Goal: Task Accomplishment & Management: Manage account settings

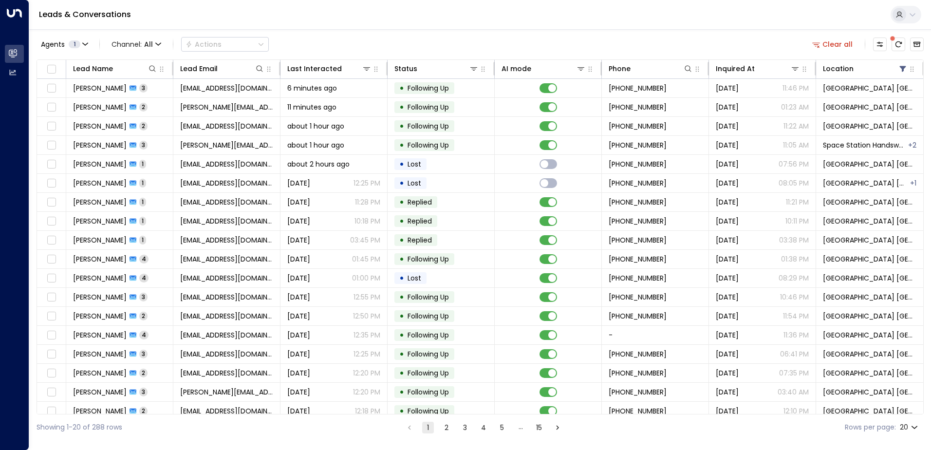
scroll to position [48, 0]
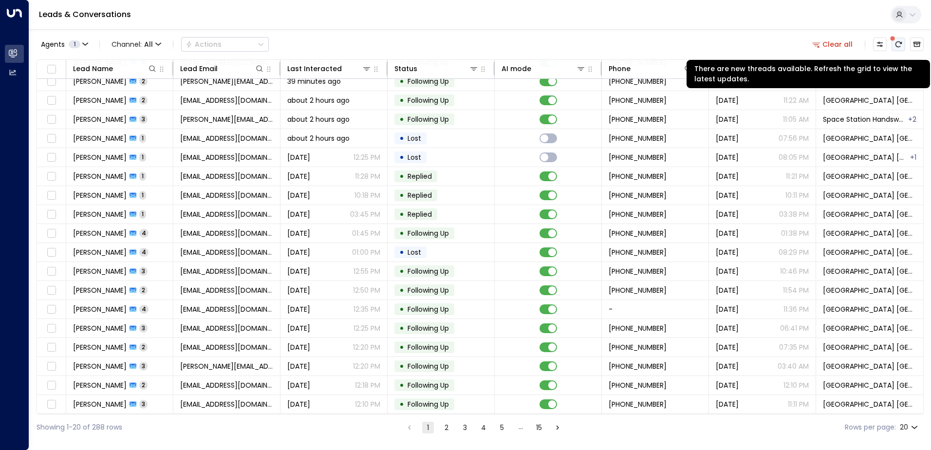
click at [896, 45] on icon "There are new threads available. Refresh the grid to view the latest updates." at bounding box center [898, 44] width 8 height 8
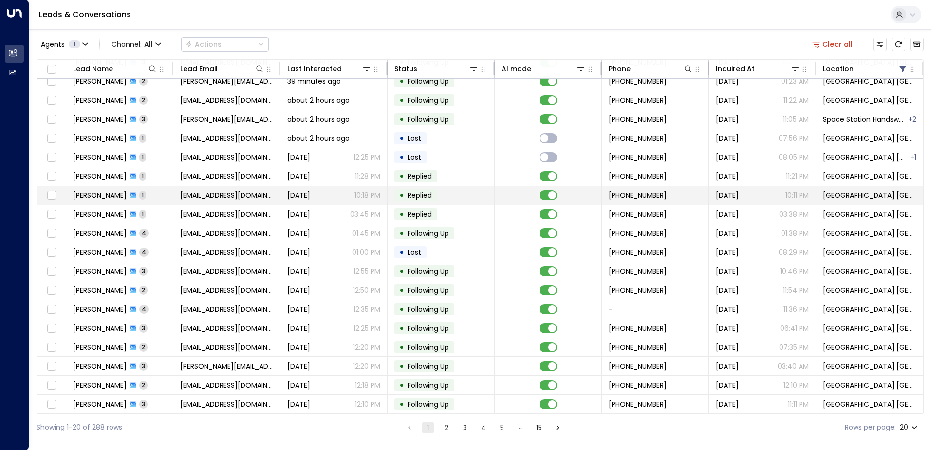
scroll to position [0, 0]
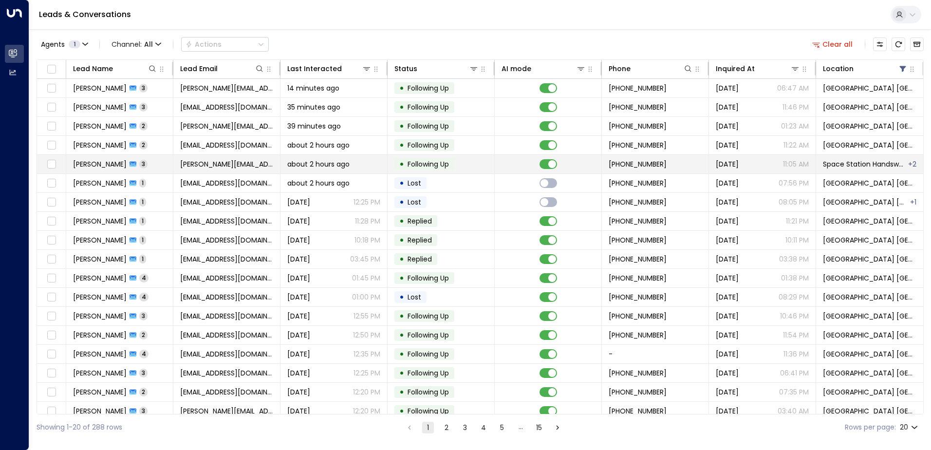
click at [226, 162] on span "[PERSON_NAME][EMAIL_ADDRESS][DOMAIN_NAME]" at bounding box center [226, 164] width 93 height 10
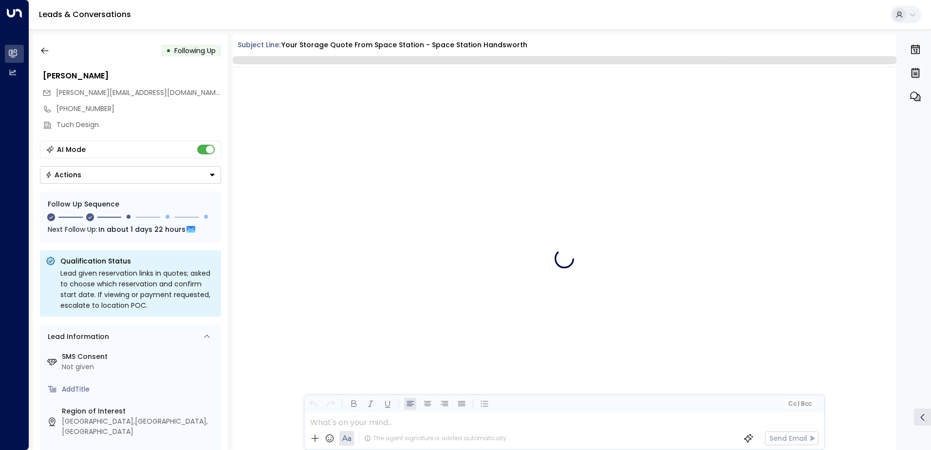
scroll to position [911, 0]
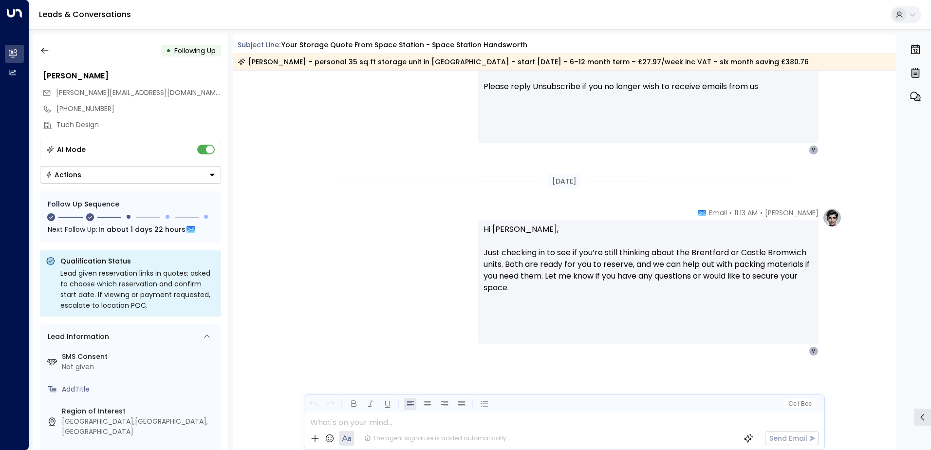
click at [85, 178] on button "Actions" at bounding box center [130, 175] width 181 height 18
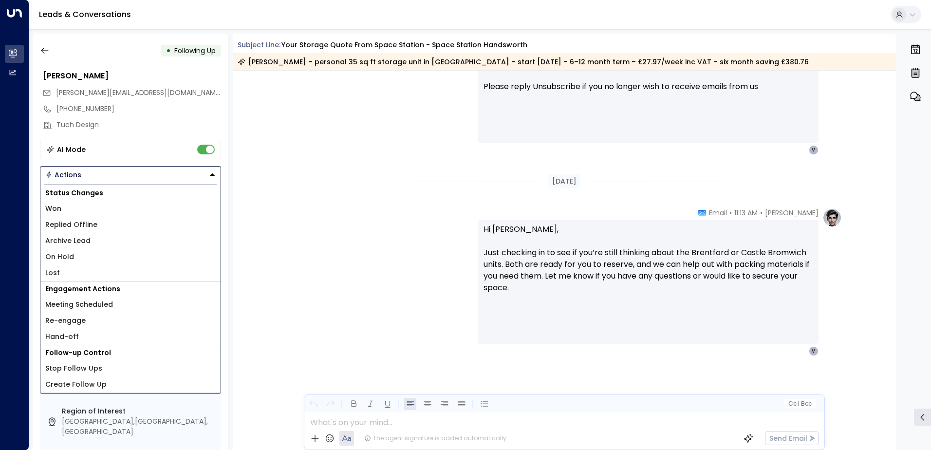
click at [62, 267] on li "Lost" at bounding box center [130, 273] width 180 height 16
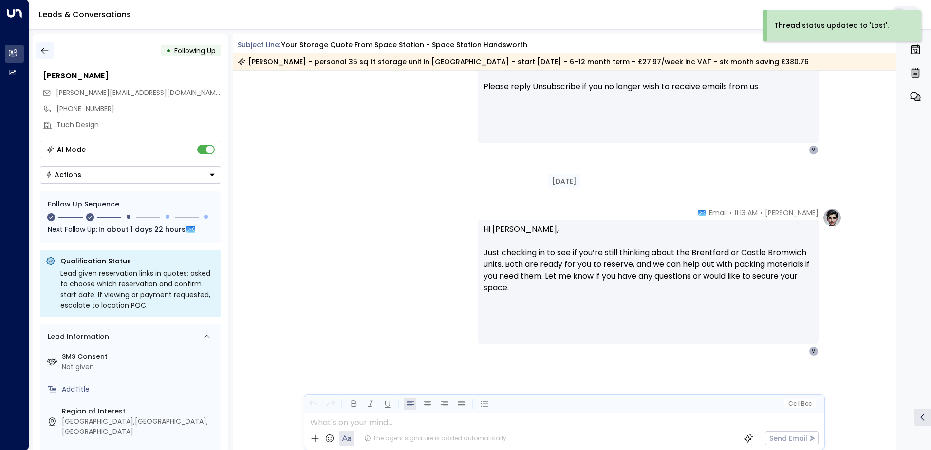
click at [46, 49] on icon "button" at bounding box center [45, 51] width 10 height 10
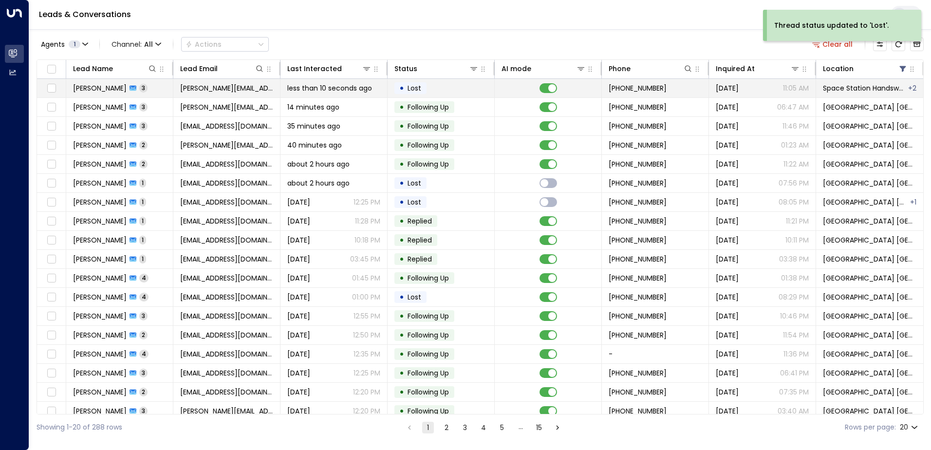
click at [305, 89] on span "less than 10 seconds ago" at bounding box center [329, 88] width 85 height 10
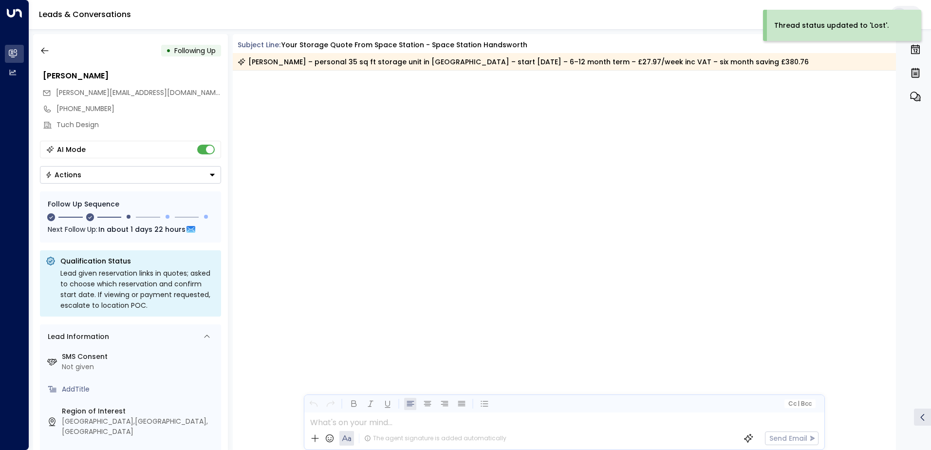
scroll to position [913, 0]
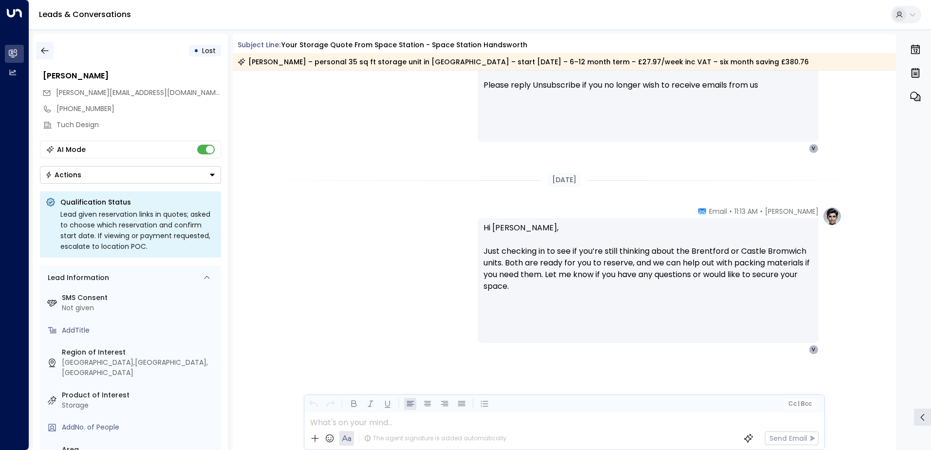
click at [50, 48] on button "button" at bounding box center [45, 51] width 18 height 18
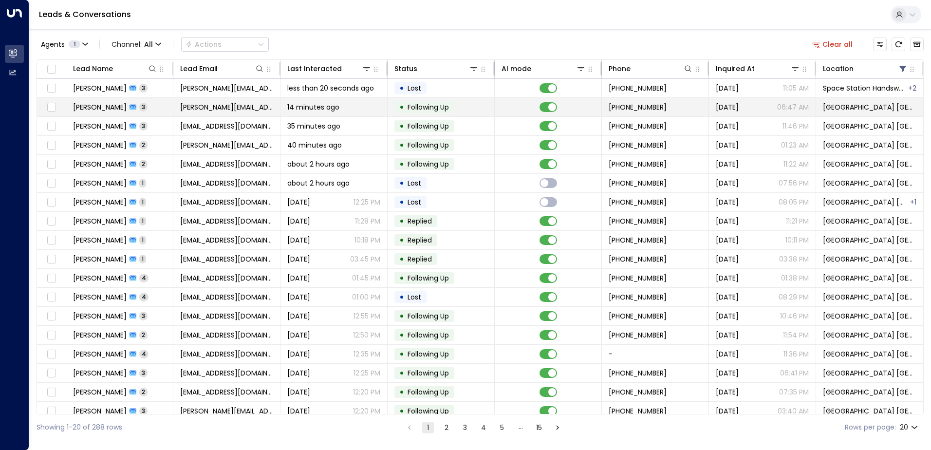
scroll to position [48, 0]
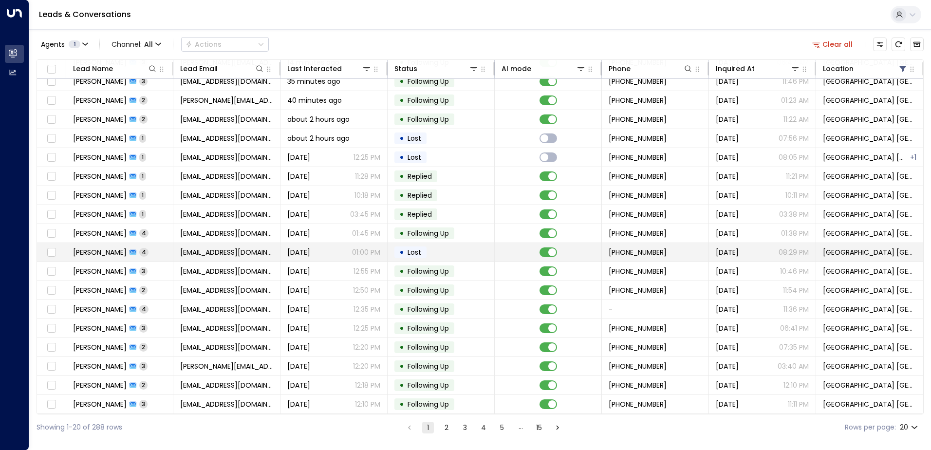
click at [183, 243] on td "[EMAIL_ADDRESS][DOMAIN_NAME]" at bounding box center [226, 252] width 107 height 18
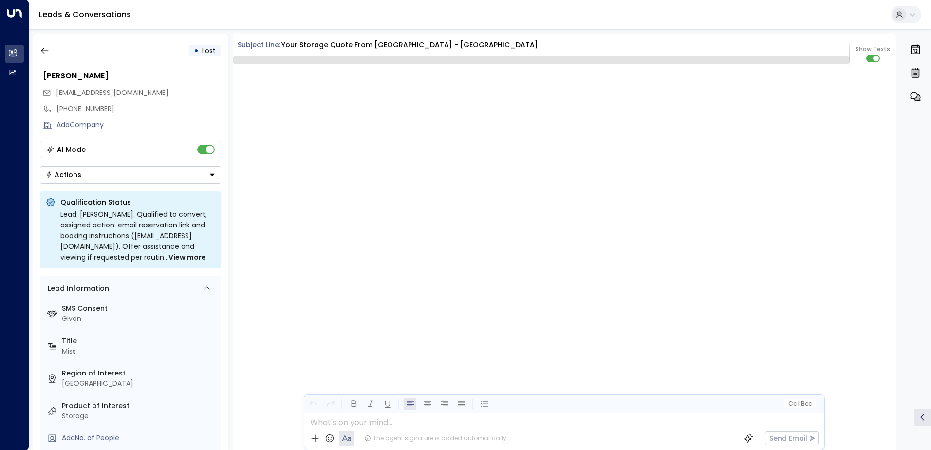
scroll to position [1351, 0]
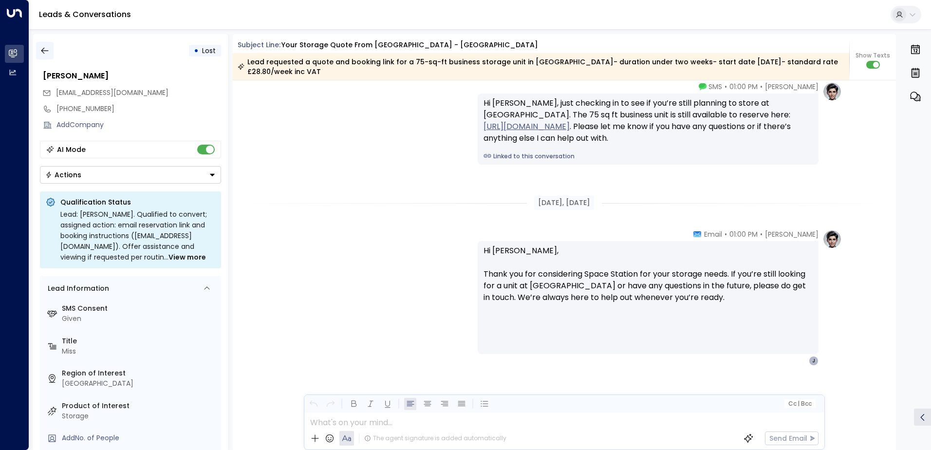
click at [42, 52] on icon "button" at bounding box center [45, 51] width 10 height 10
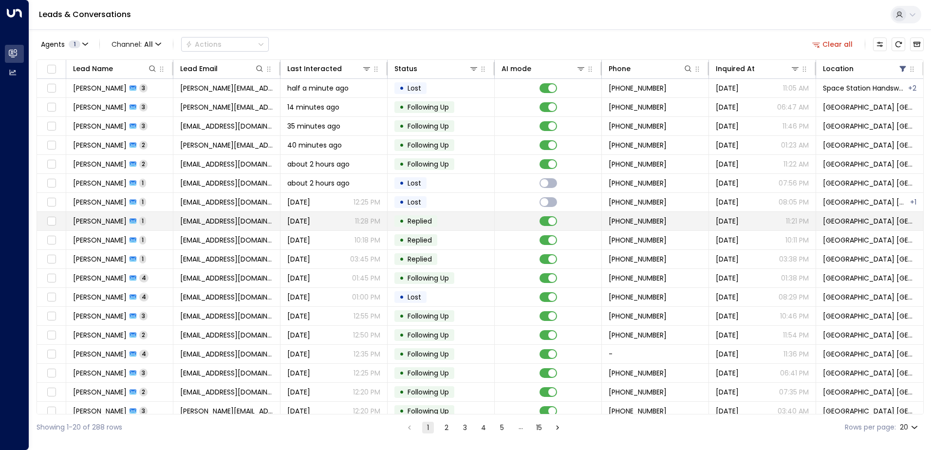
click at [180, 219] on span "[EMAIL_ADDRESS][DOMAIN_NAME]" at bounding box center [226, 221] width 93 height 10
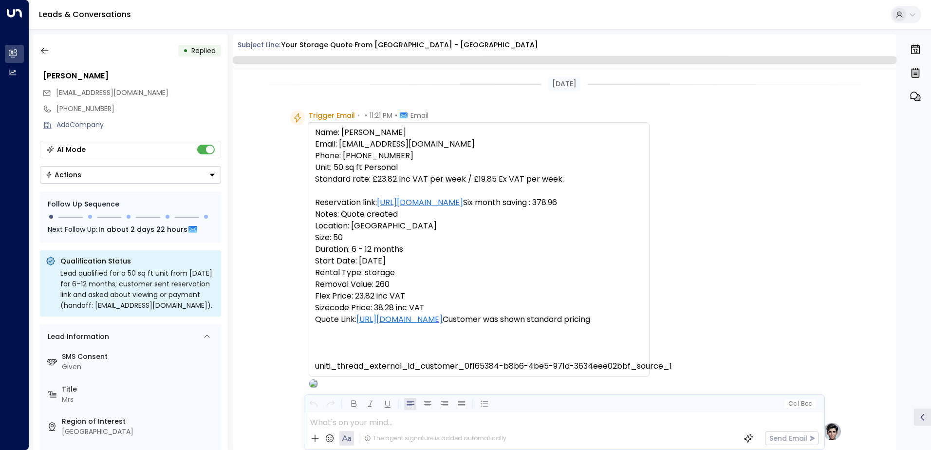
scroll to position [367, 0]
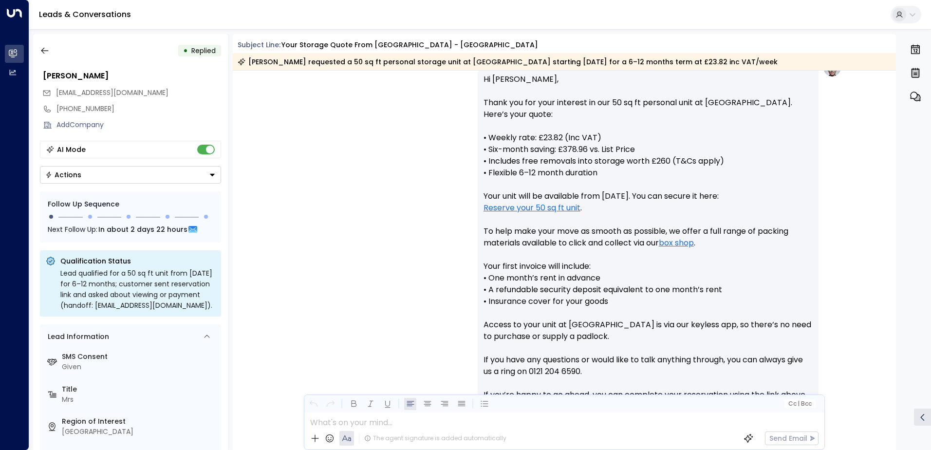
click at [69, 176] on div "Actions" at bounding box center [63, 174] width 36 height 9
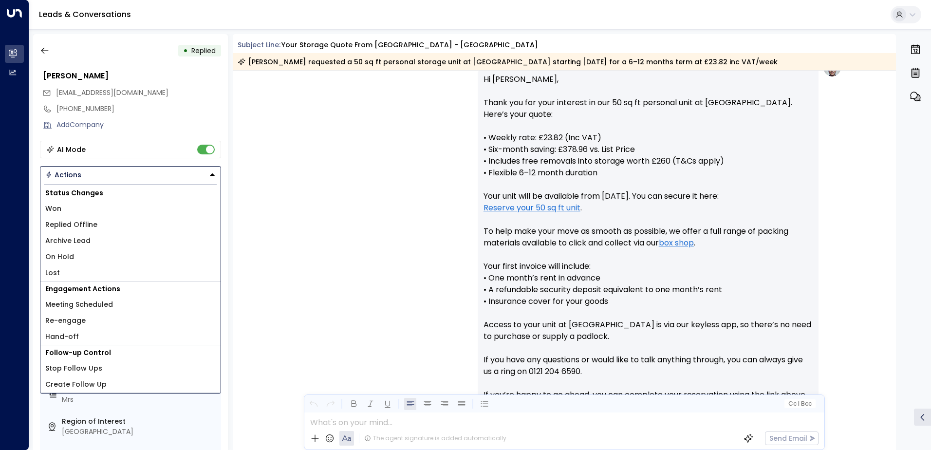
click at [59, 268] on li "Lost" at bounding box center [130, 273] width 180 height 16
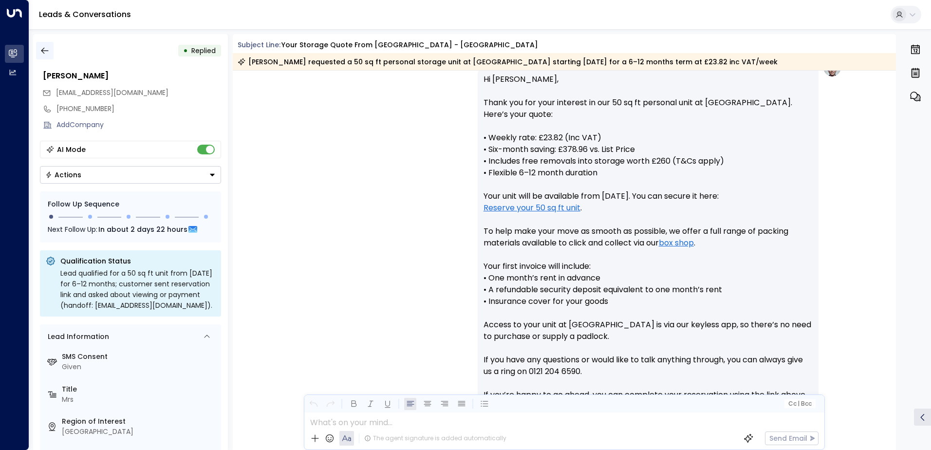
click at [43, 56] on button "button" at bounding box center [45, 51] width 18 height 18
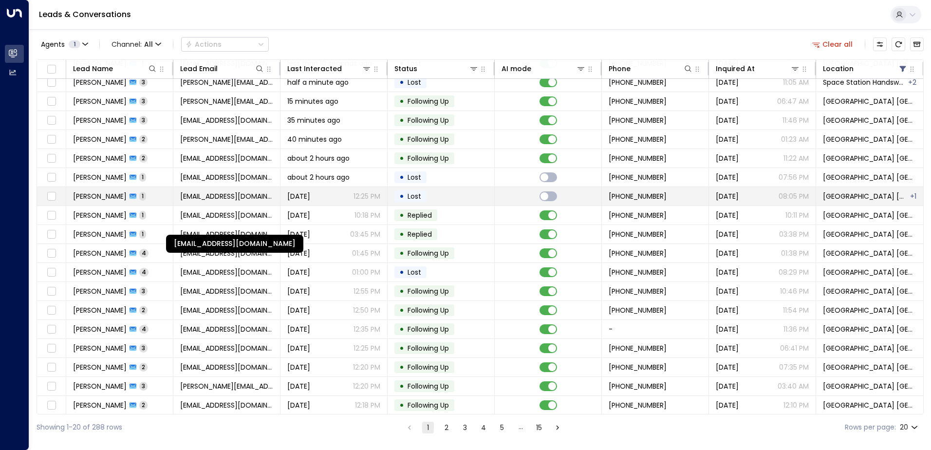
scroll to position [48, 0]
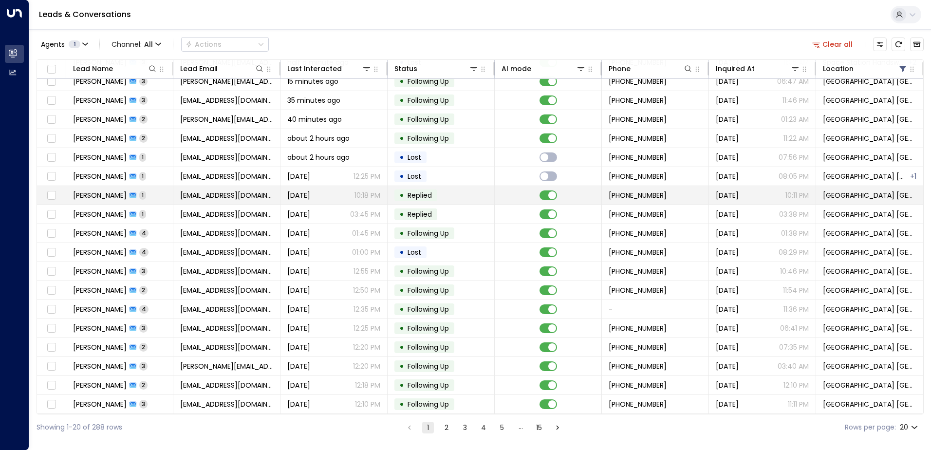
click at [212, 195] on span "[EMAIL_ADDRESS][DOMAIN_NAME]" at bounding box center [226, 195] width 93 height 10
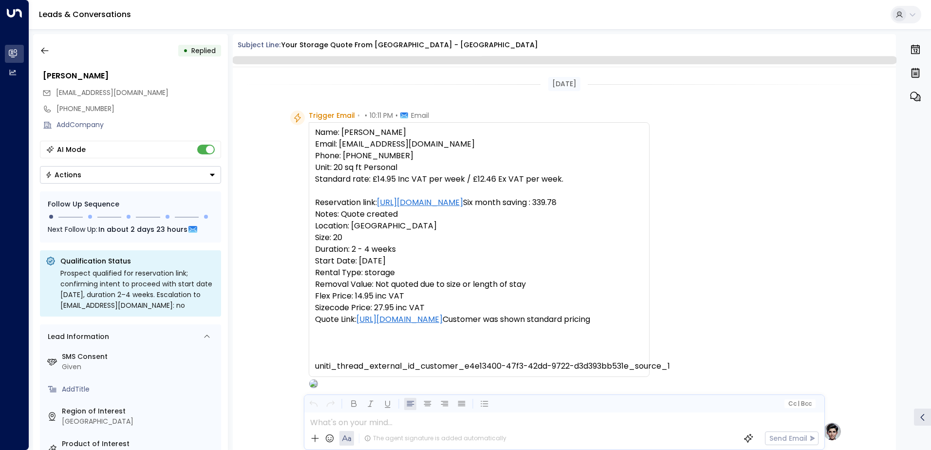
scroll to position [439, 0]
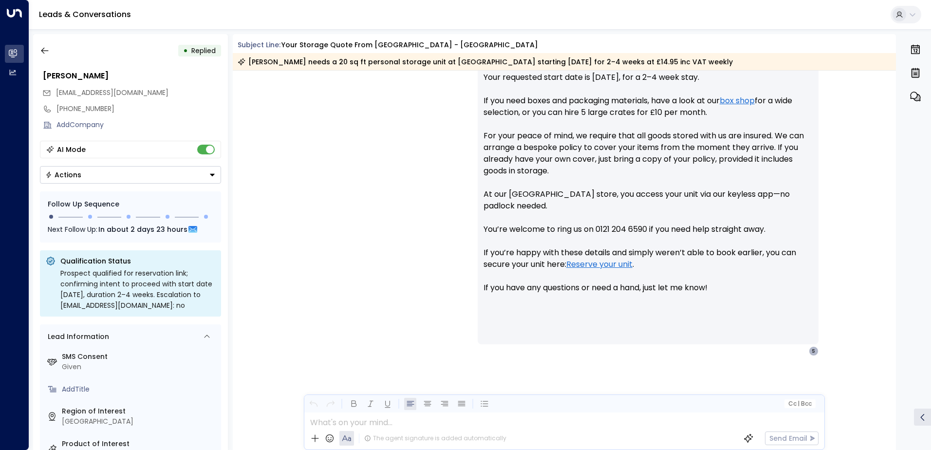
click at [107, 176] on button "Actions" at bounding box center [130, 175] width 181 height 18
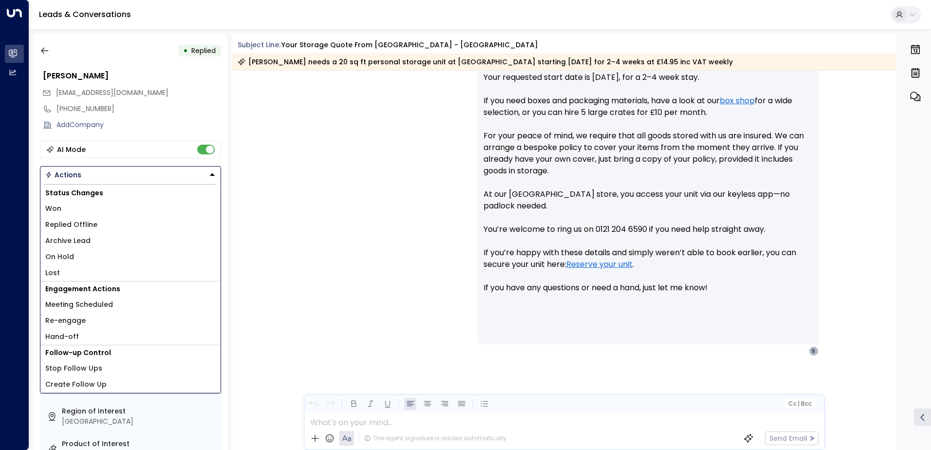
click at [80, 271] on li "Lost" at bounding box center [130, 273] width 180 height 16
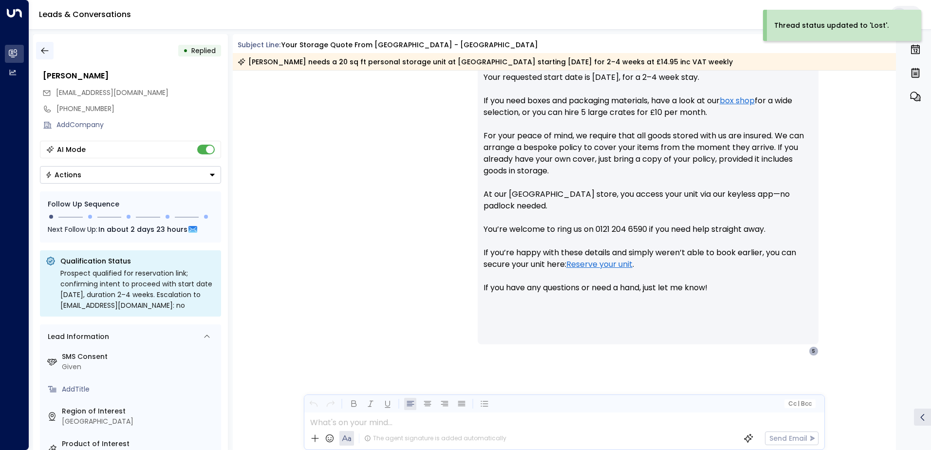
click at [46, 54] on icon "button" at bounding box center [45, 51] width 10 height 10
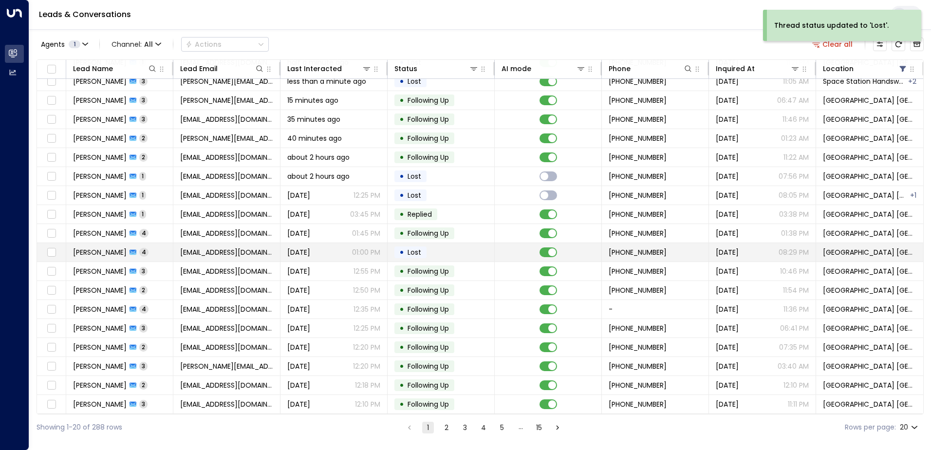
scroll to position [48, 0]
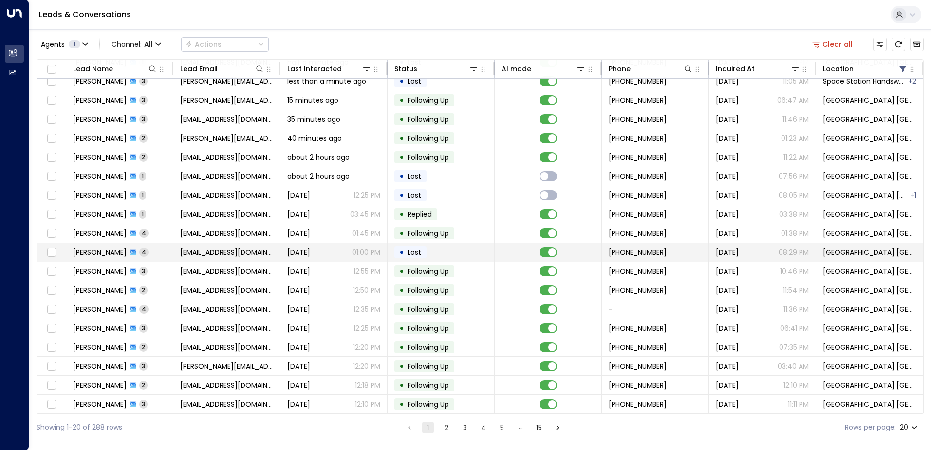
click at [206, 258] on tr "[PERSON_NAME] 4 [EMAIL_ADDRESS][DOMAIN_NAME] [DATE] 01:00 PM • Lost +4475387334…" at bounding box center [480, 252] width 886 height 19
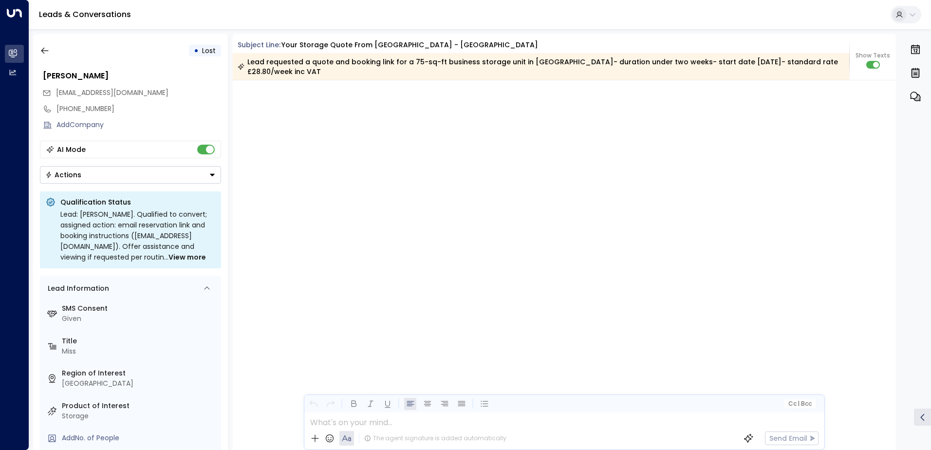
scroll to position [2004, 0]
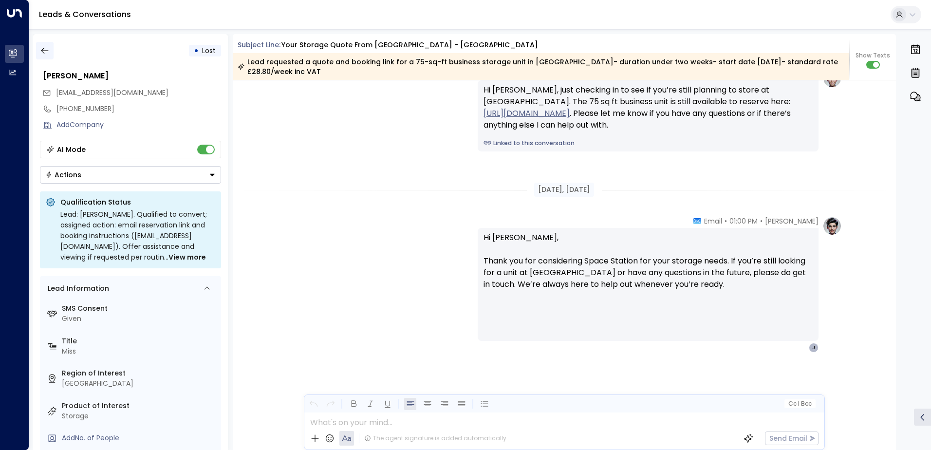
click at [48, 49] on icon "button" at bounding box center [45, 51] width 10 height 10
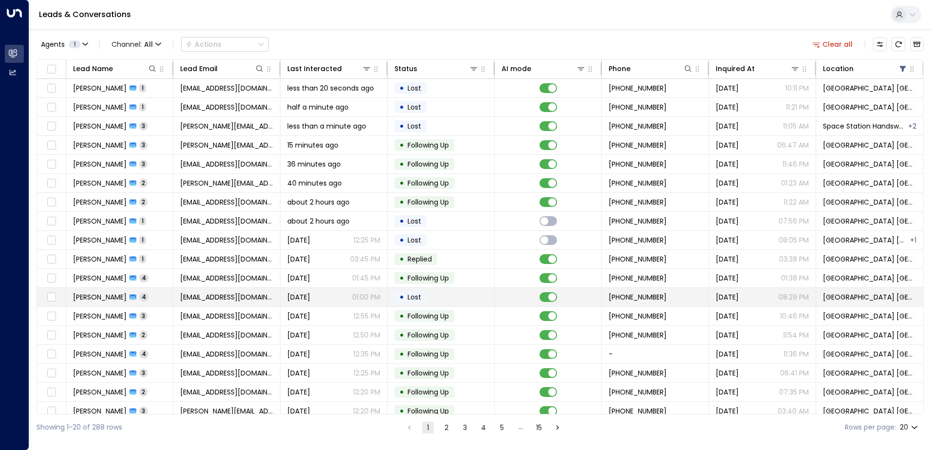
scroll to position [48, 0]
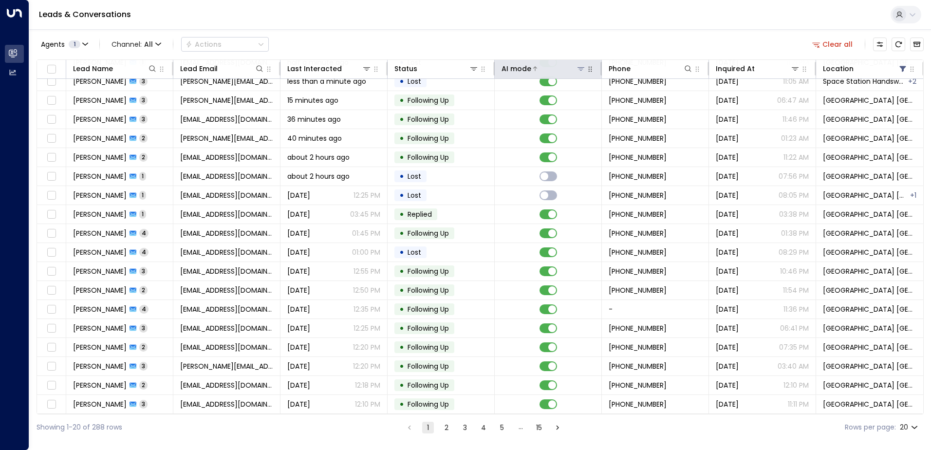
click at [577, 67] on icon at bounding box center [581, 69] width 8 height 8
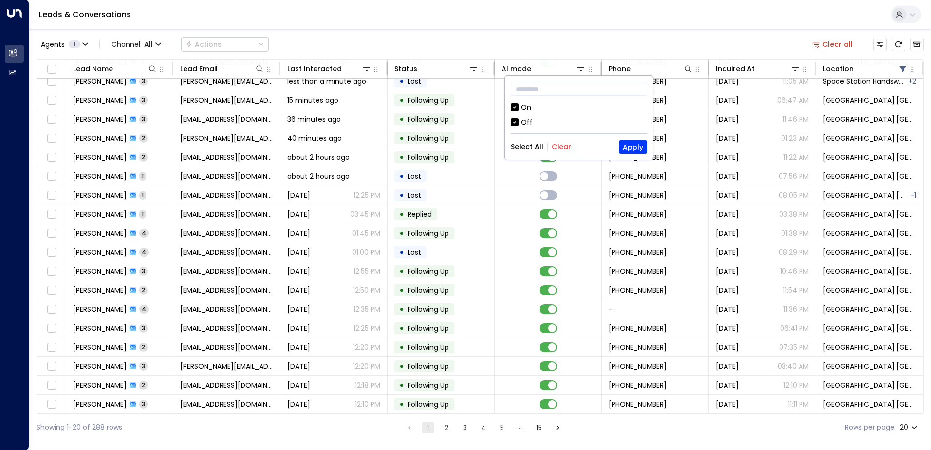
click at [519, 118] on div "Off" at bounding box center [579, 122] width 136 height 10
click at [628, 141] on button "Apply" at bounding box center [633, 147] width 28 height 14
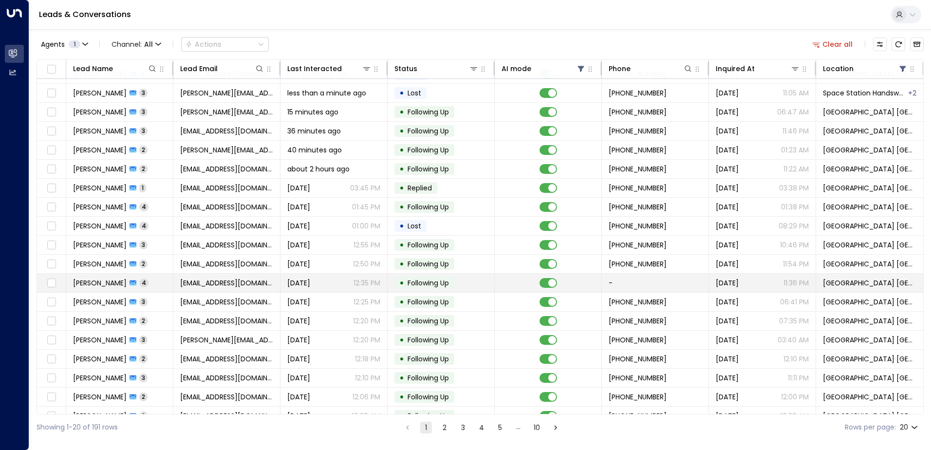
scroll to position [48, 0]
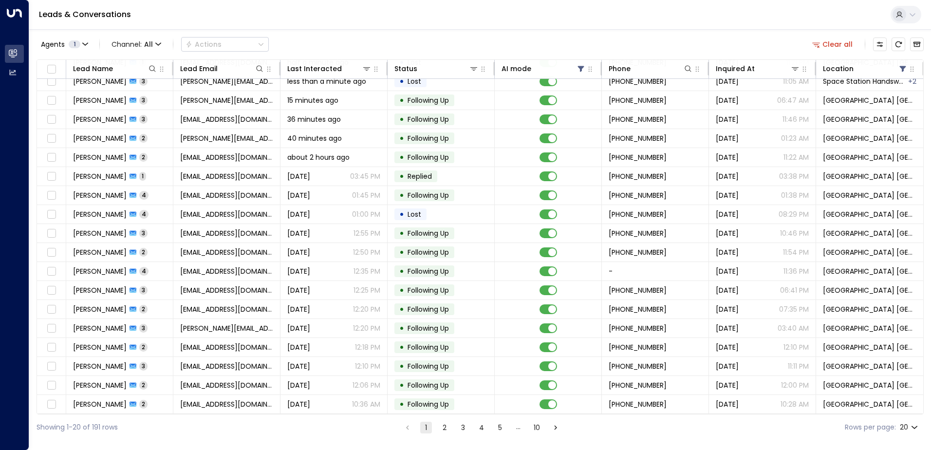
click at [501, 434] on div "Showing 1-20 of 191 rows 1 2 3 4 5 … 10 Rows per page: 20 **" at bounding box center [480, 427] width 887 height 26
click at [499, 429] on button "5" at bounding box center [500, 428] width 12 height 12
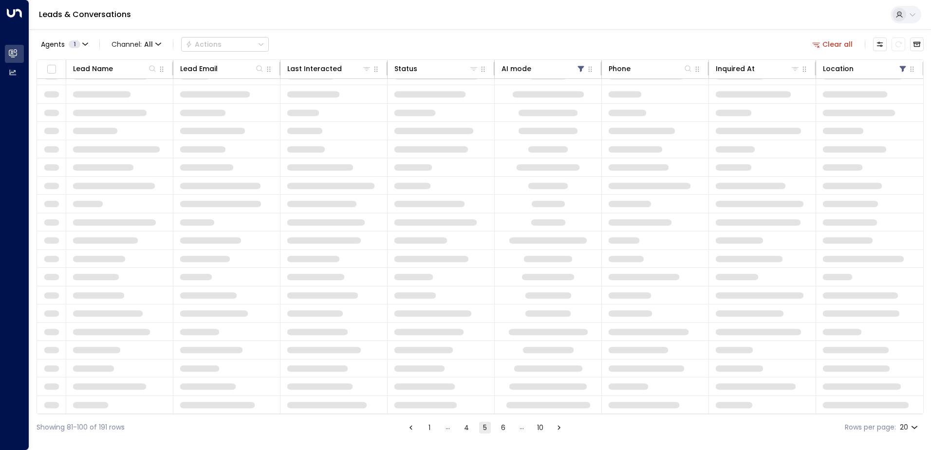
scroll to position [48, 0]
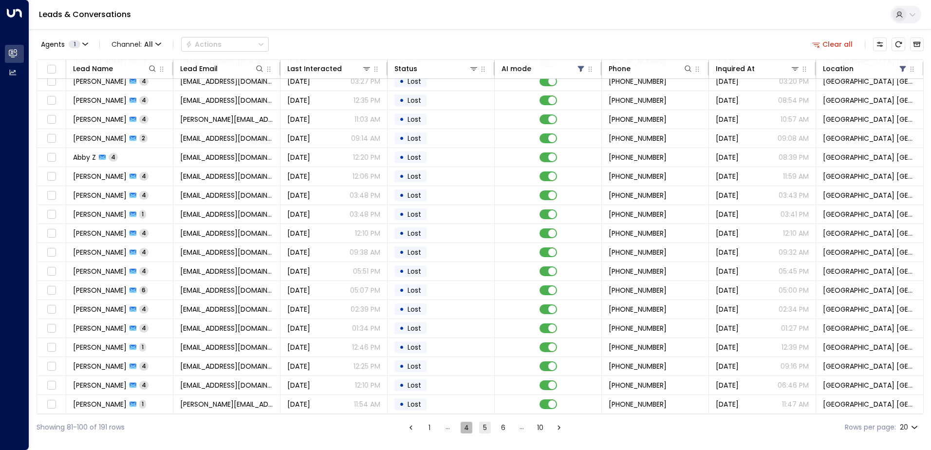
click at [468, 427] on button "4" at bounding box center [466, 428] width 12 height 12
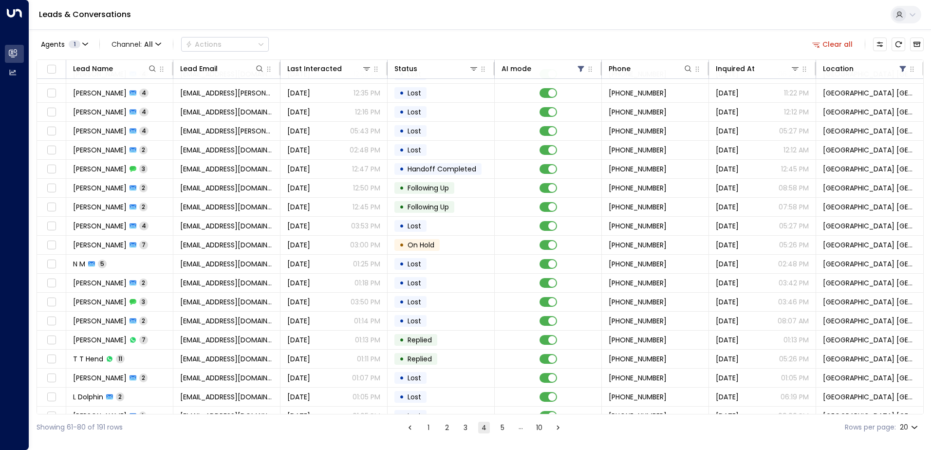
scroll to position [48, 0]
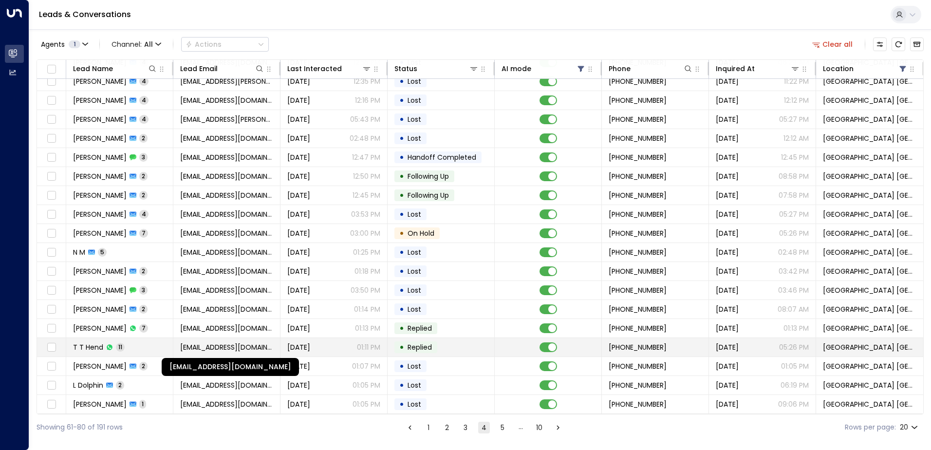
click at [191, 342] on span "[EMAIL_ADDRESS][DOMAIN_NAME]" at bounding box center [226, 347] width 93 height 10
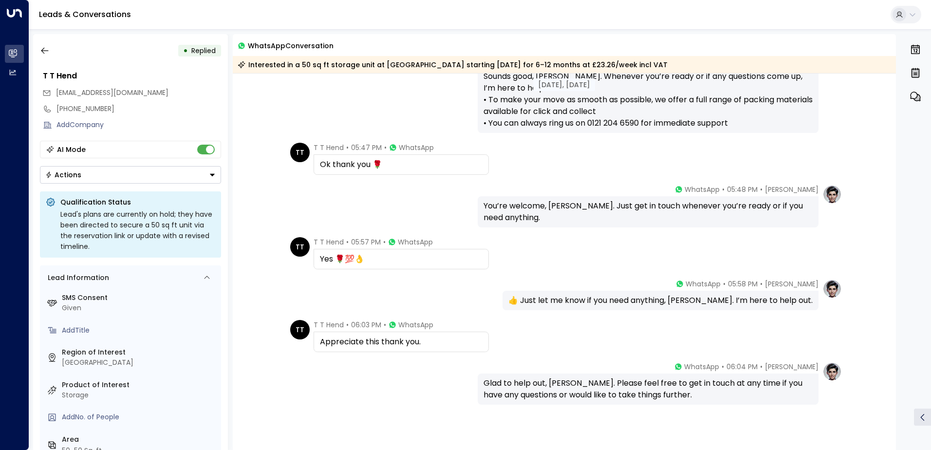
scroll to position [406, 0]
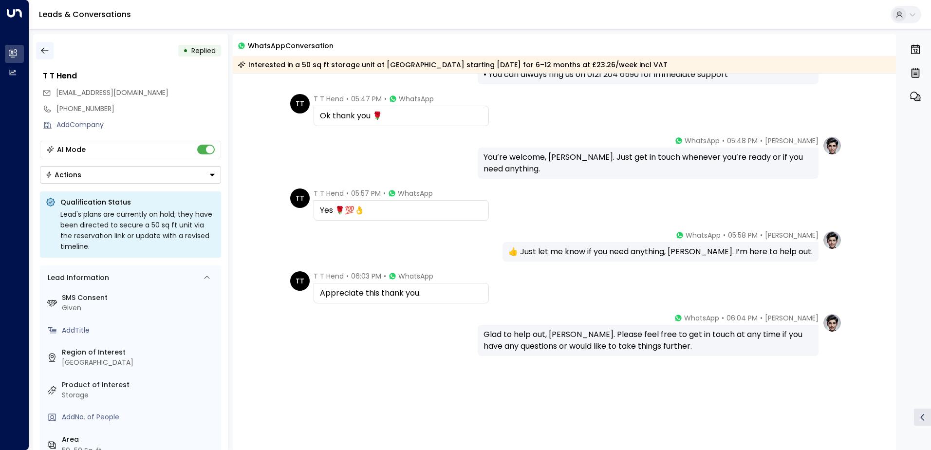
click at [49, 47] on icon "button" at bounding box center [45, 51] width 10 height 10
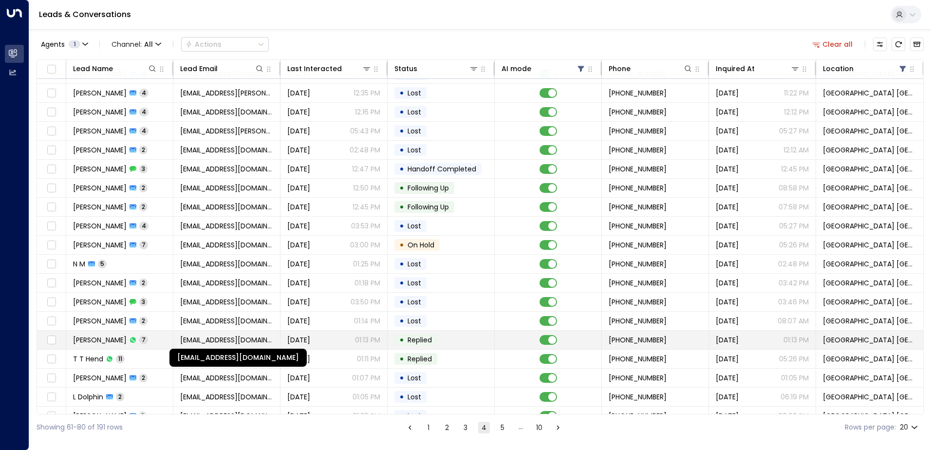
scroll to position [48, 0]
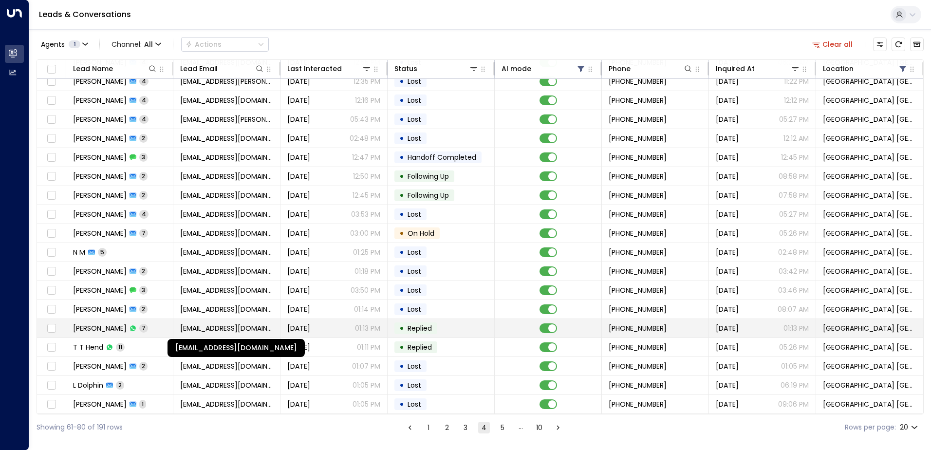
click at [232, 327] on span "[EMAIL_ADDRESS][DOMAIN_NAME]" at bounding box center [226, 328] width 93 height 10
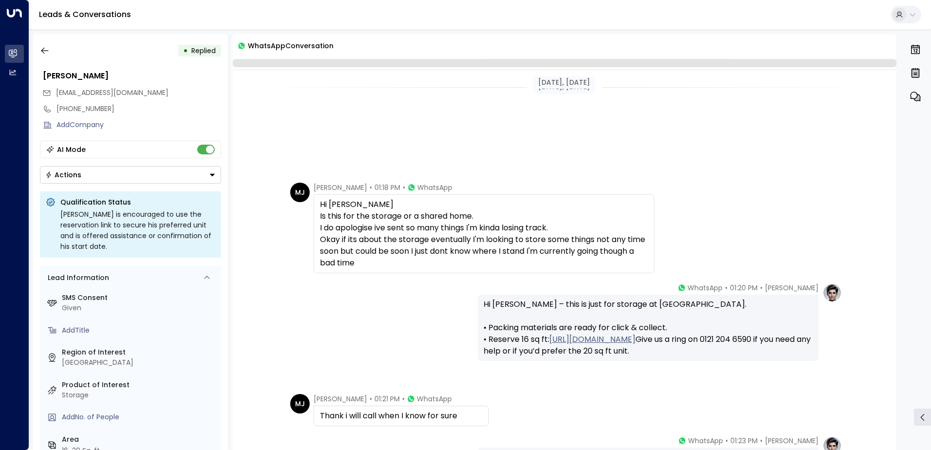
scroll to position [220, 0]
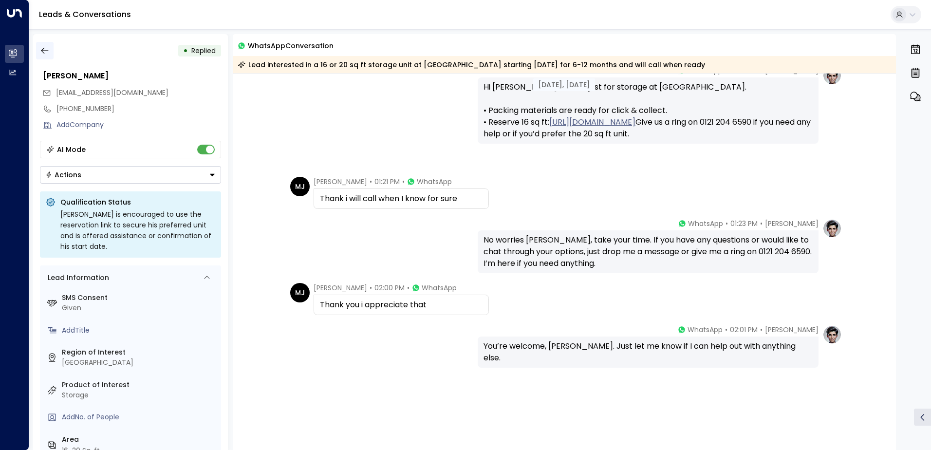
click at [48, 52] on icon "button" at bounding box center [45, 51] width 10 height 10
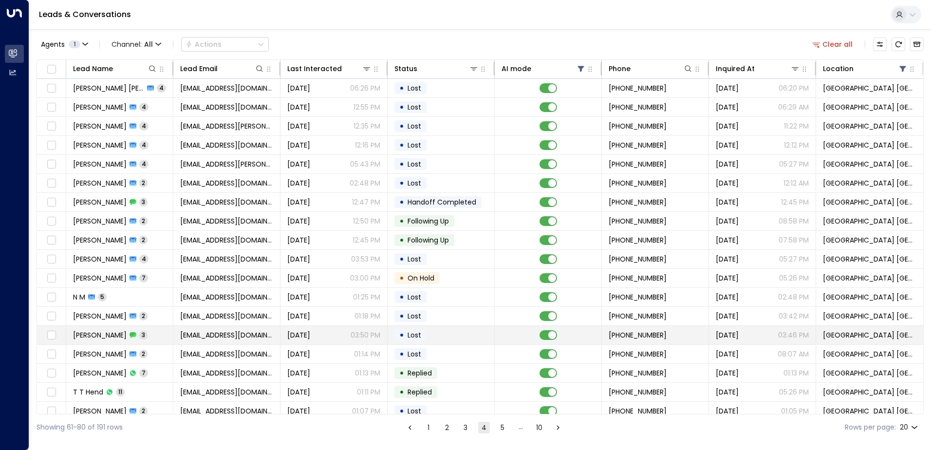
scroll to position [48, 0]
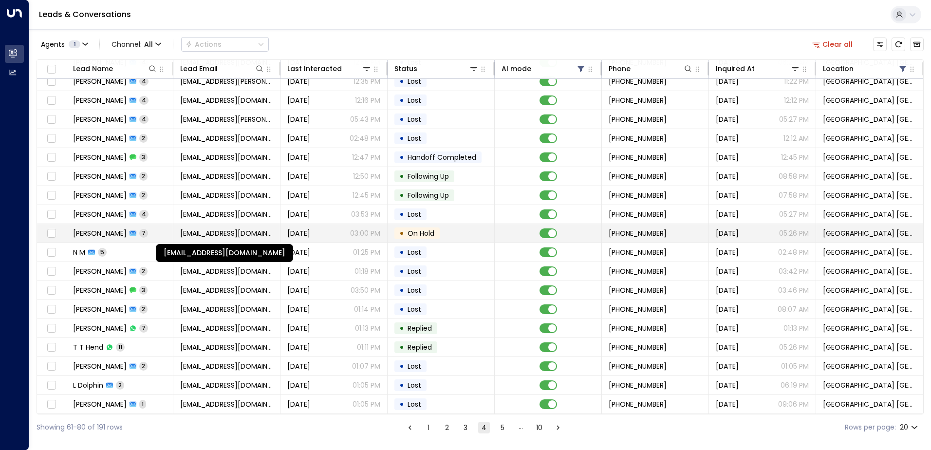
click at [254, 228] on span "[EMAIL_ADDRESS][DOMAIN_NAME]" at bounding box center [226, 233] width 93 height 10
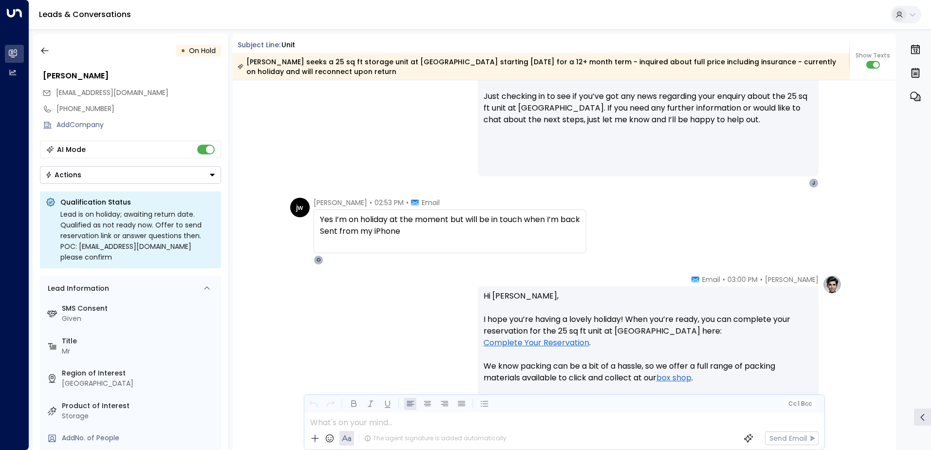
scroll to position [1552, 0]
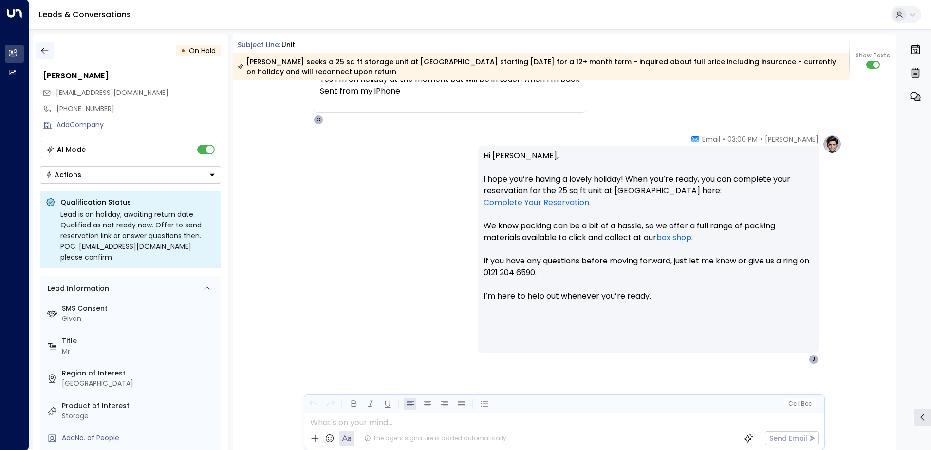
click at [43, 50] on icon "button" at bounding box center [45, 51] width 10 height 10
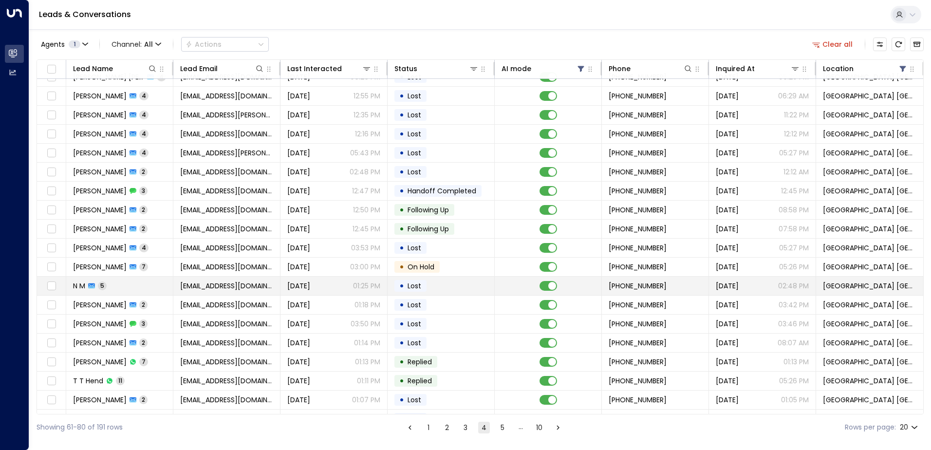
scroll to position [48, 0]
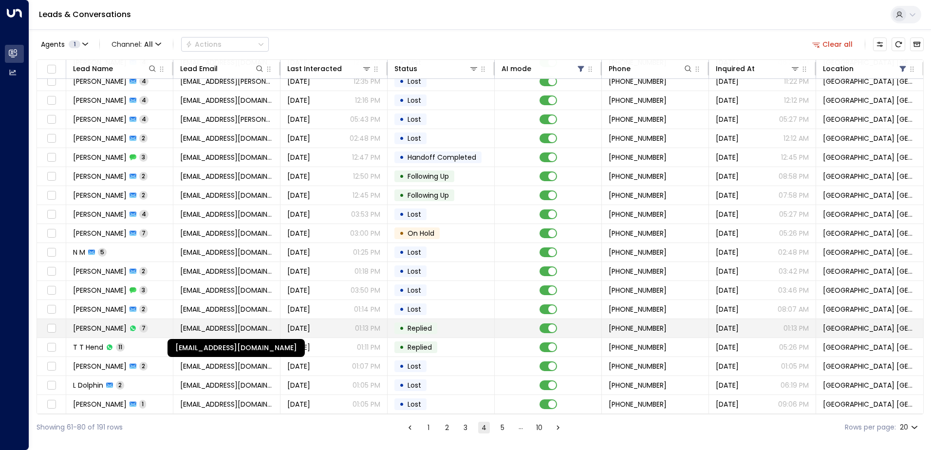
click at [188, 323] on span "[EMAIL_ADDRESS][DOMAIN_NAME]" at bounding box center [226, 328] width 93 height 10
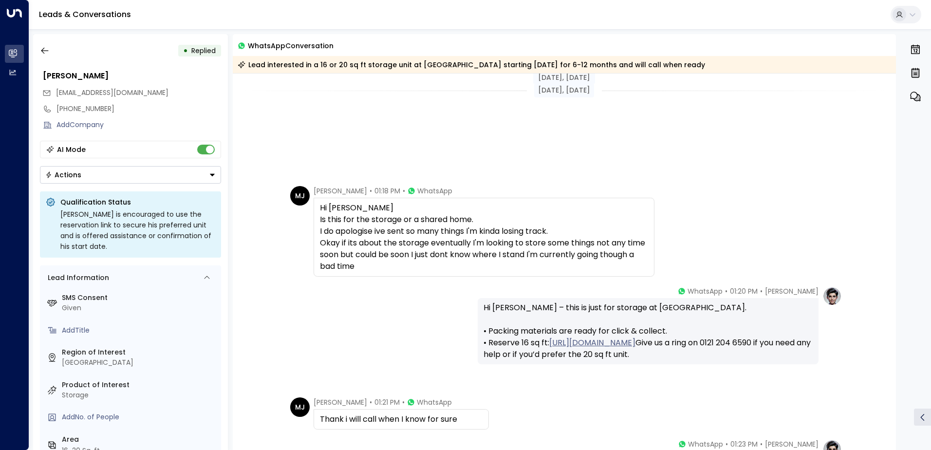
scroll to position [224, 0]
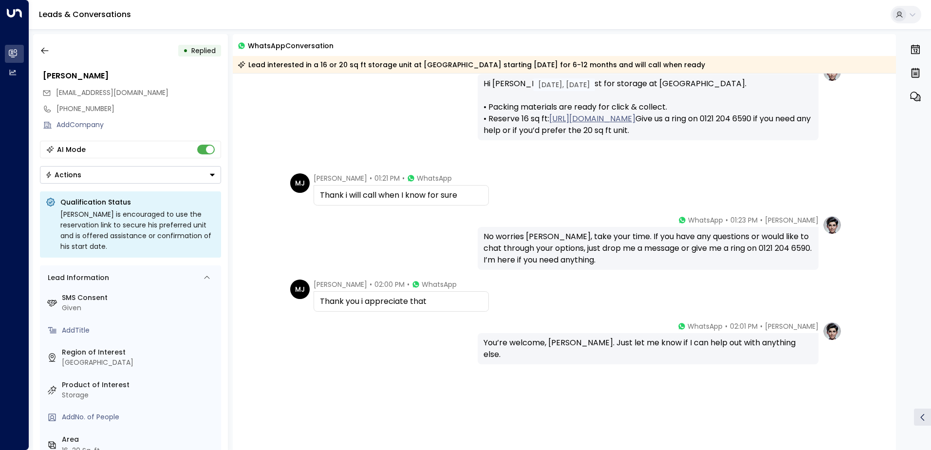
click at [90, 172] on button "Actions" at bounding box center [130, 175] width 181 height 18
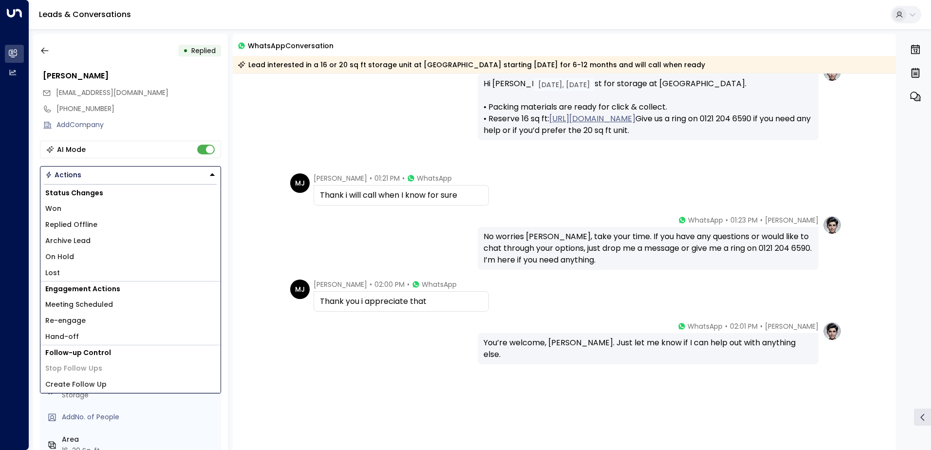
click at [66, 268] on li "Lost" at bounding box center [130, 273] width 180 height 16
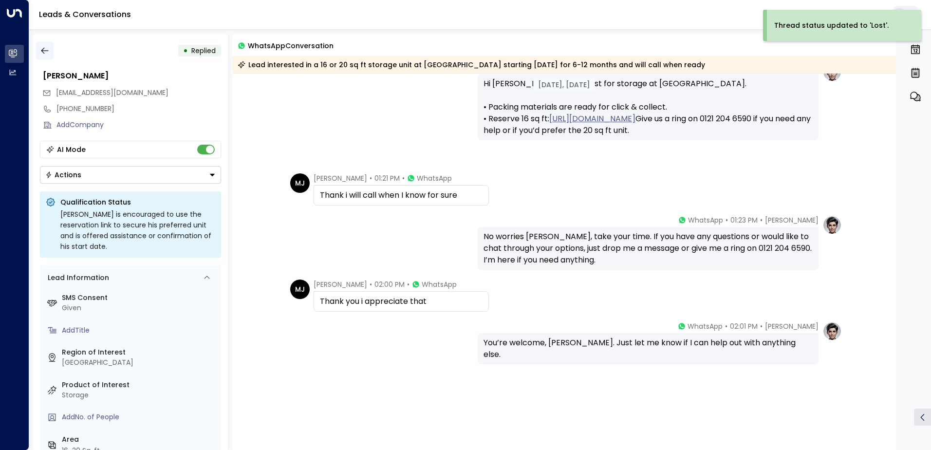
click at [42, 43] on button "button" at bounding box center [45, 51] width 18 height 18
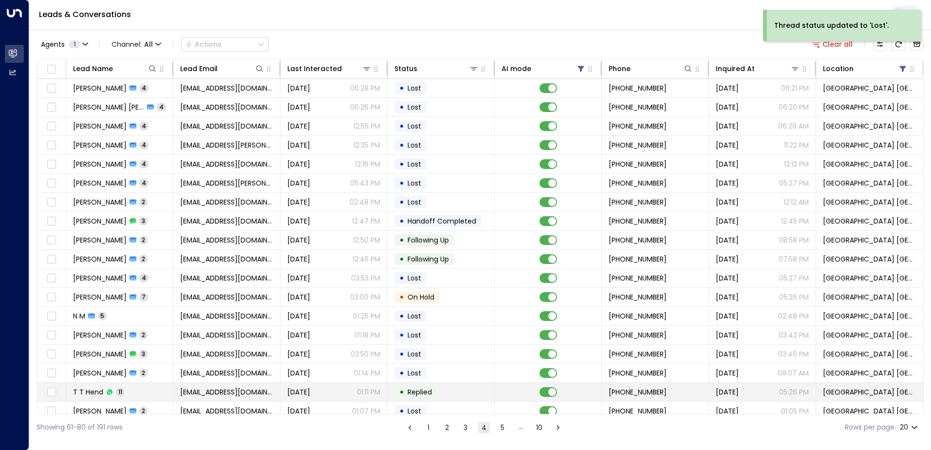
click at [336, 385] on td "[DATE] 01:11 PM" at bounding box center [333, 392] width 107 height 18
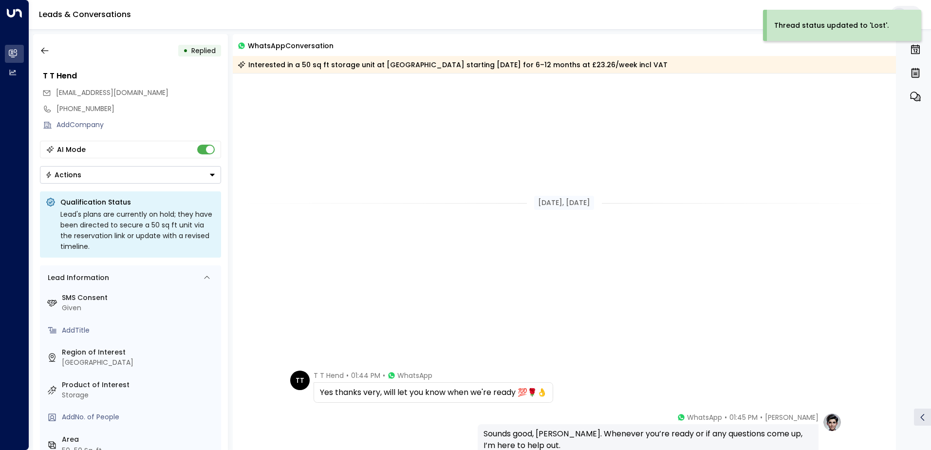
scroll to position [409, 0]
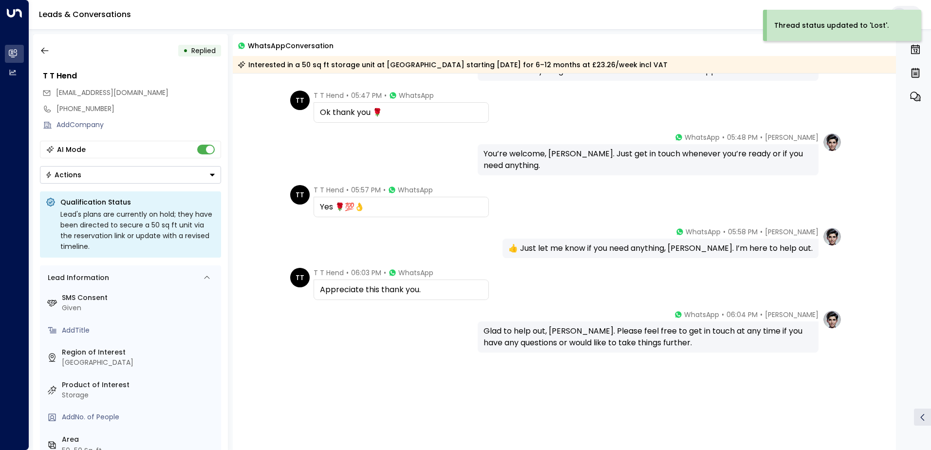
click at [90, 177] on button "Actions" at bounding box center [130, 175] width 181 height 18
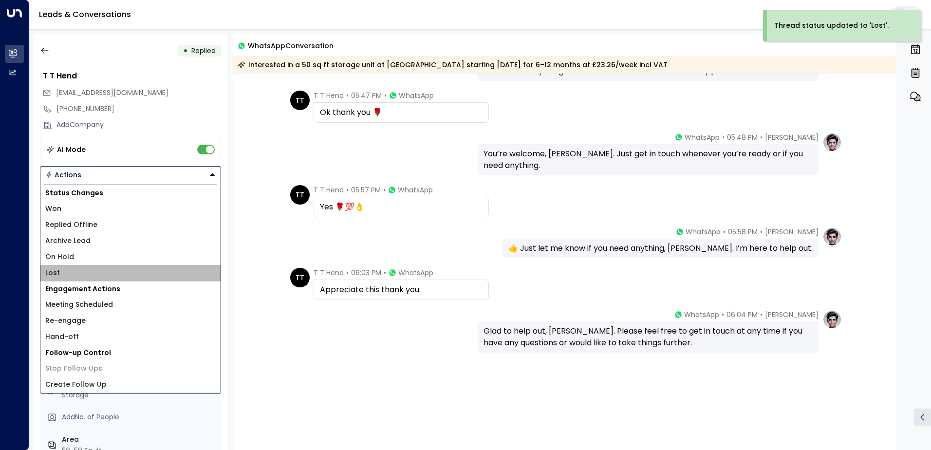
click at [57, 269] on span "Lost" at bounding box center [52, 273] width 15 height 10
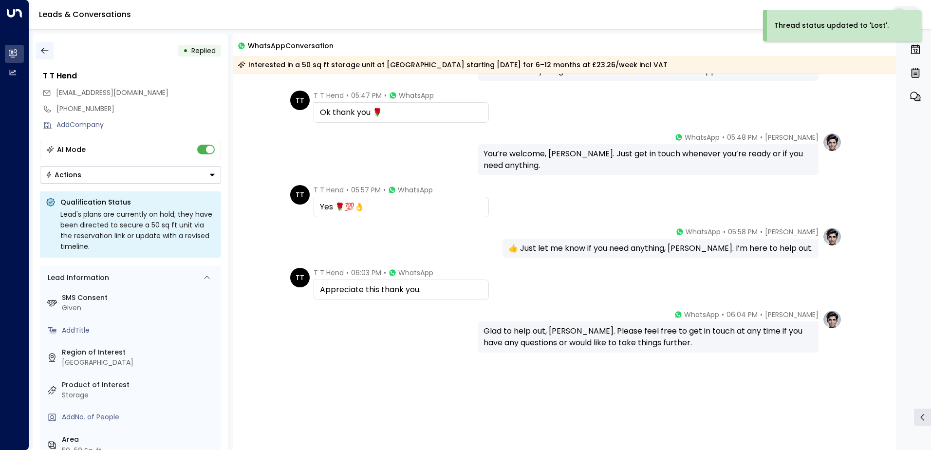
click at [42, 49] on icon "button" at bounding box center [45, 51] width 10 height 10
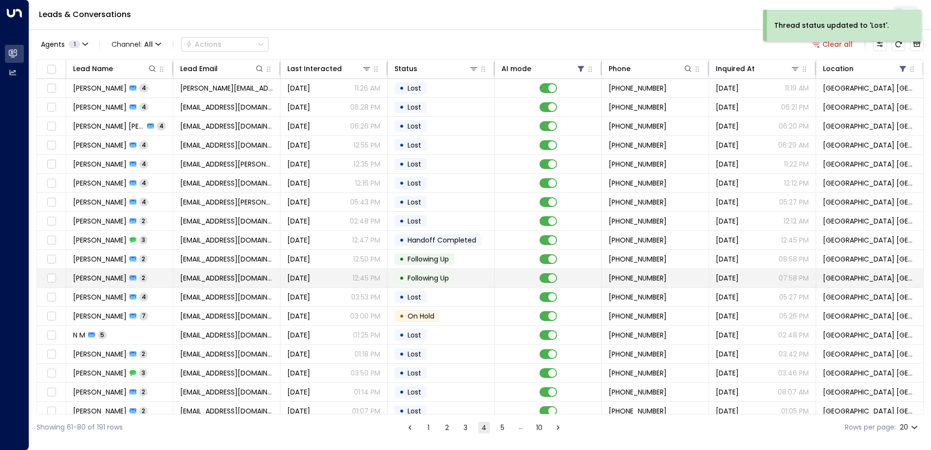
click at [274, 280] on td "[EMAIL_ADDRESS][DOMAIN_NAME]" at bounding box center [226, 278] width 107 height 18
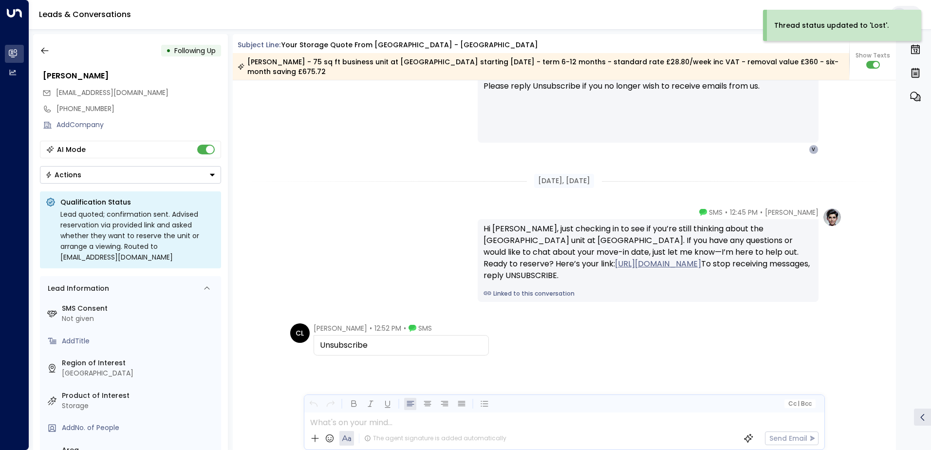
scroll to position [994, 0]
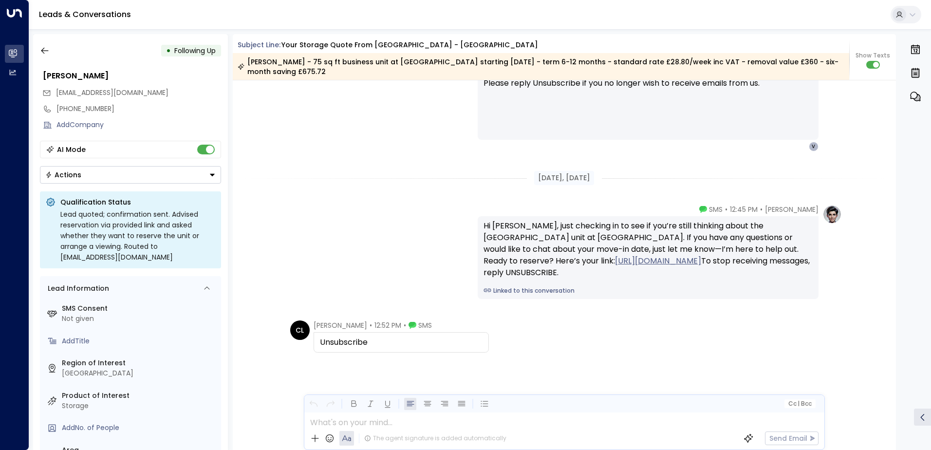
click at [105, 178] on button "Actions" at bounding box center [130, 175] width 181 height 18
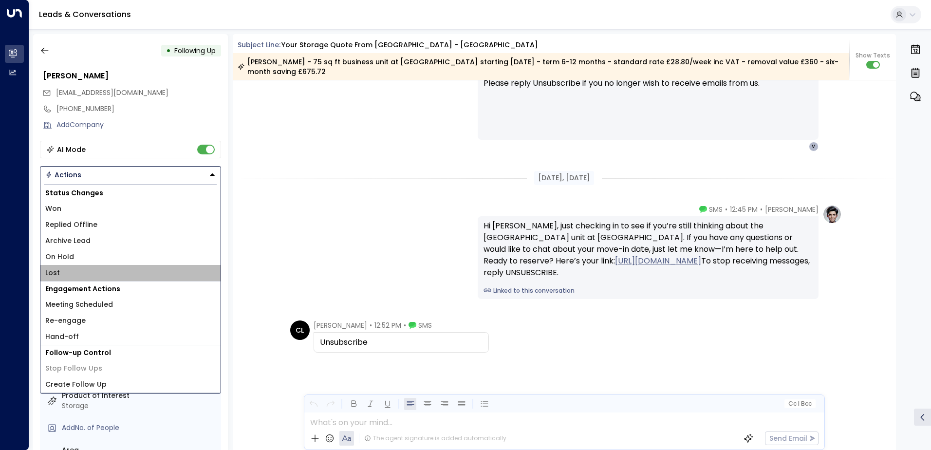
click at [57, 267] on li "Lost" at bounding box center [130, 273] width 180 height 16
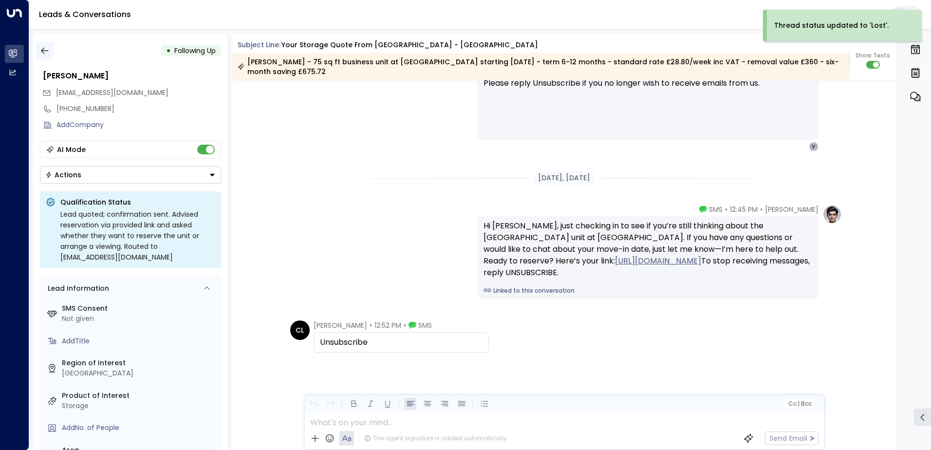
click at [40, 50] on icon "button" at bounding box center [45, 51] width 10 height 10
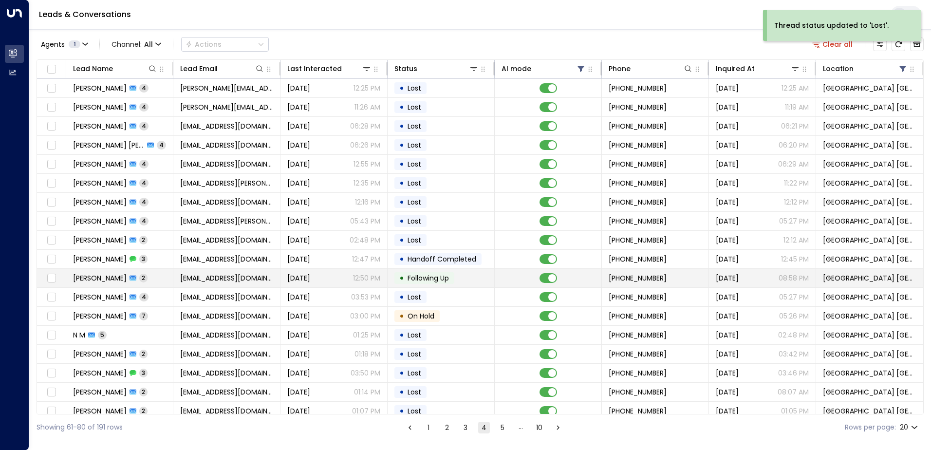
click at [224, 278] on span "[EMAIL_ADDRESS][DOMAIN_NAME]" at bounding box center [226, 278] width 93 height 10
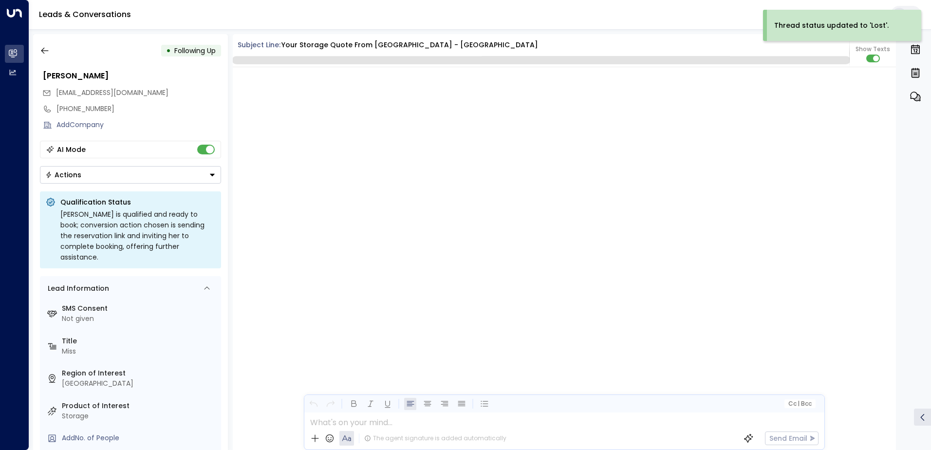
scroll to position [1005, 0]
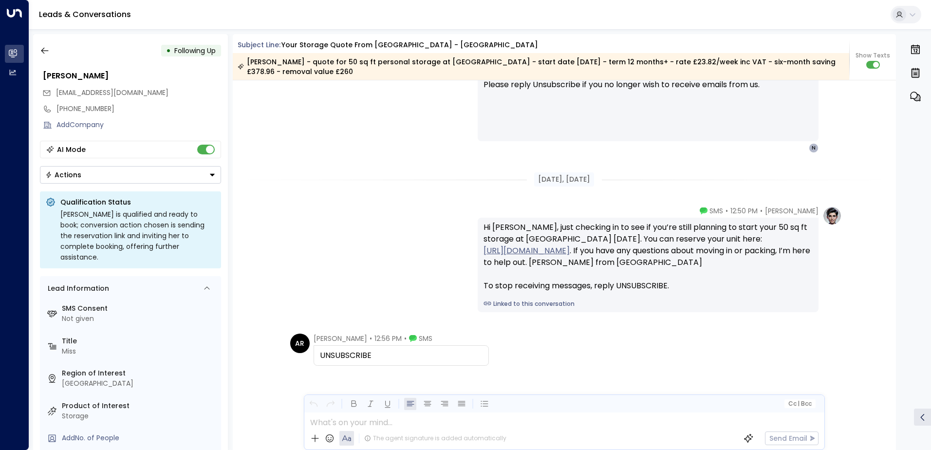
click at [103, 173] on button "Actions" at bounding box center [130, 175] width 181 height 18
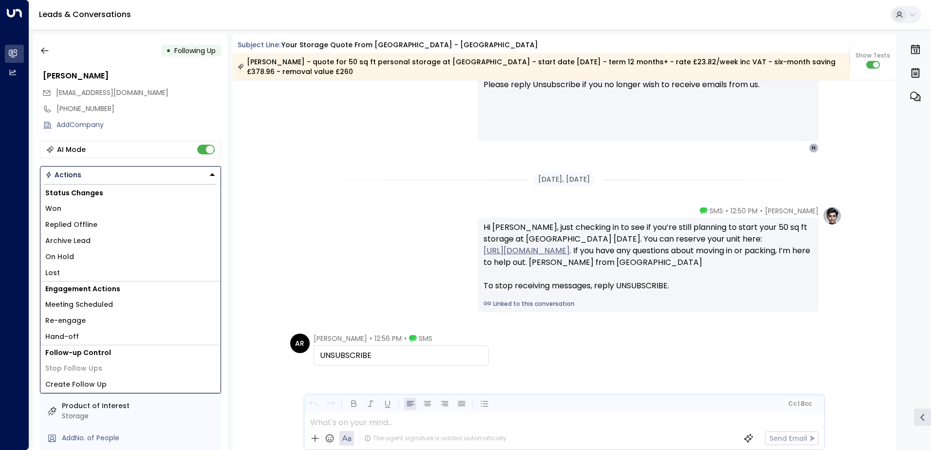
click at [56, 269] on span "Lost" at bounding box center [52, 273] width 15 height 10
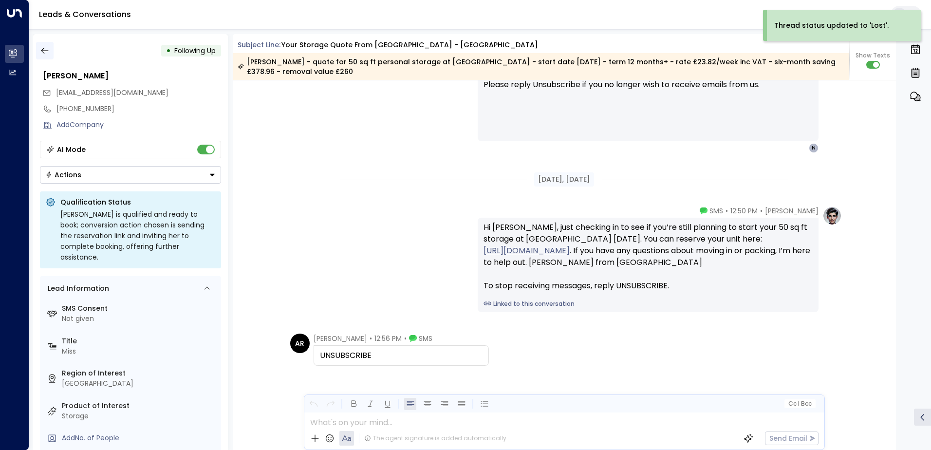
click at [44, 51] on icon "button" at bounding box center [45, 51] width 10 height 10
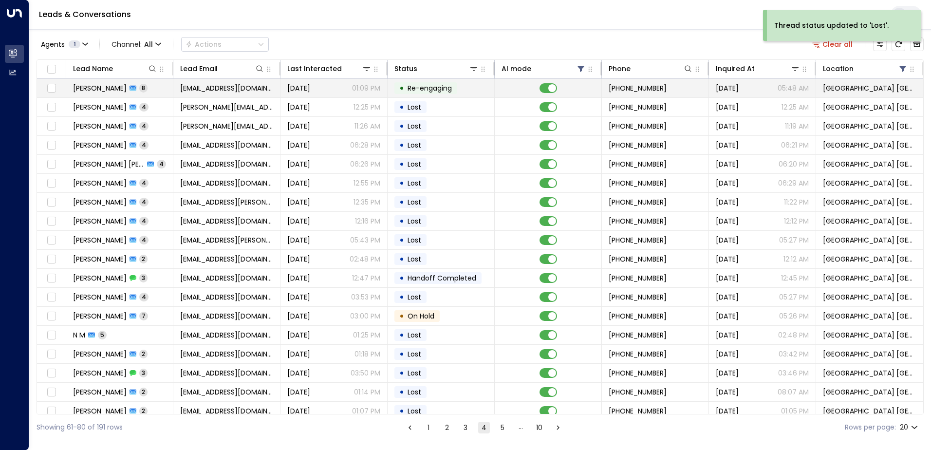
click at [197, 89] on span "[EMAIL_ADDRESS][DOMAIN_NAME]" at bounding box center [226, 88] width 93 height 10
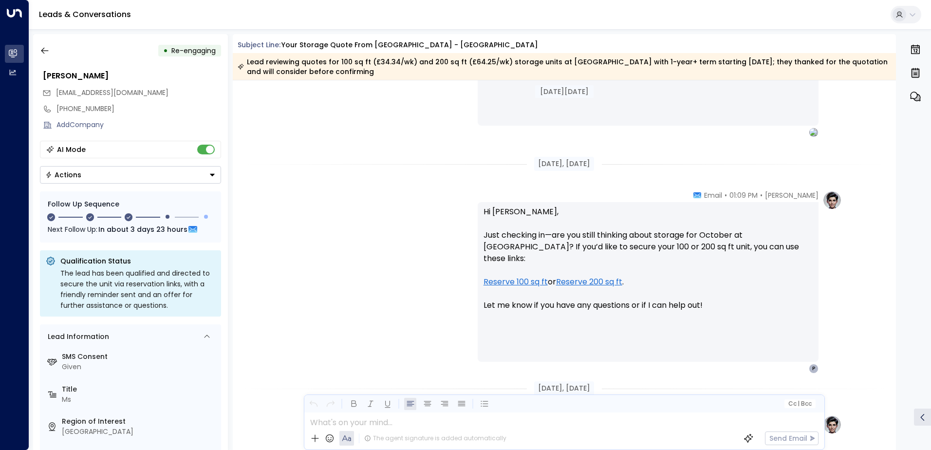
scroll to position [2014, 0]
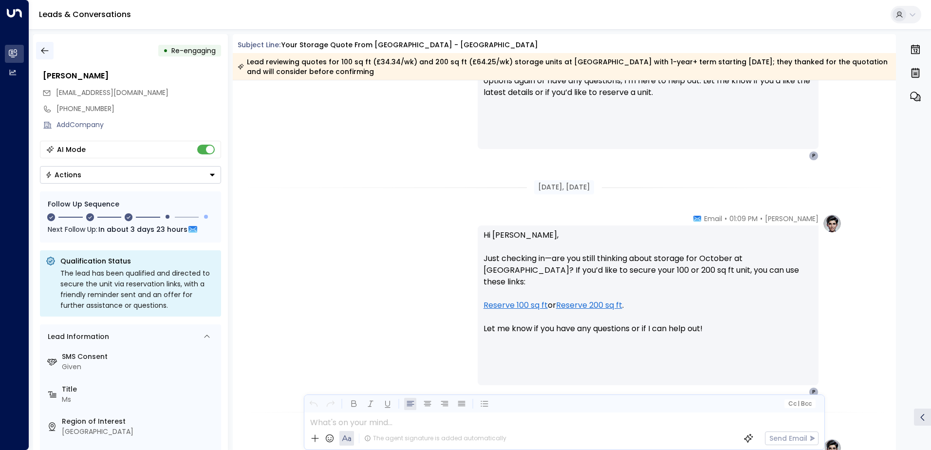
click at [43, 48] on icon "button" at bounding box center [45, 51] width 10 height 10
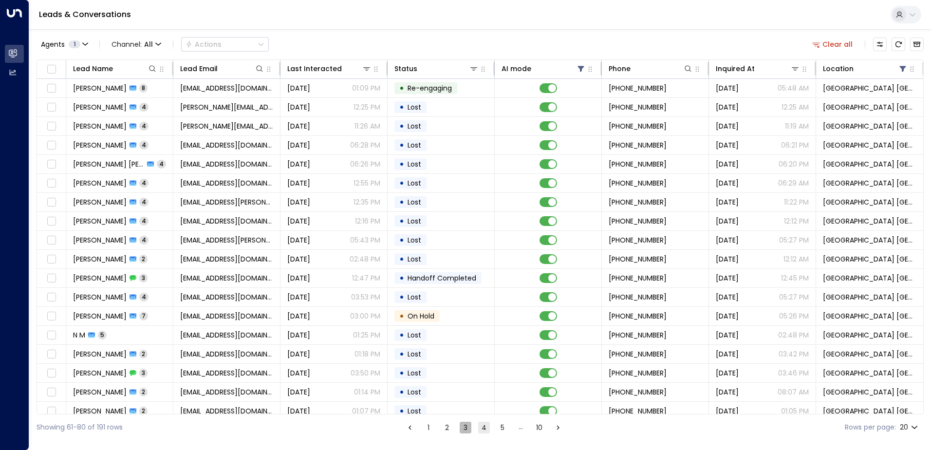
click at [462, 428] on button "3" at bounding box center [465, 428] width 12 height 12
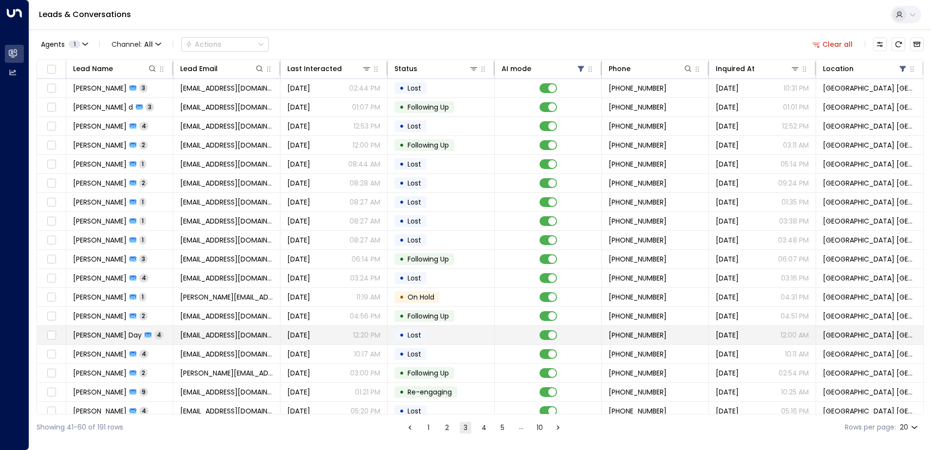
scroll to position [48, 0]
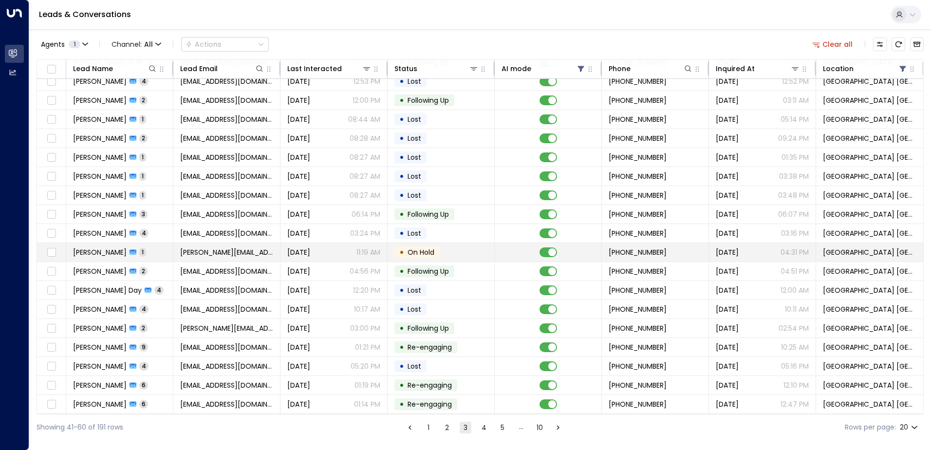
click at [333, 248] on div "[DATE] 11:19 AM" at bounding box center [333, 252] width 93 height 10
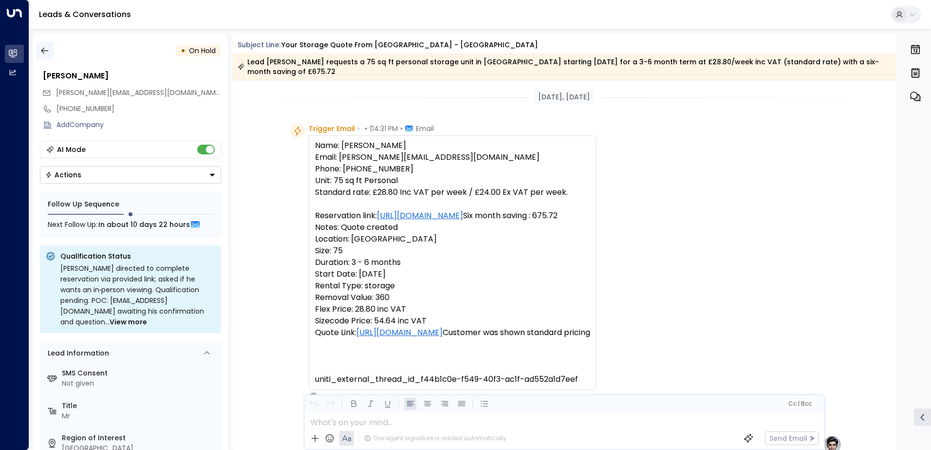
click at [42, 55] on button "button" at bounding box center [45, 51] width 18 height 18
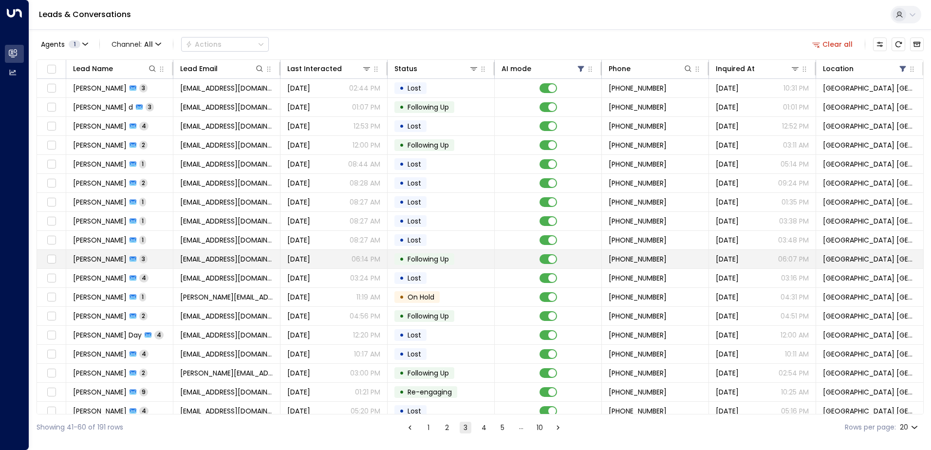
click at [197, 265] on td "[EMAIL_ADDRESS][DOMAIN_NAME]" at bounding box center [226, 259] width 107 height 18
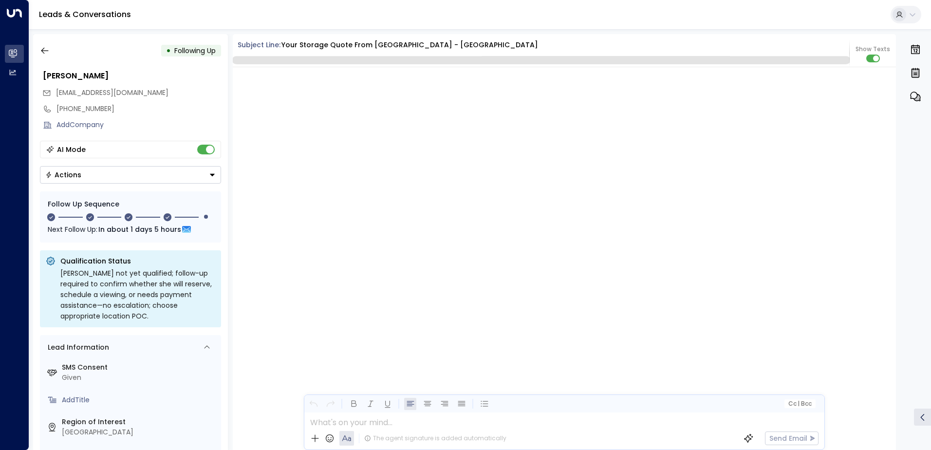
scroll to position [1555, 0]
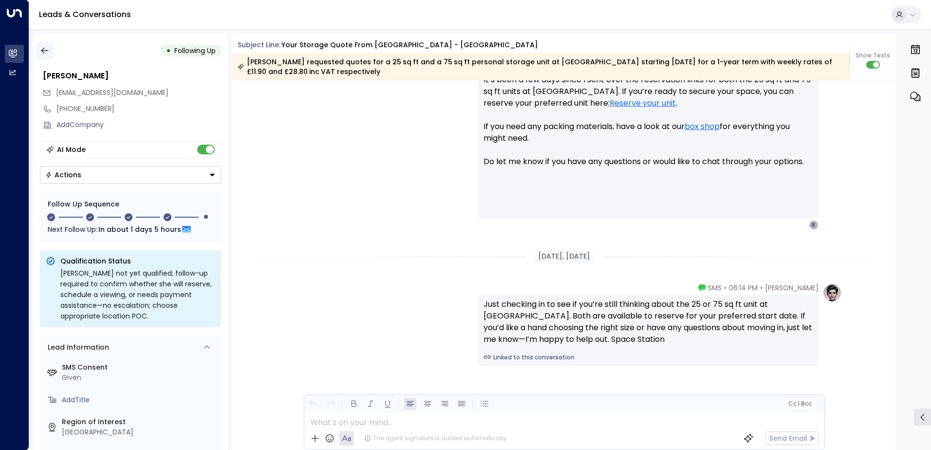
click at [48, 46] on icon "button" at bounding box center [45, 51] width 10 height 10
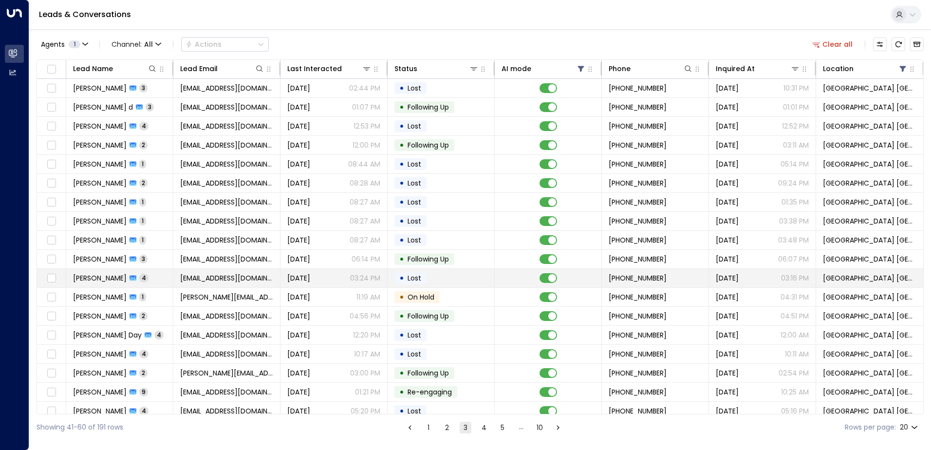
click at [296, 281] on span "[DATE]" at bounding box center [298, 278] width 23 height 10
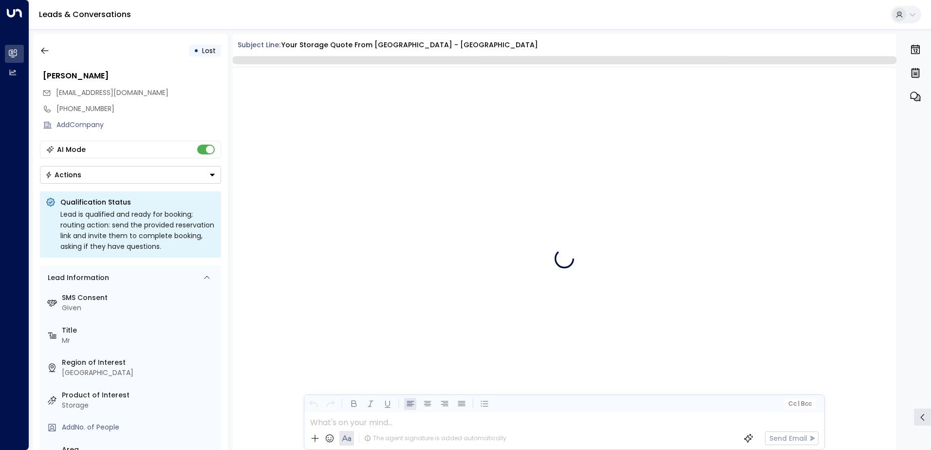
scroll to position [1491, 0]
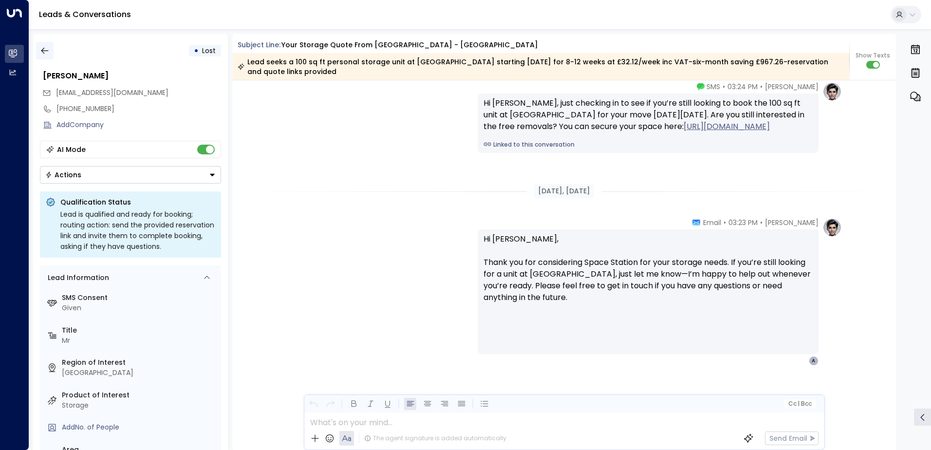
click at [45, 48] on icon "button" at bounding box center [45, 51] width 10 height 10
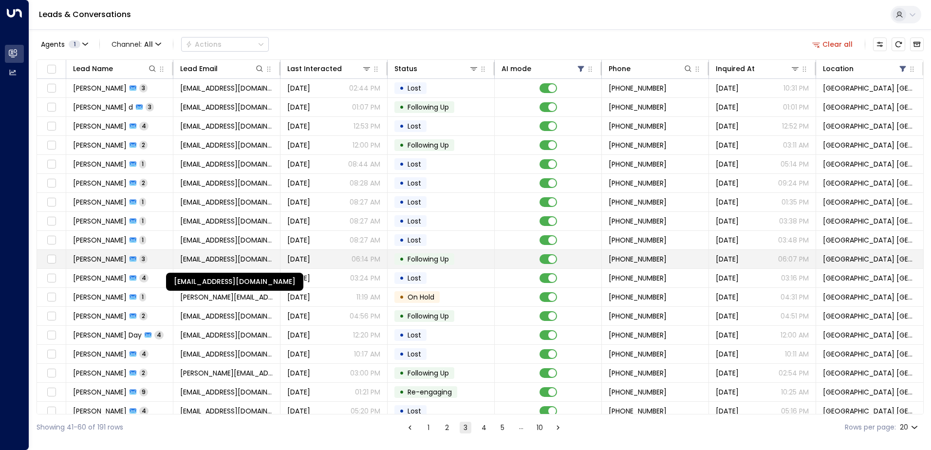
click at [271, 257] on span "[EMAIL_ADDRESS][DOMAIN_NAME]" at bounding box center [226, 259] width 93 height 10
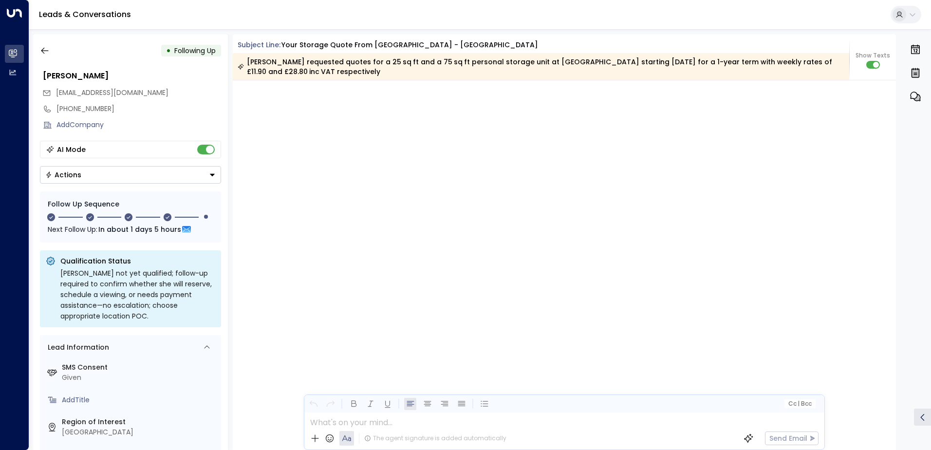
scroll to position [1568, 0]
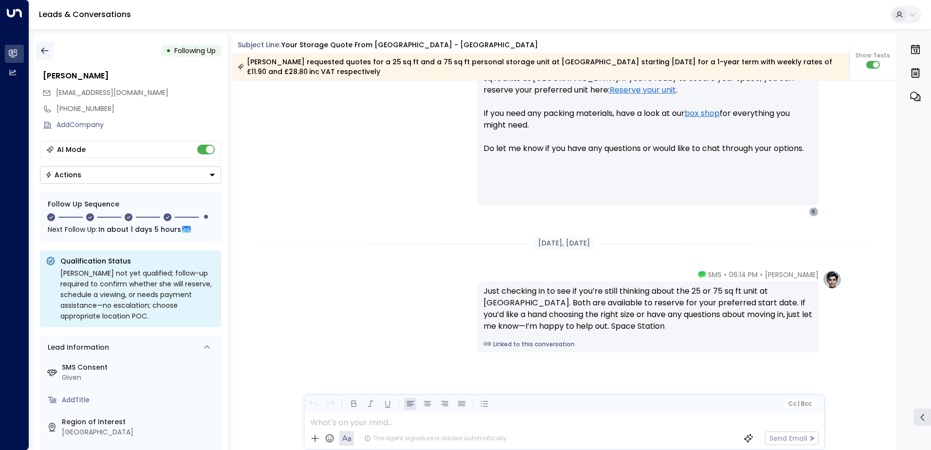
click at [47, 45] on button "button" at bounding box center [45, 51] width 18 height 18
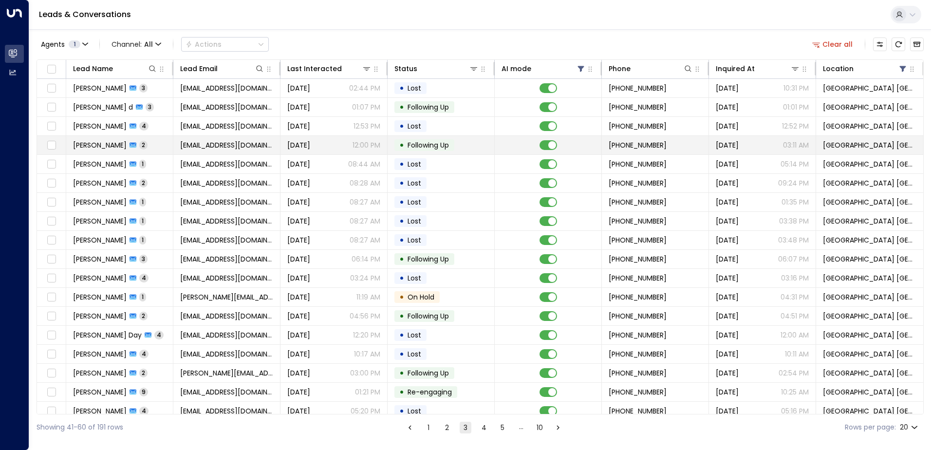
click at [291, 148] on span "[DATE]" at bounding box center [298, 145] width 23 height 10
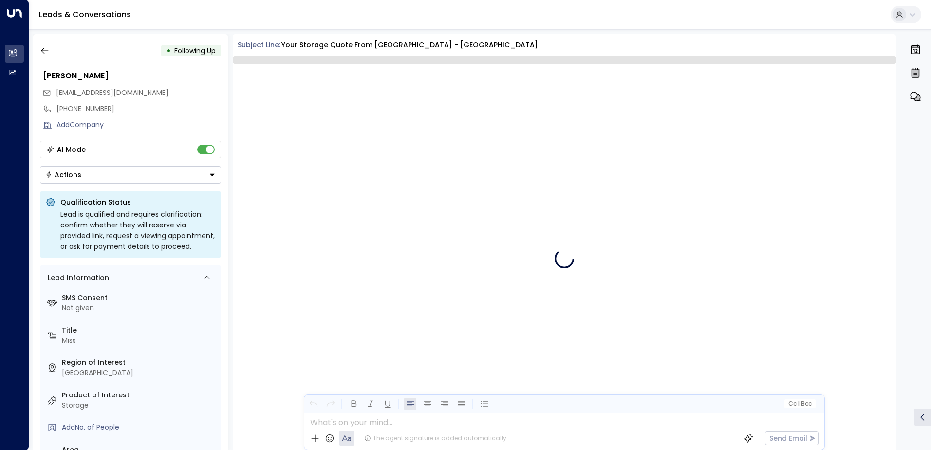
scroll to position [958, 0]
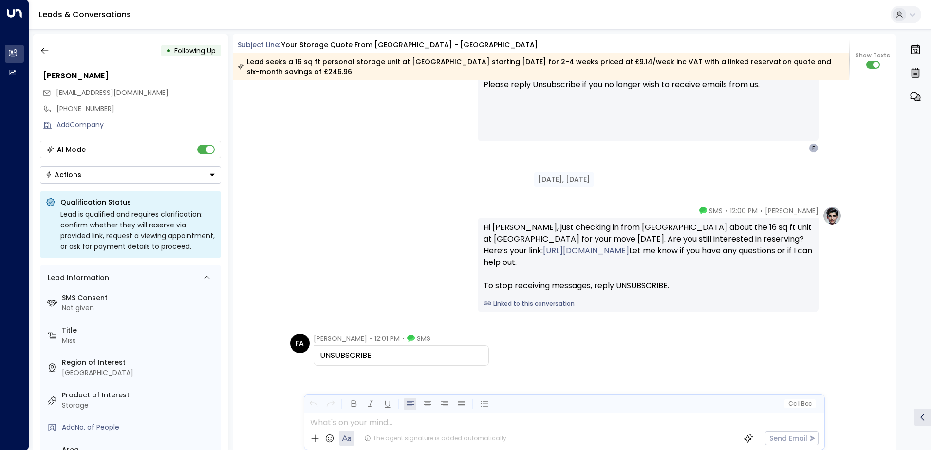
click at [129, 172] on button "Actions" at bounding box center [130, 175] width 181 height 18
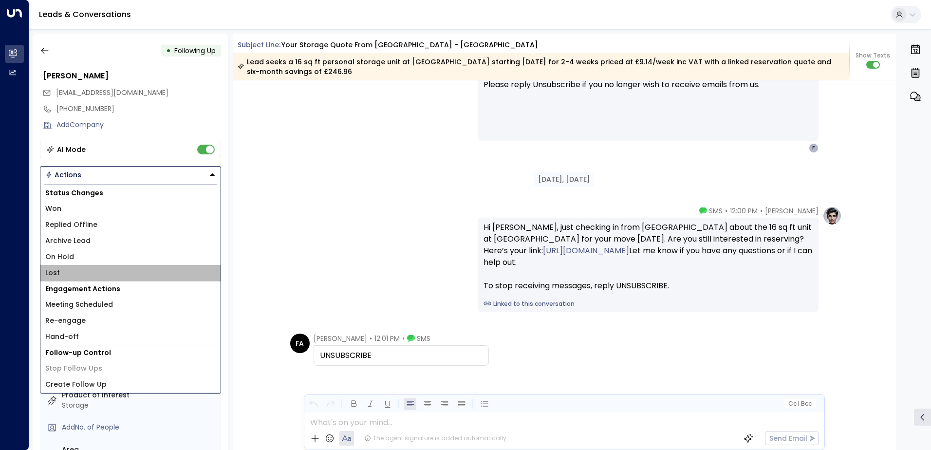
click at [58, 274] on span "Lost" at bounding box center [52, 273] width 15 height 10
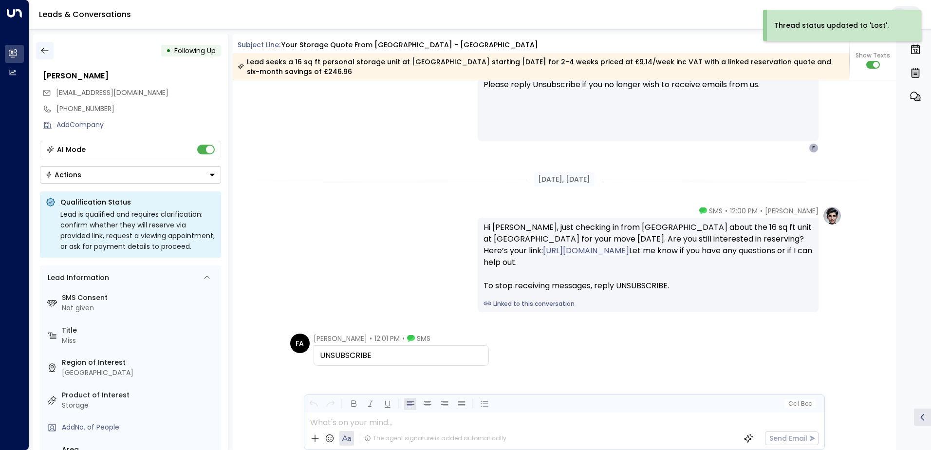
click at [46, 54] on icon "button" at bounding box center [45, 51] width 10 height 10
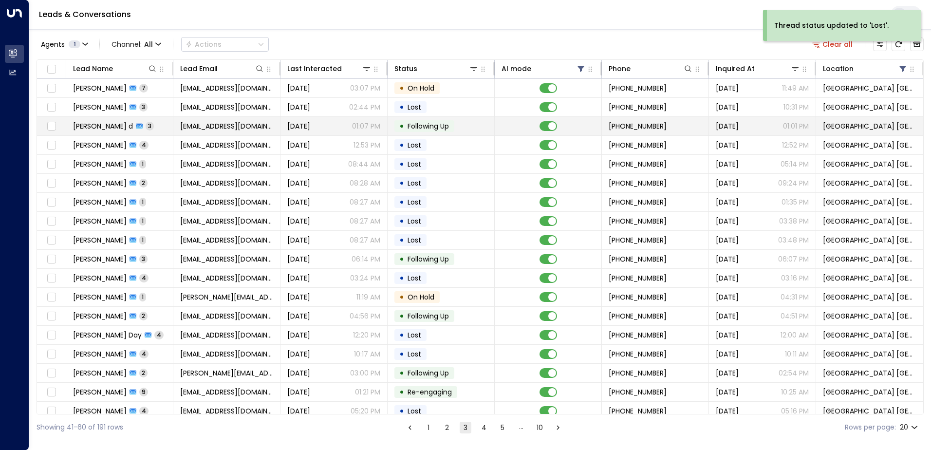
click at [244, 122] on span "[EMAIL_ADDRESS][DOMAIN_NAME]" at bounding box center [226, 126] width 93 height 10
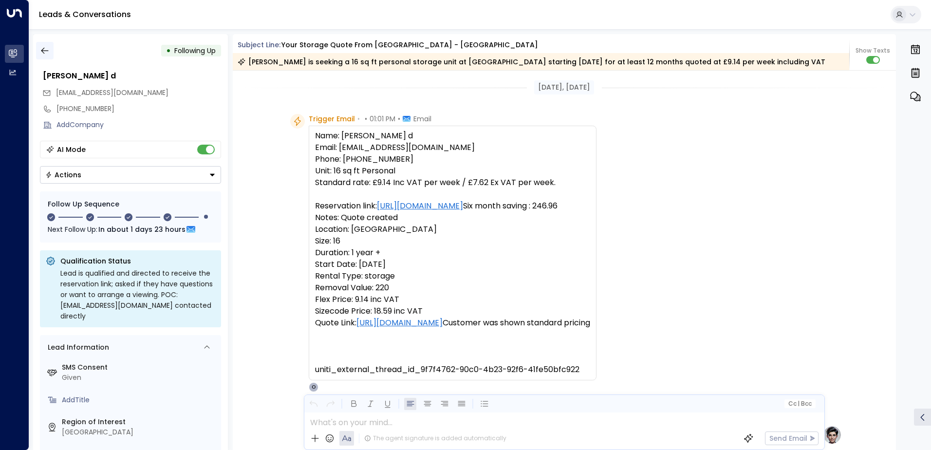
click at [51, 50] on button "button" at bounding box center [45, 51] width 18 height 18
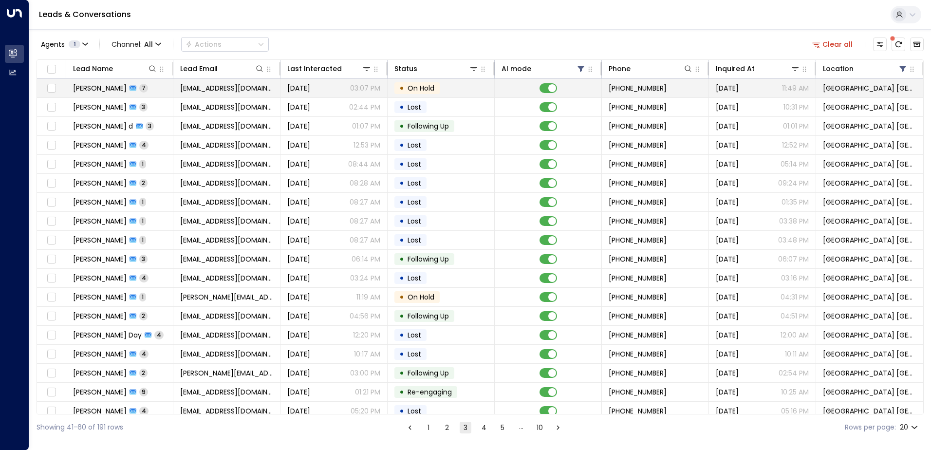
click at [186, 95] on td "[EMAIL_ADDRESS][DOMAIN_NAME]" at bounding box center [226, 88] width 107 height 18
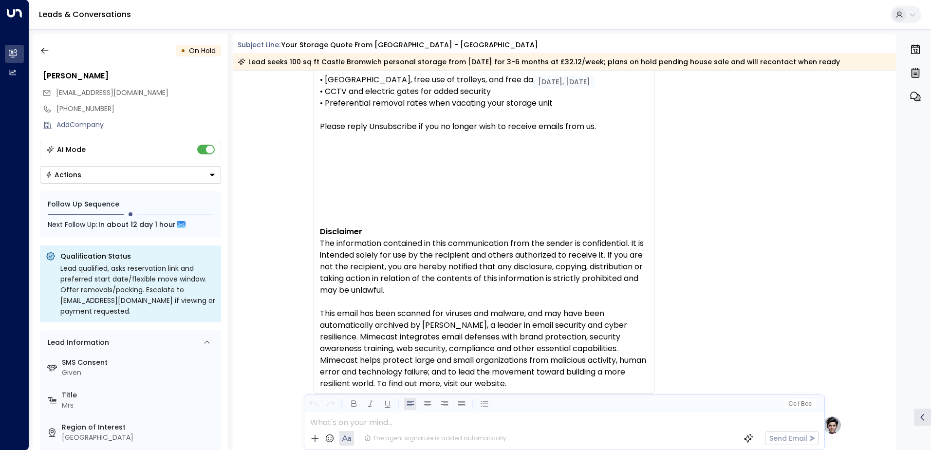
scroll to position [2498, 0]
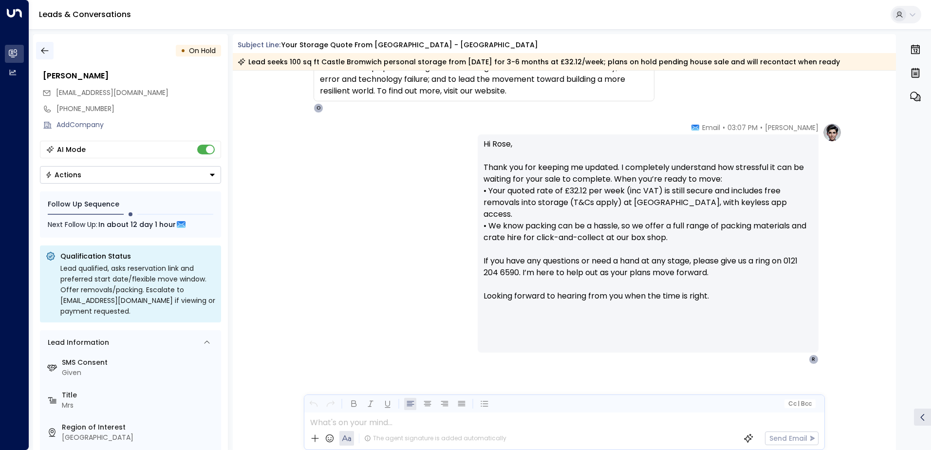
click at [46, 50] on icon "button" at bounding box center [45, 51] width 10 height 10
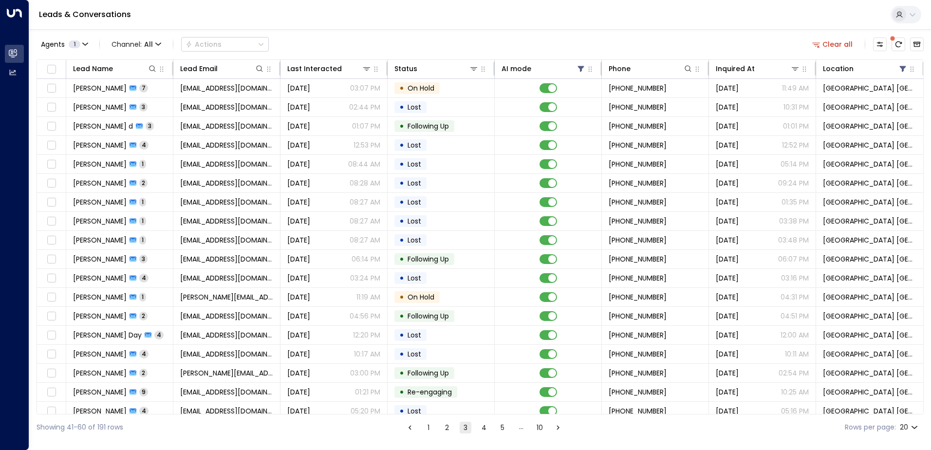
click at [443, 429] on button "2" at bounding box center [447, 428] width 12 height 12
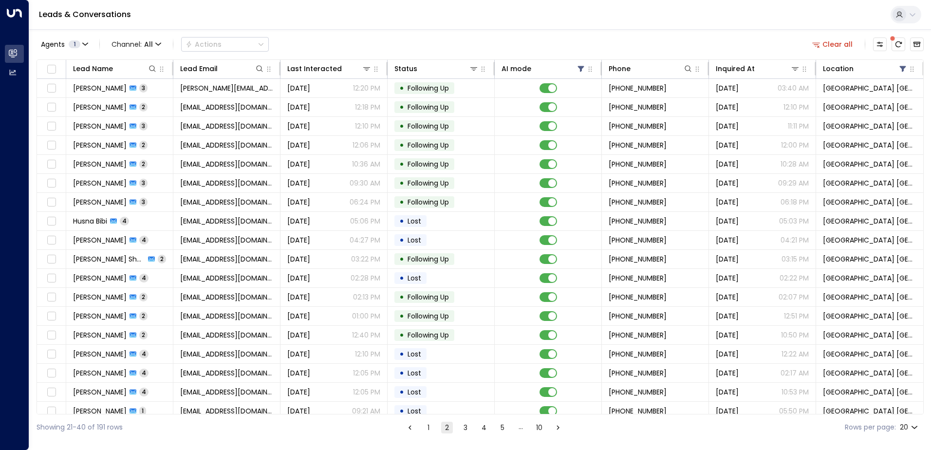
click at [463, 432] on button "3" at bounding box center [465, 428] width 12 height 12
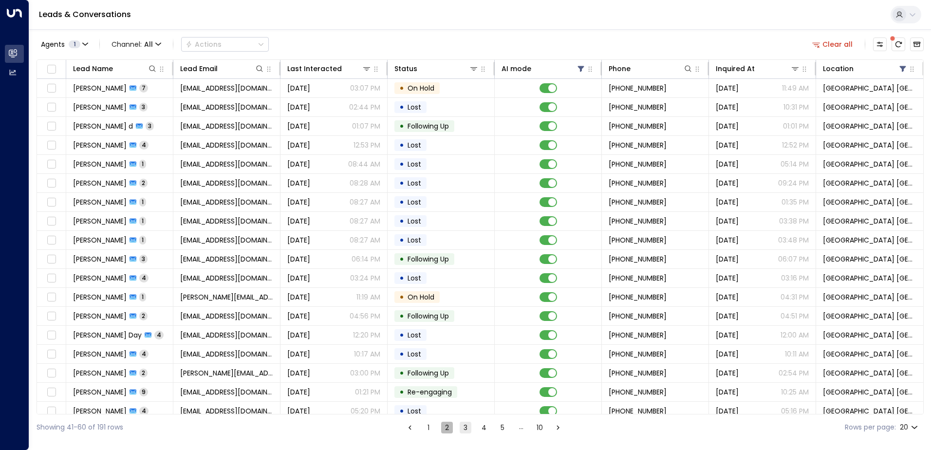
click at [443, 427] on button "2" at bounding box center [447, 428] width 12 height 12
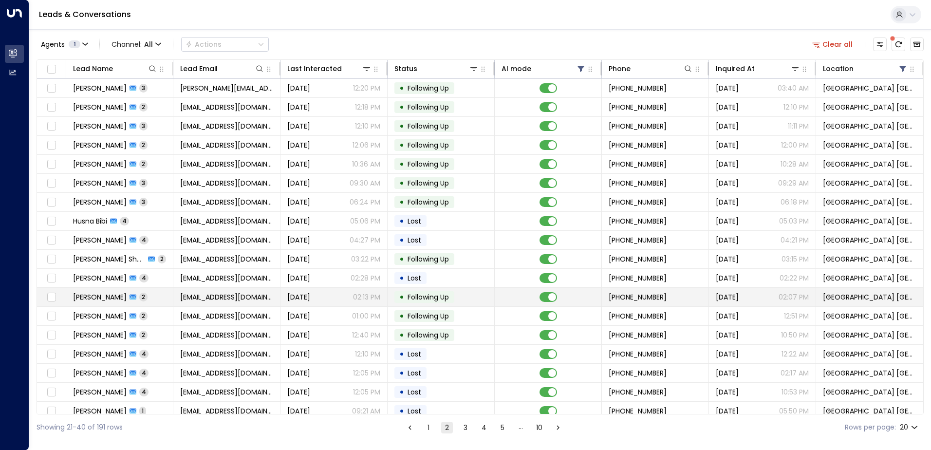
scroll to position [48, 0]
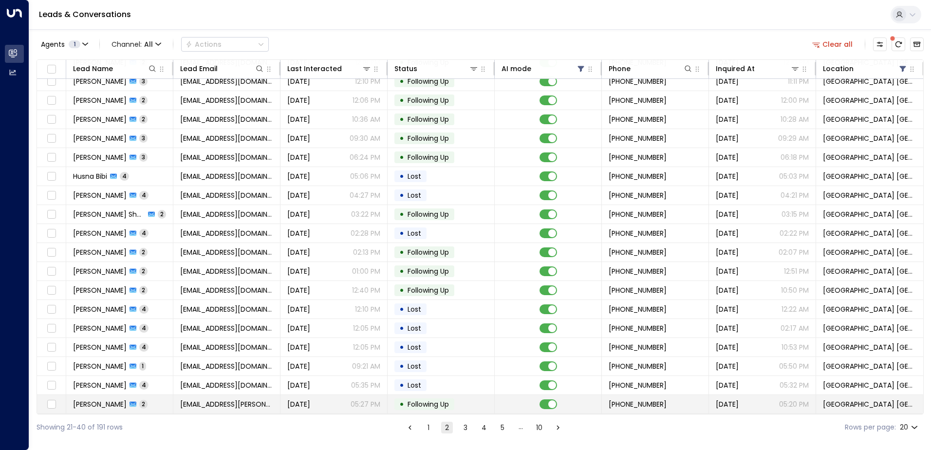
click at [184, 402] on span "[EMAIL_ADDRESS][PERSON_NAME][DOMAIN_NAME]" at bounding box center [226, 404] width 93 height 10
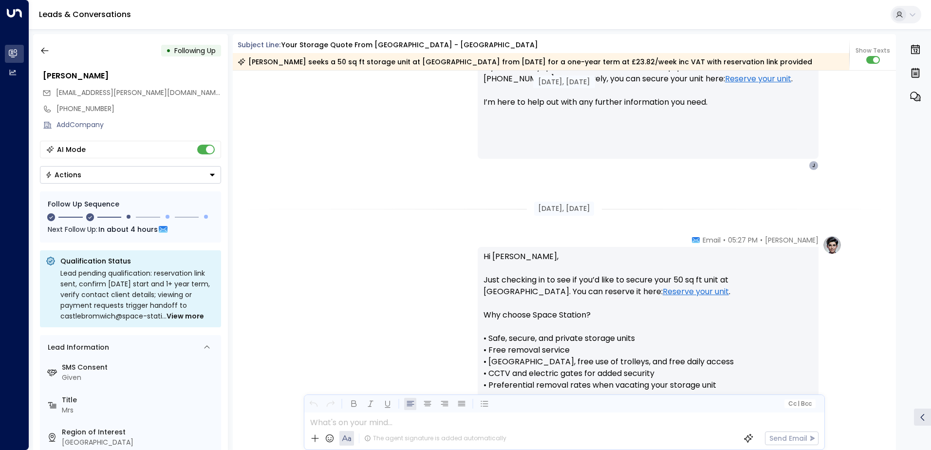
scroll to position [590, 0]
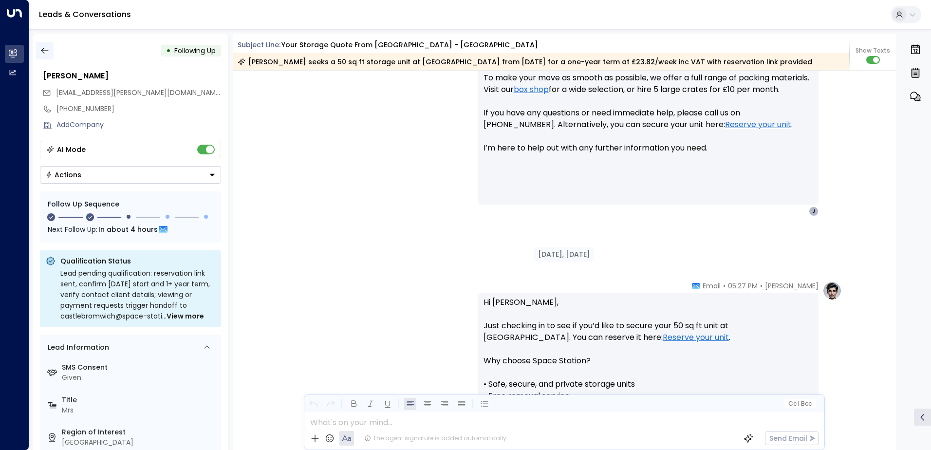
click at [49, 49] on button "button" at bounding box center [45, 51] width 18 height 18
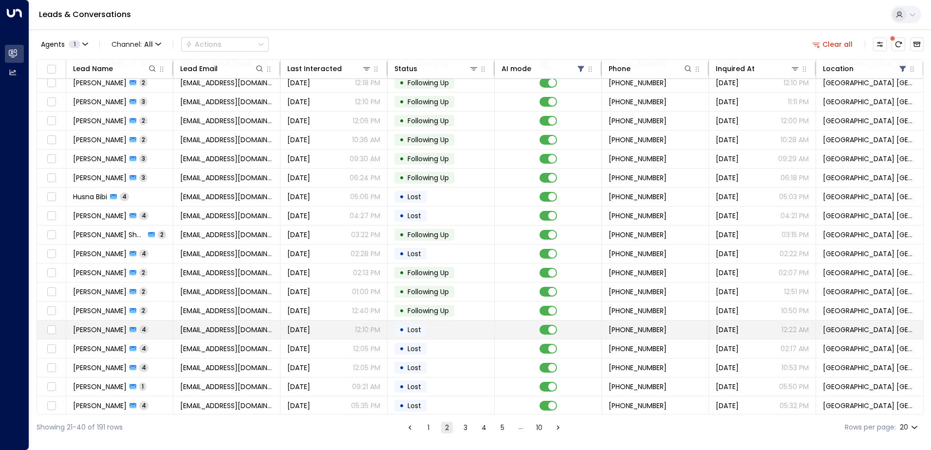
scroll to position [48, 0]
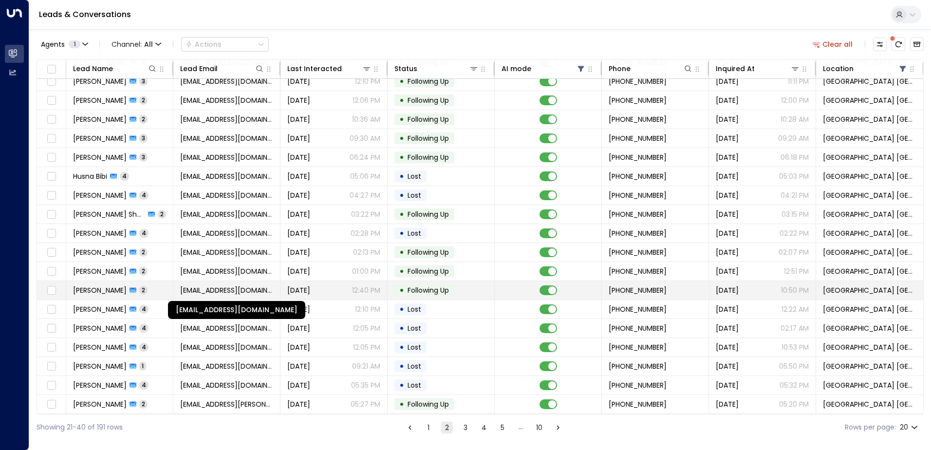
click at [246, 285] on span "[EMAIL_ADDRESS][DOMAIN_NAME]" at bounding box center [226, 290] width 93 height 10
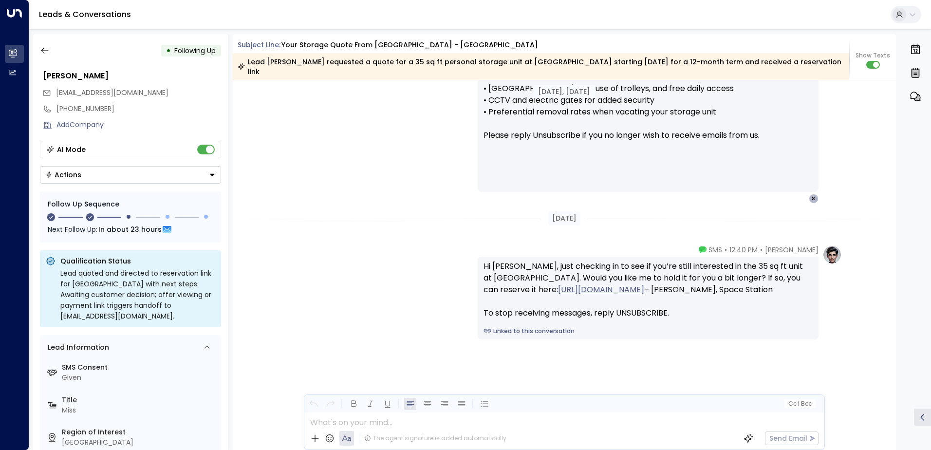
scroll to position [896, 0]
click at [50, 55] on button "button" at bounding box center [45, 51] width 18 height 18
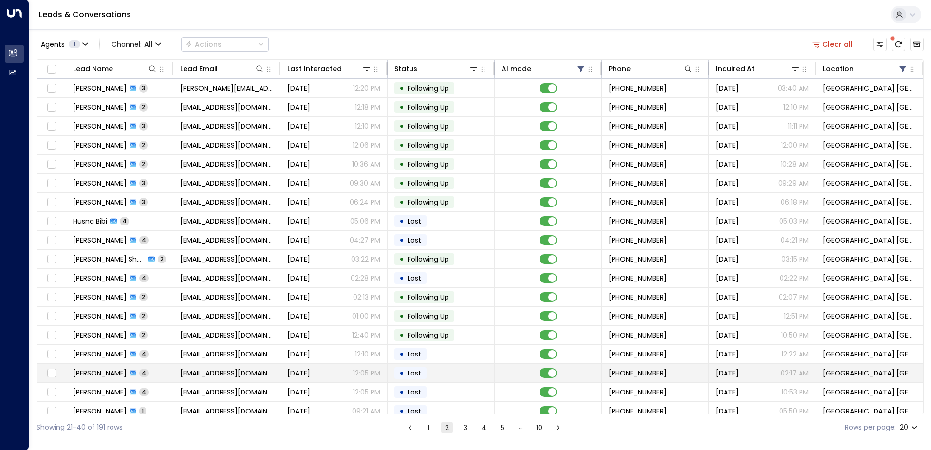
scroll to position [48, 0]
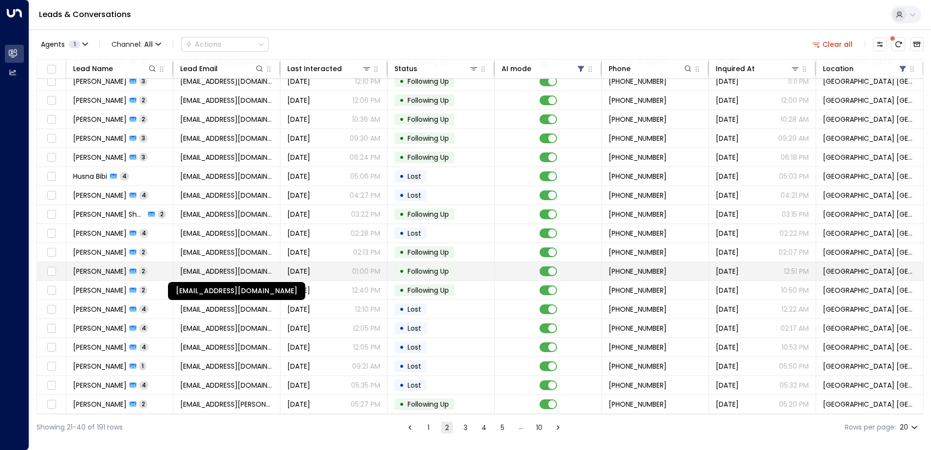
click at [231, 270] on span "[EMAIL_ADDRESS][DOMAIN_NAME]" at bounding box center [226, 271] width 93 height 10
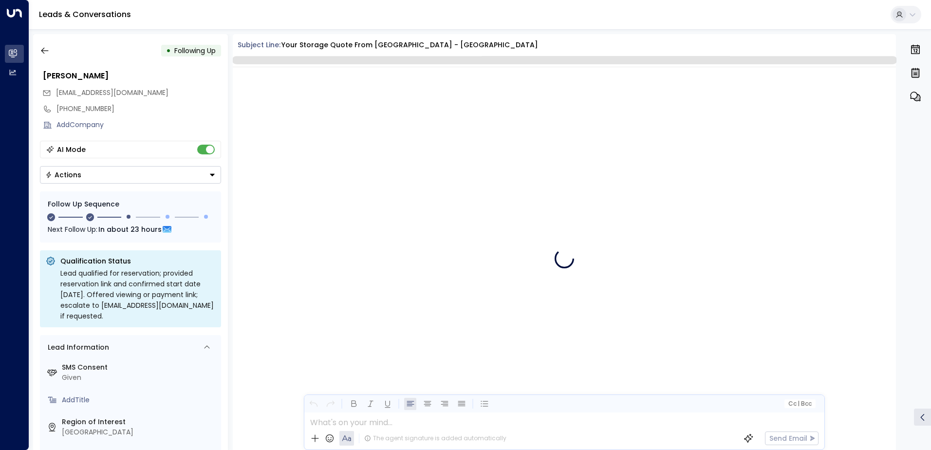
scroll to position [963, 0]
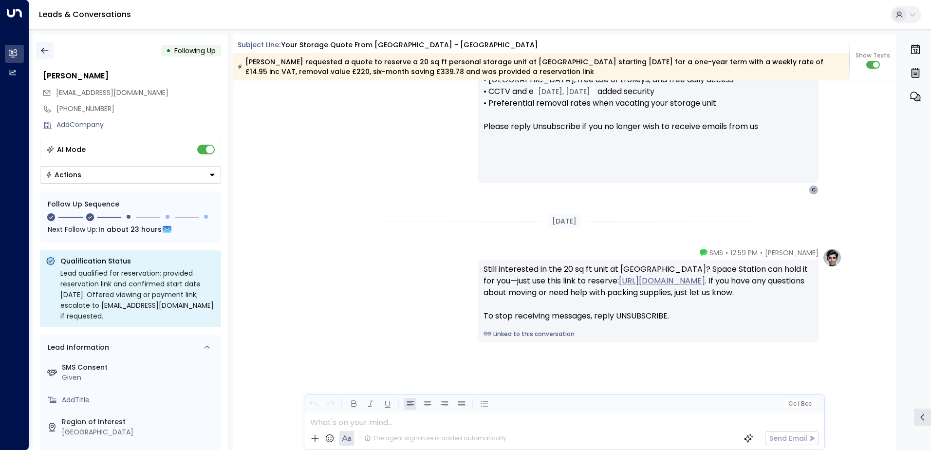
click at [45, 46] on icon "button" at bounding box center [45, 51] width 10 height 10
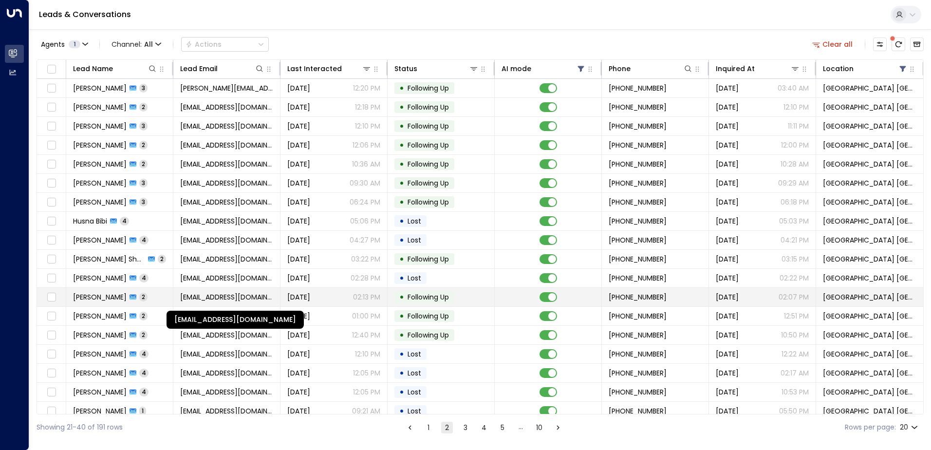
click at [239, 298] on span "[EMAIL_ADDRESS][DOMAIN_NAME]" at bounding box center [226, 297] width 93 height 10
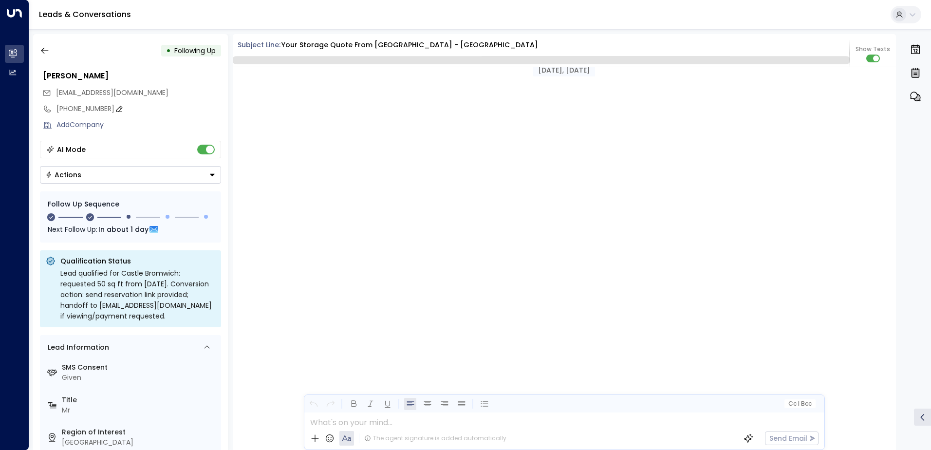
scroll to position [858, 0]
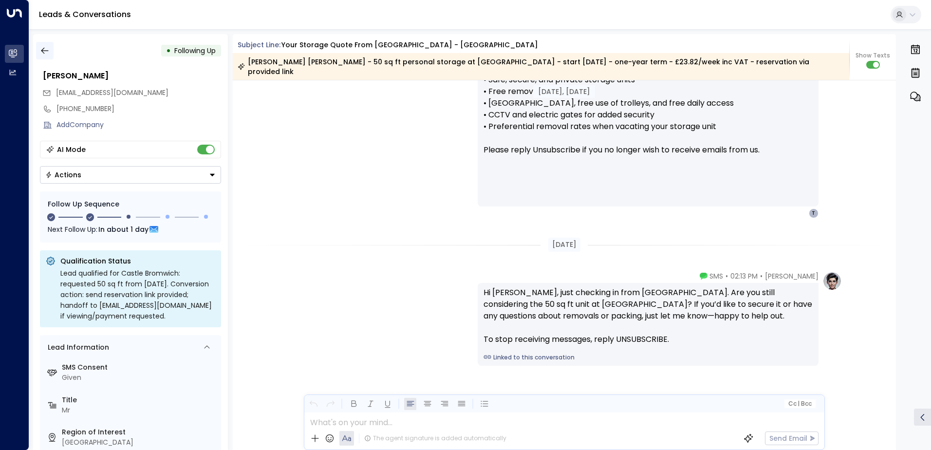
click at [50, 56] on button "button" at bounding box center [45, 51] width 18 height 18
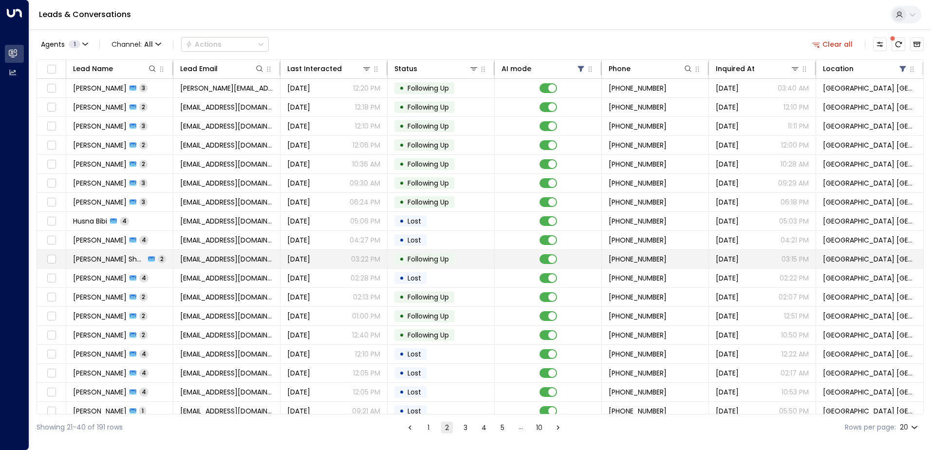
click at [425, 253] on td "• Following Up" at bounding box center [440, 259] width 107 height 18
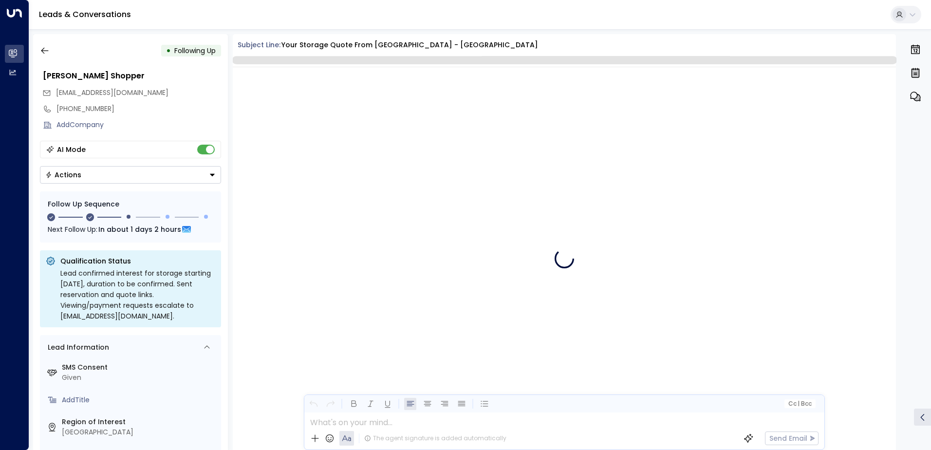
scroll to position [869, 0]
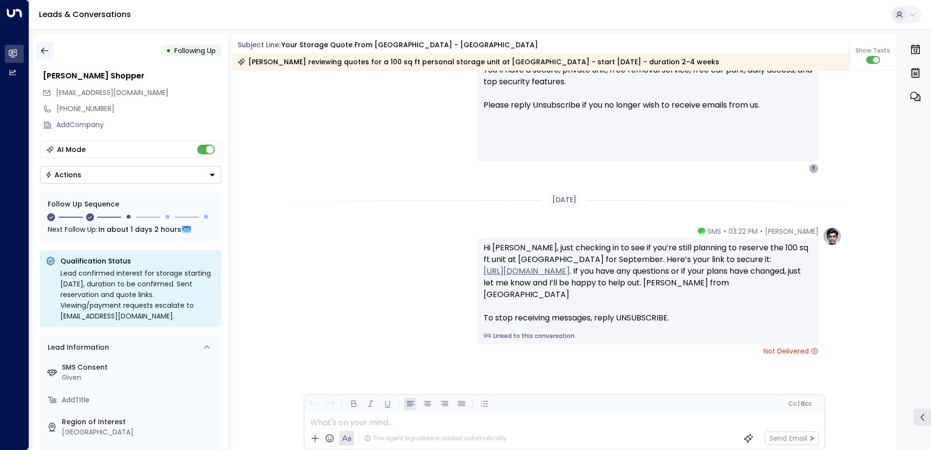
click at [44, 50] on icon "button" at bounding box center [45, 51] width 10 height 10
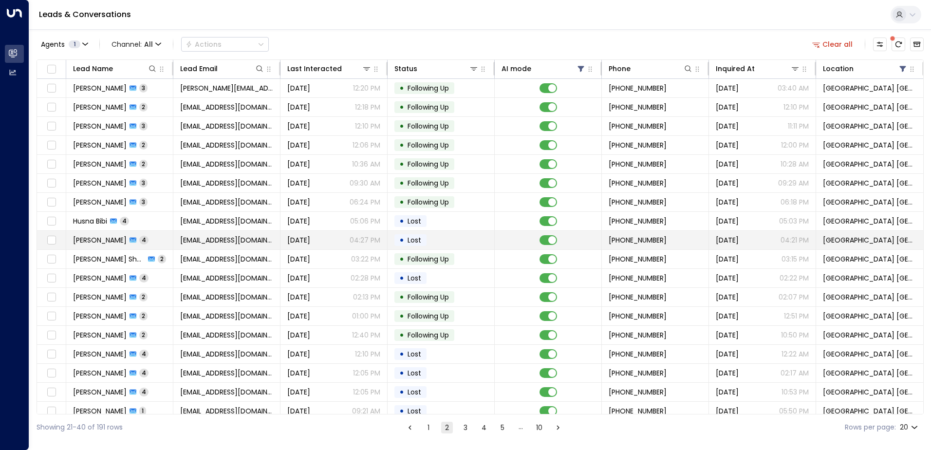
click at [183, 233] on td "[EMAIL_ADDRESS][DOMAIN_NAME]" at bounding box center [226, 240] width 107 height 18
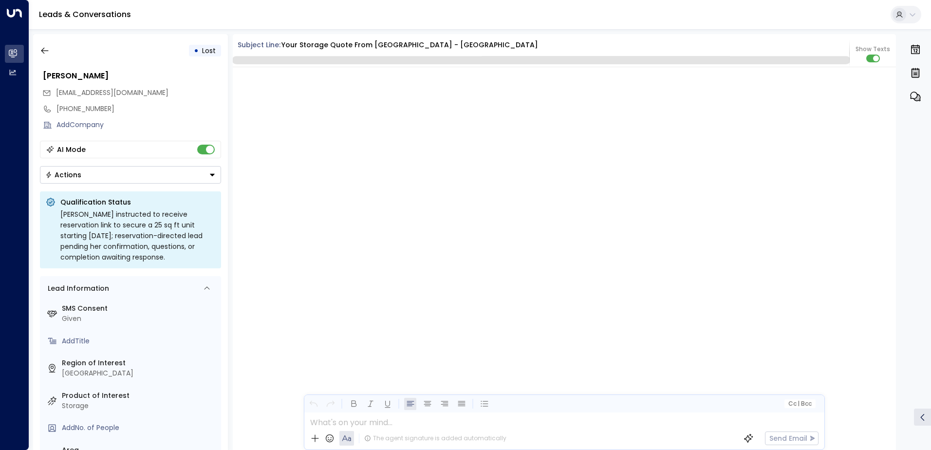
scroll to position [1872, 0]
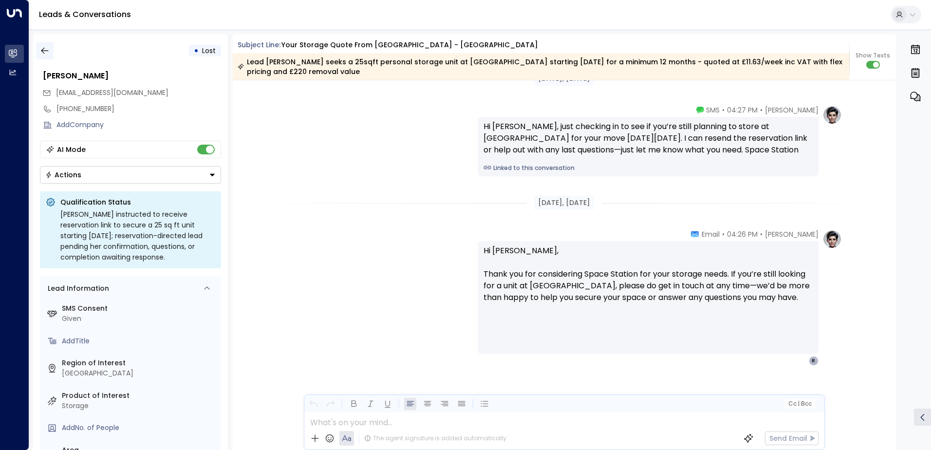
click at [41, 48] on icon "button" at bounding box center [45, 51] width 10 height 10
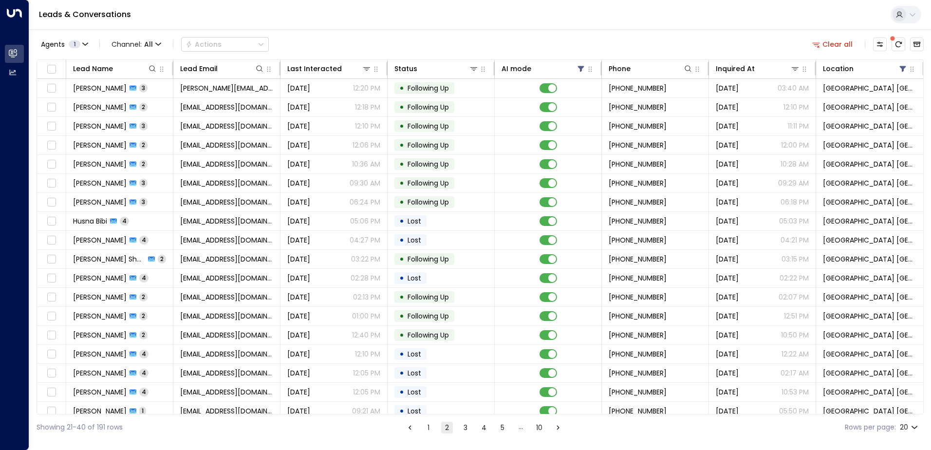
click at [430, 424] on button "1" at bounding box center [428, 428] width 12 height 12
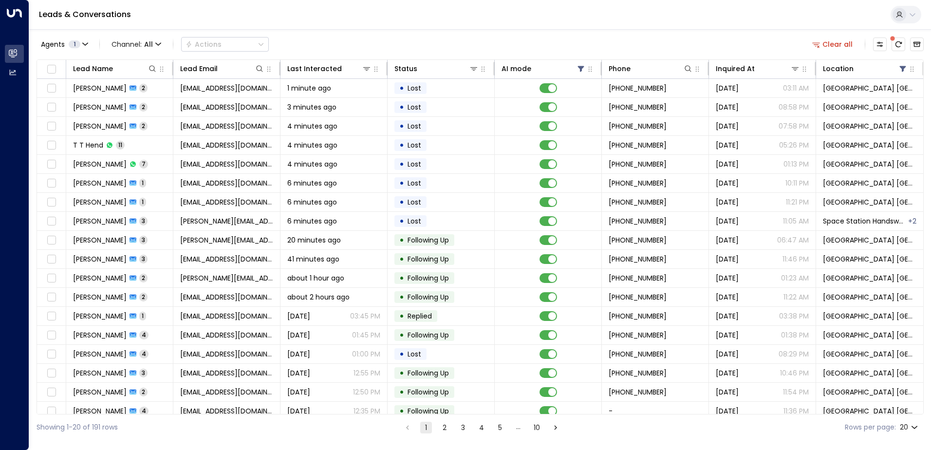
click at [445, 427] on button "2" at bounding box center [445, 428] width 12 height 12
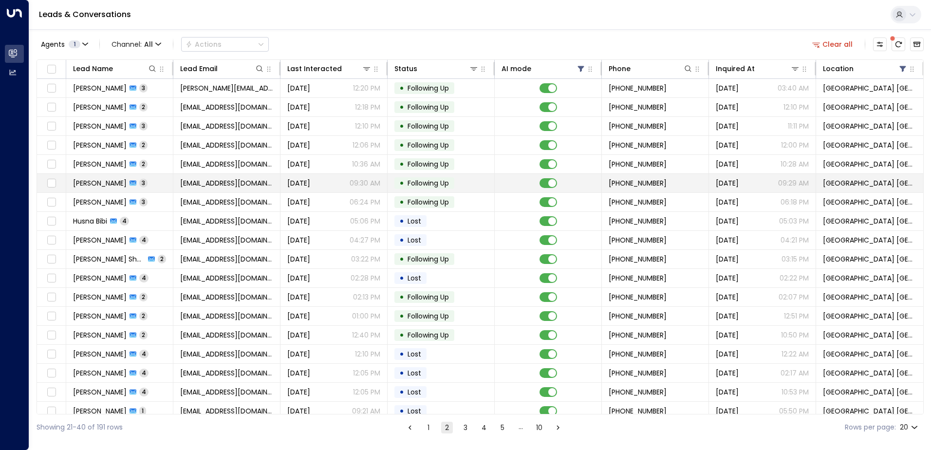
click at [310, 184] on span "[DATE]" at bounding box center [298, 183] width 23 height 10
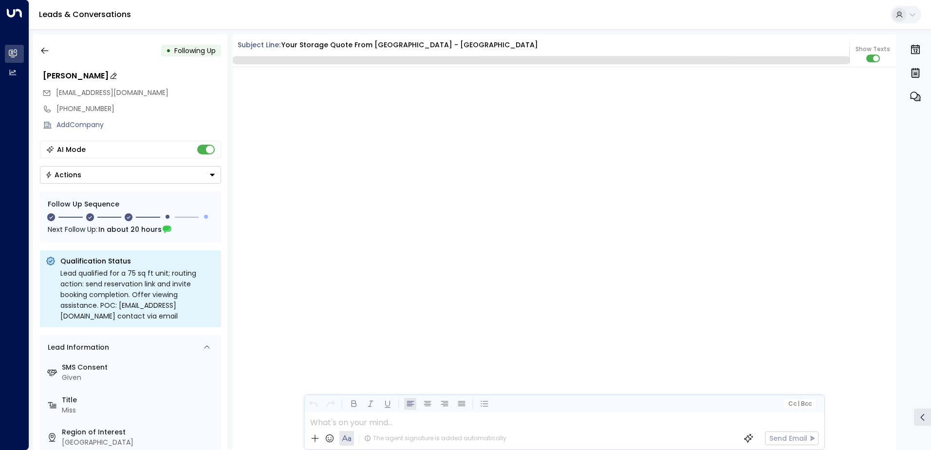
scroll to position [1142, 0]
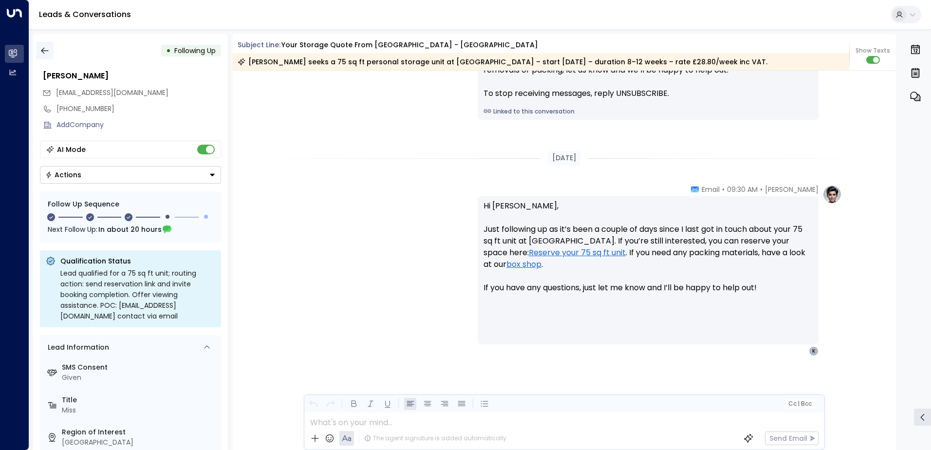
click at [47, 47] on icon "button" at bounding box center [45, 51] width 10 height 10
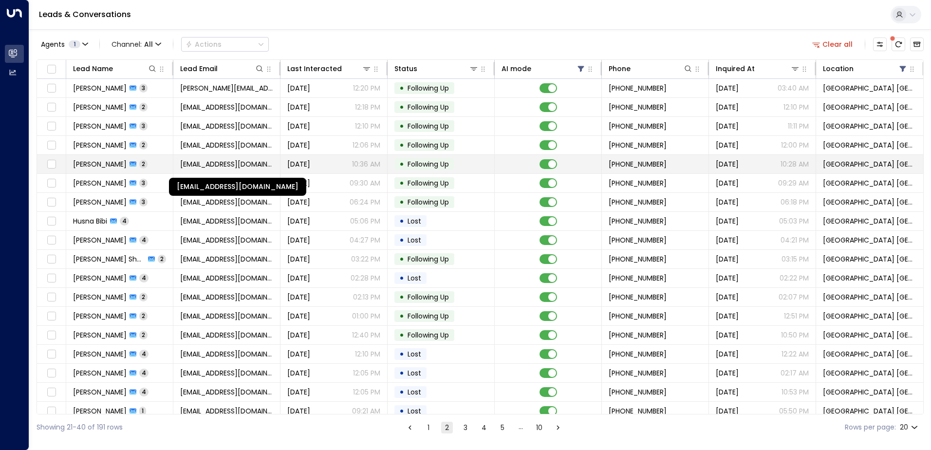
click at [199, 168] on span "[EMAIL_ADDRESS][DOMAIN_NAME]" at bounding box center [226, 164] width 93 height 10
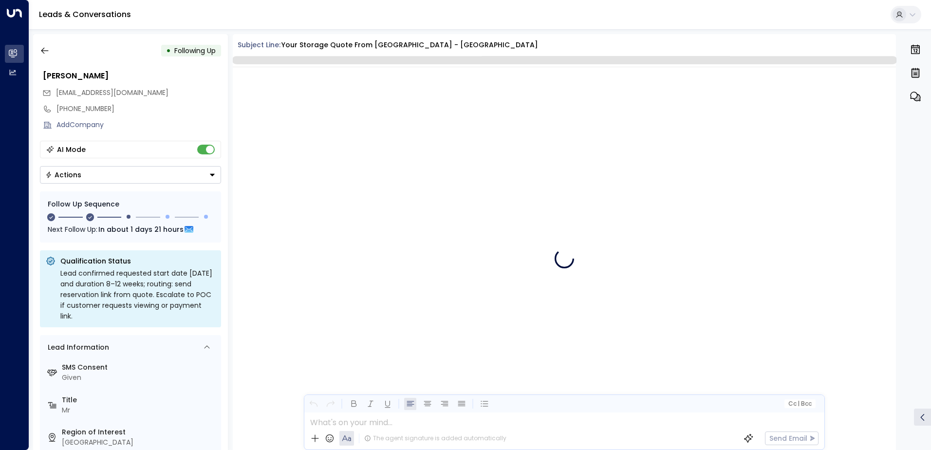
scroll to position [986, 0]
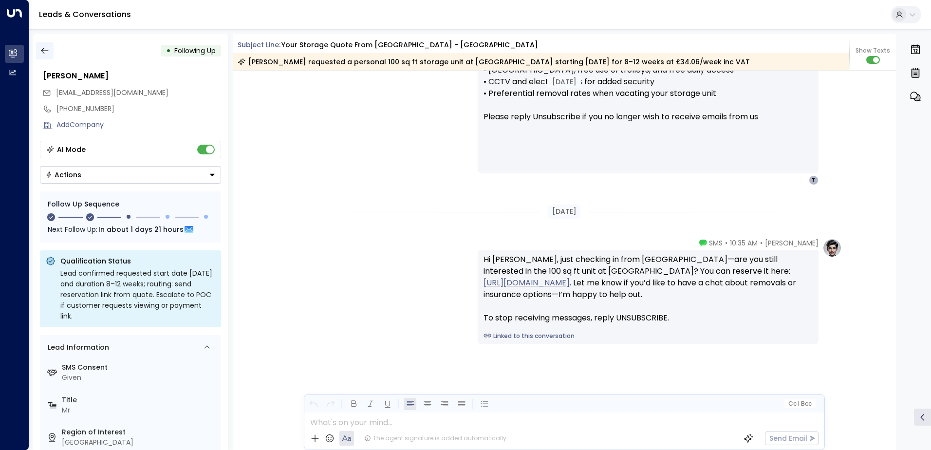
click at [48, 46] on icon "button" at bounding box center [45, 51] width 10 height 10
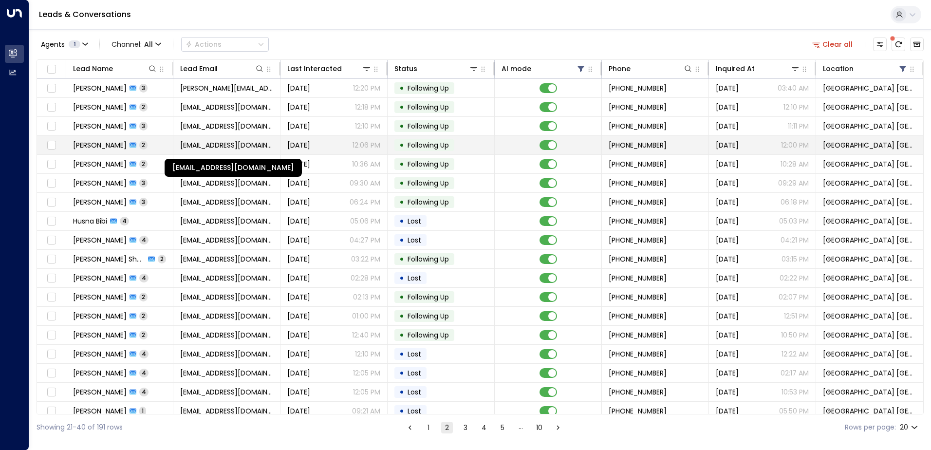
click at [196, 146] on span "[EMAIL_ADDRESS][DOMAIN_NAME]" at bounding box center [226, 145] width 93 height 10
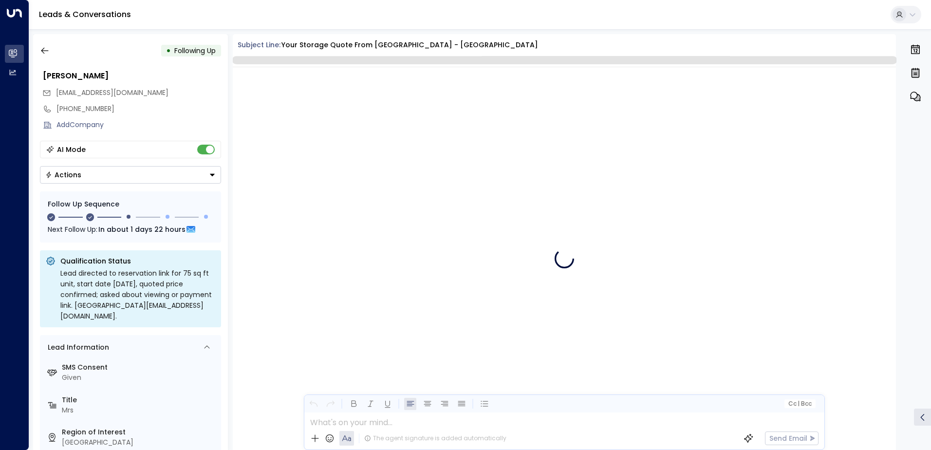
scroll to position [916, 0]
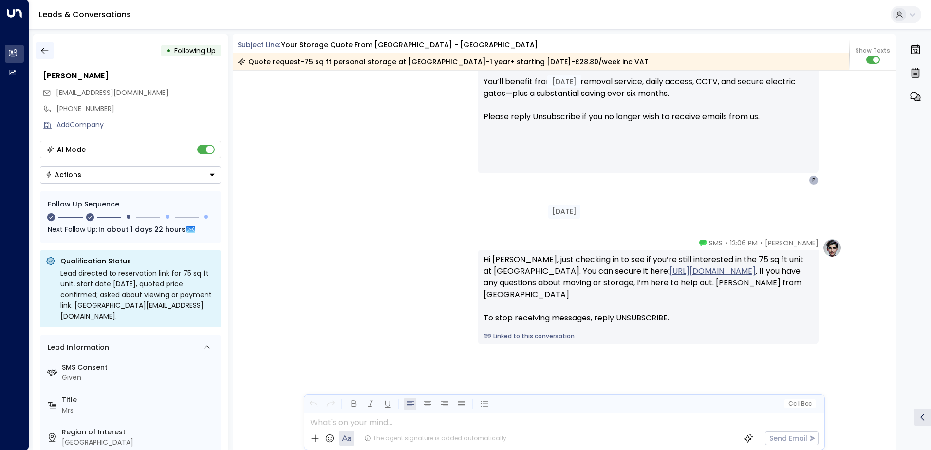
click at [46, 52] on icon "button" at bounding box center [45, 51] width 10 height 10
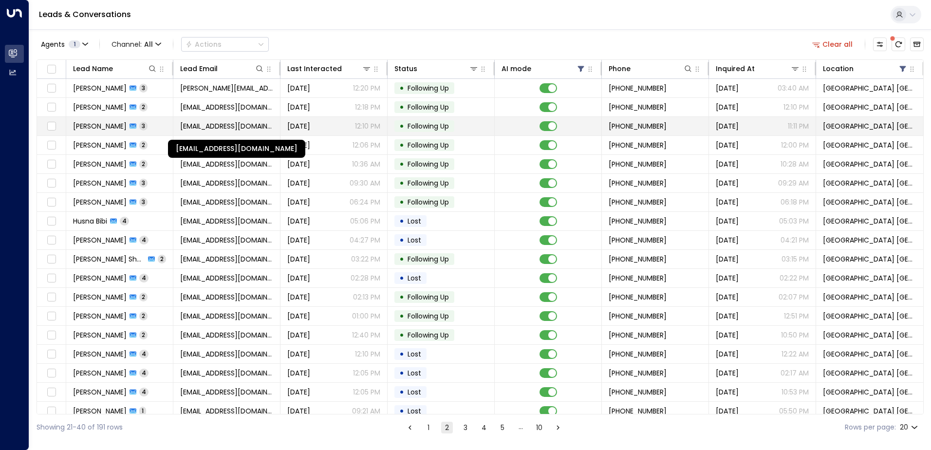
click at [238, 123] on span "[EMAIL_ADDRESS][DOMAIN_NAME]" at bounding box center [226, 126] width 93 height 10
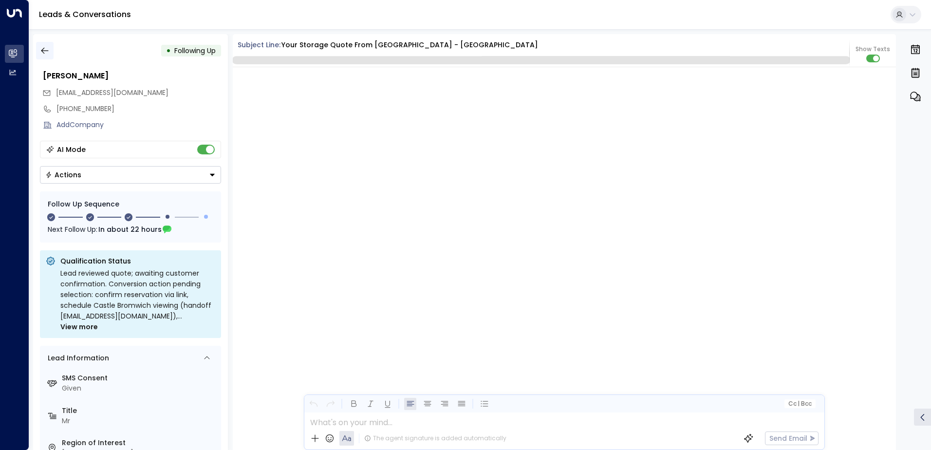
scroll to position [1049, 0]
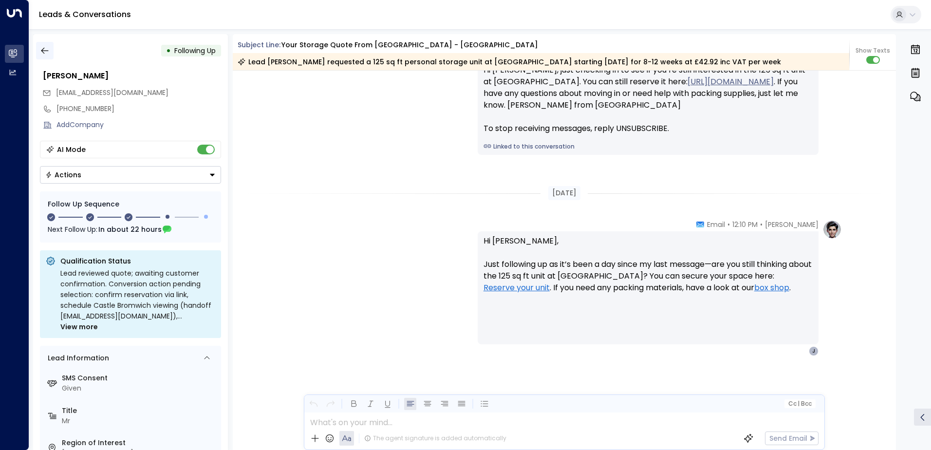
click at [44, 49] on icon "button" at bounding box center [45, 51] width 10 height 10
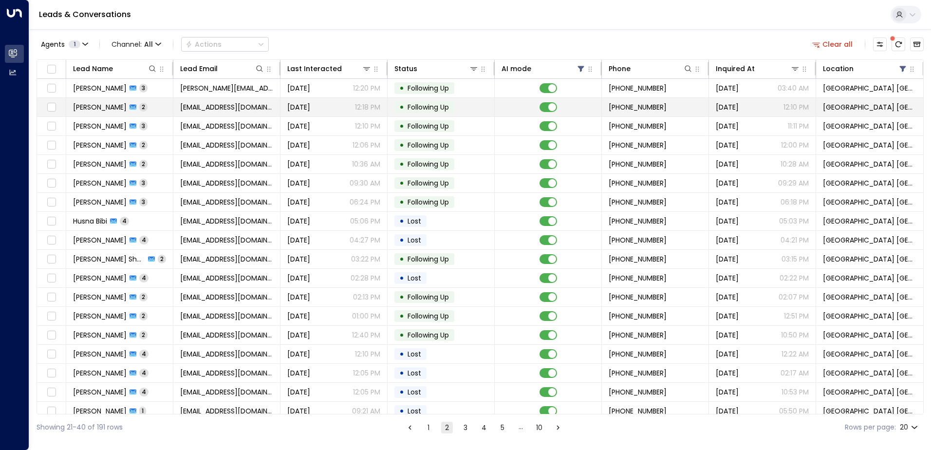
click at [206, 99] on td "[EMAIL_ADDRESS][DOMAIN_NAME]" at bounding box center [226, 107] width 107 height 18
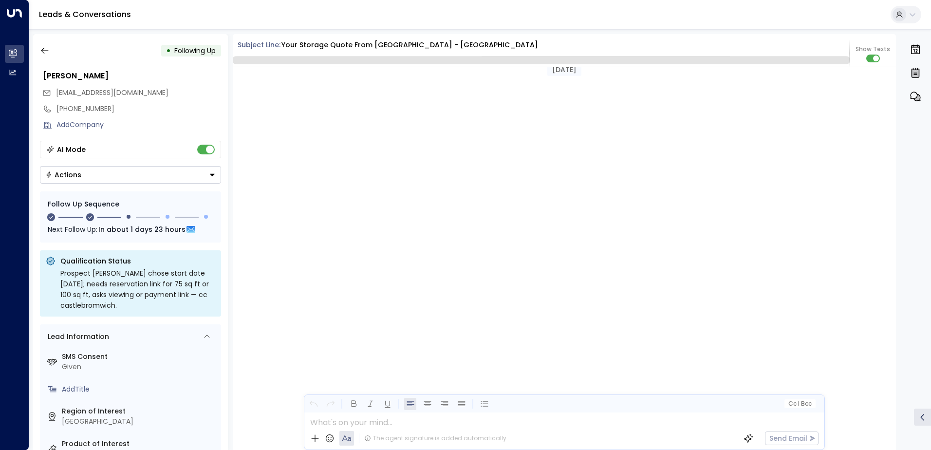
scroll to position [916, 0]
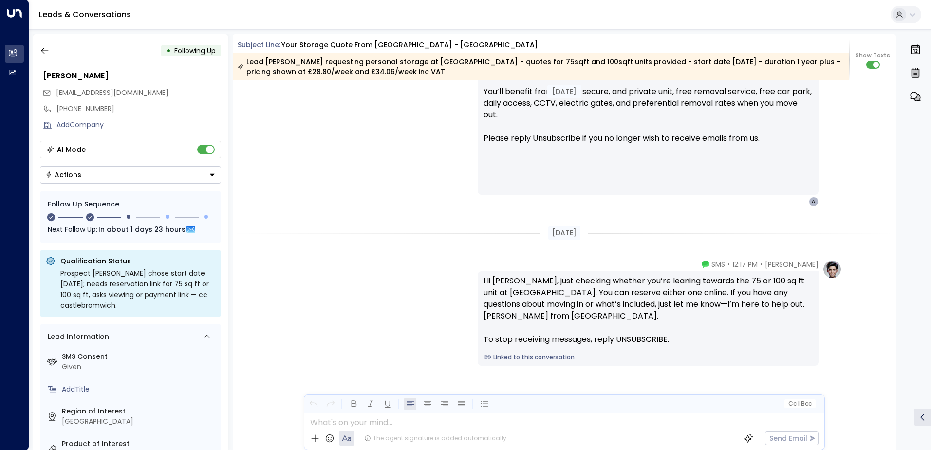
click at [87, 181] on button "Actions" at bounding box center [130, 175] width 181 height 18
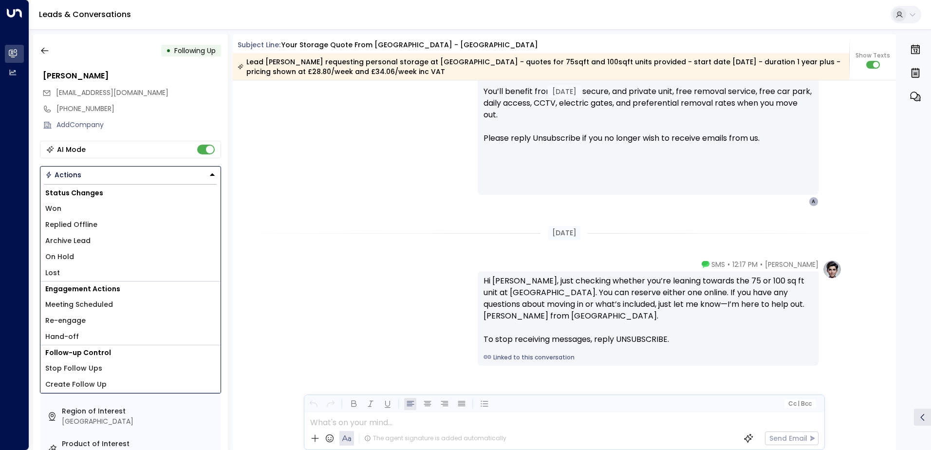
click at [62, 278] on li "Lost" at bounding box center [130, 273] width 180 height 16
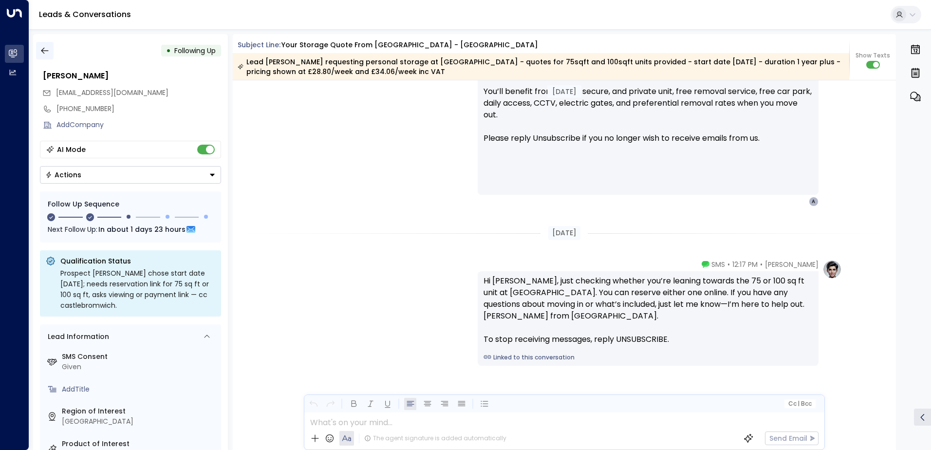
click at [47, 48] on icon "button" at bounding box center [45, 51] width 10 height 10
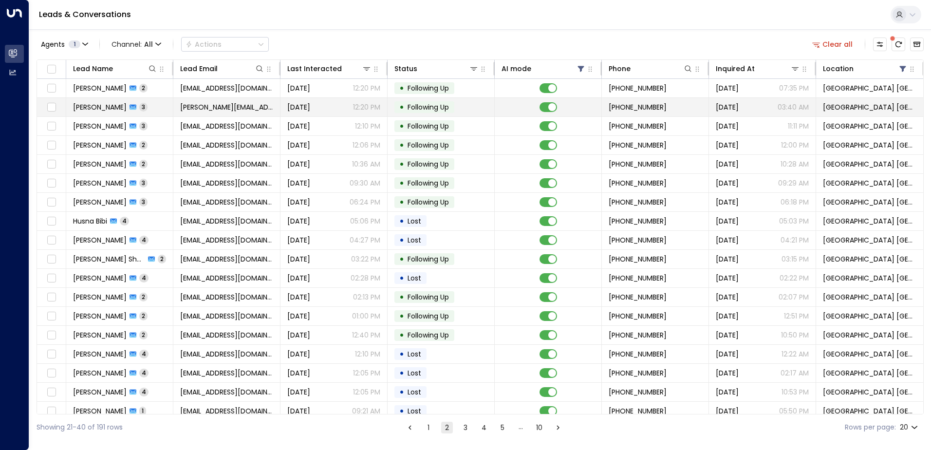
click at [209, 106] on span "[PERSON_NAME][EMAIL_ADDRESS][DOMAIN_NAME]" at bounding box center [226, 107] width 93 height 10
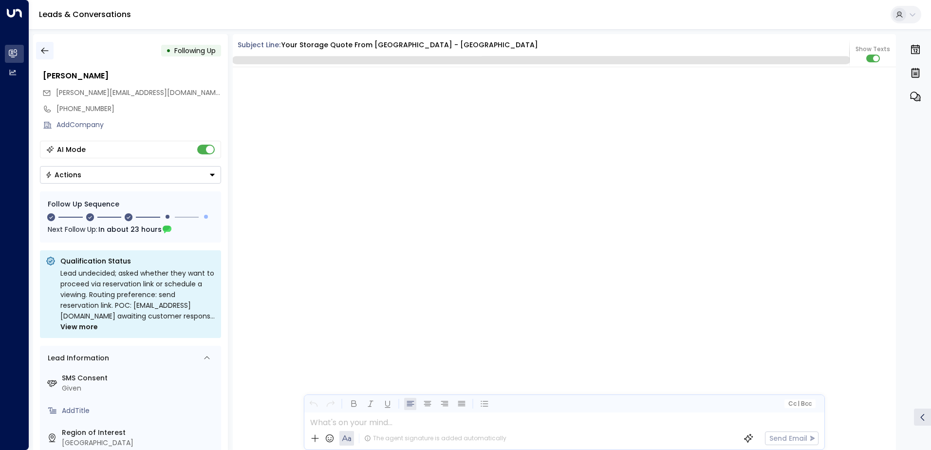
scroll to position [1166, 0]
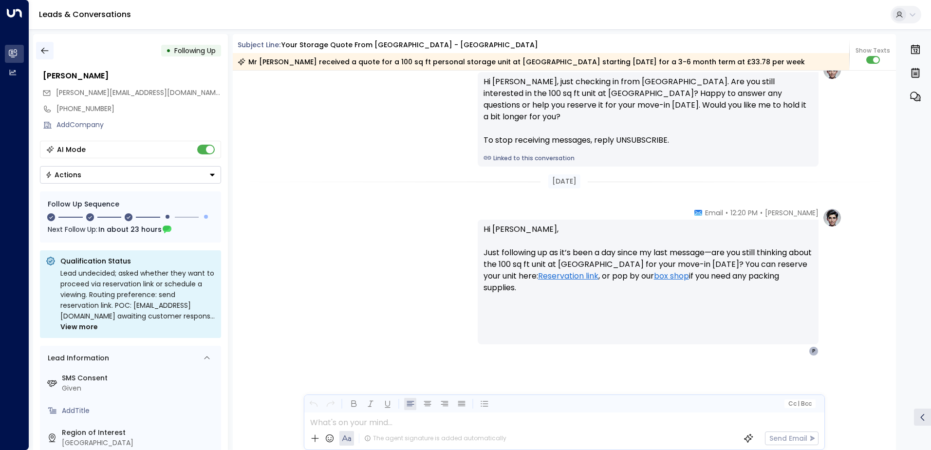
click at [43, 48] on icon "button" at bounding box center [44, 51] width 7 height 6
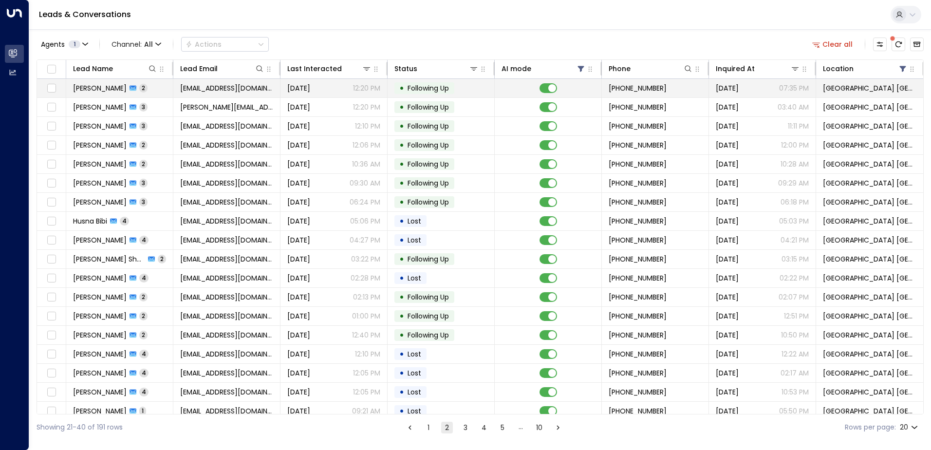
click at [195, 89] on span "[EMAIL_ADDRESS][DOMAIN_NAME]" at bounding box center [226, 88] width 93 height 10
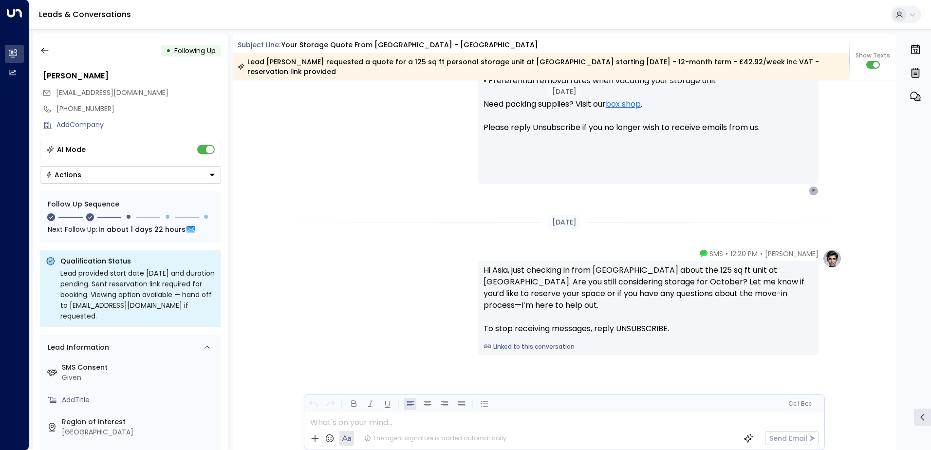
scroll to position [988, 0]
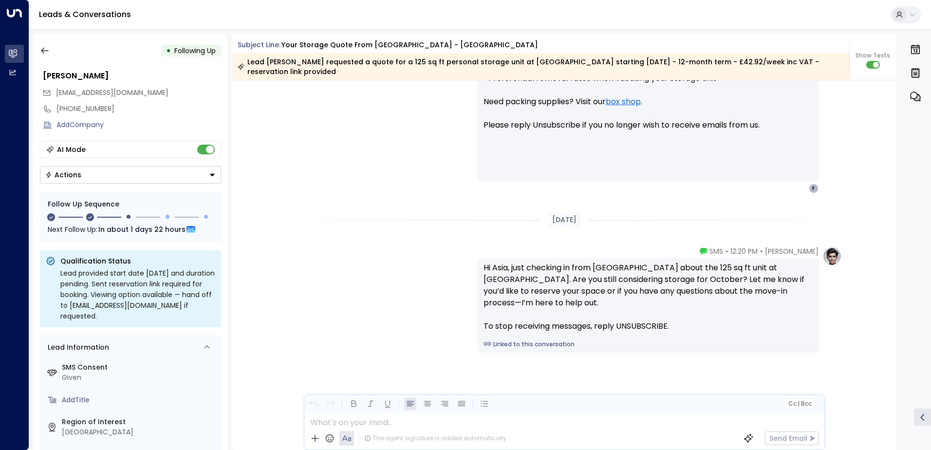
click at [94, 174] on button "Actions" at bounding box center [130, 175] width 181 height 18
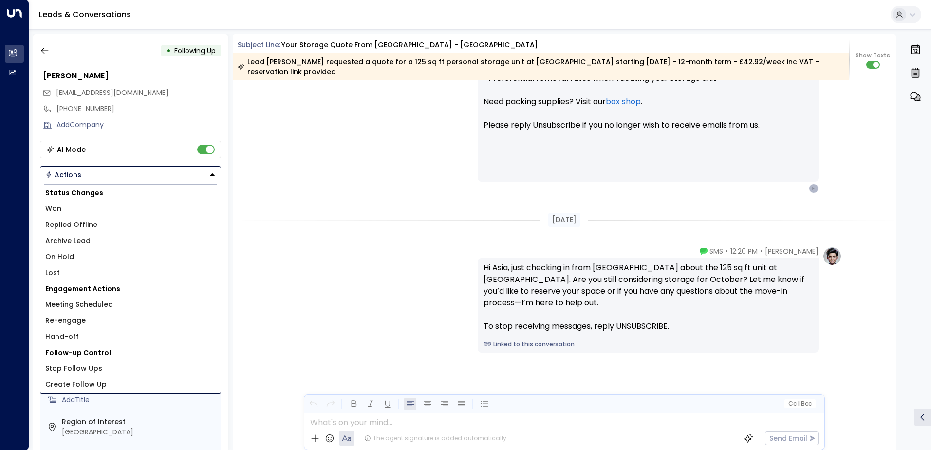
click at [49, 266] on li "Lost" at bounding box center [130, 273] width 180 height 16
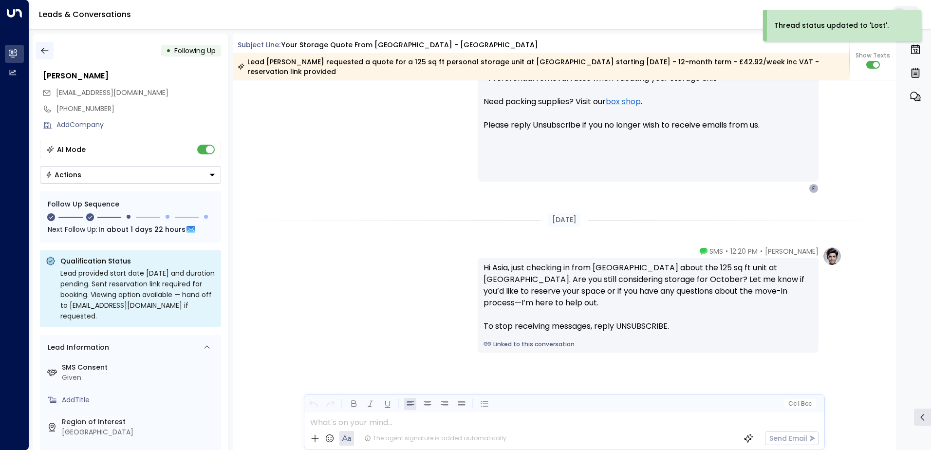
click at [46, 49] on icon "button" at bounding box center [45, 51] width 10 height 10
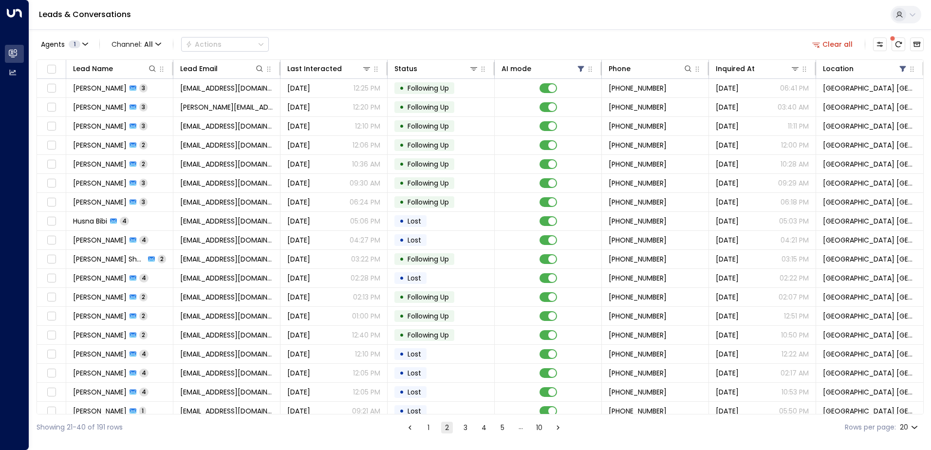
click at [443, 426] on button "2" at bounding box center [447, 428] width 12 height 12
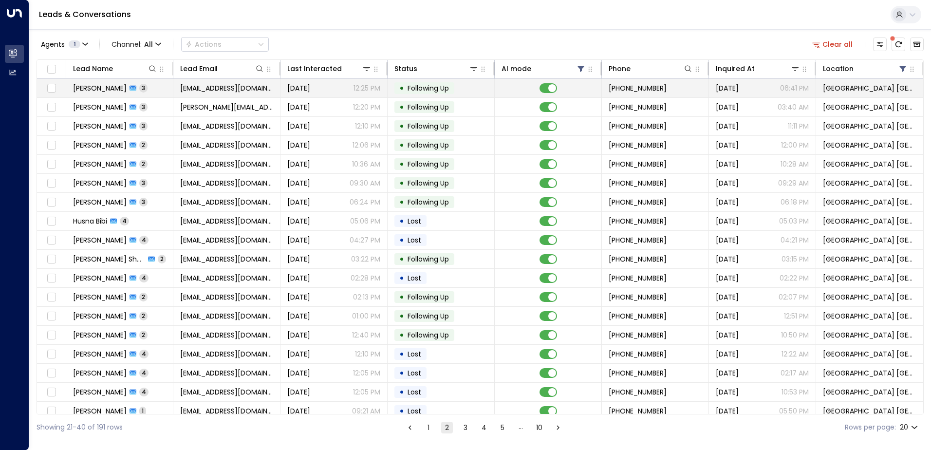
click at [411, 94] on td "• Following Up" at bounding box center [440, 88] width 107 height 18
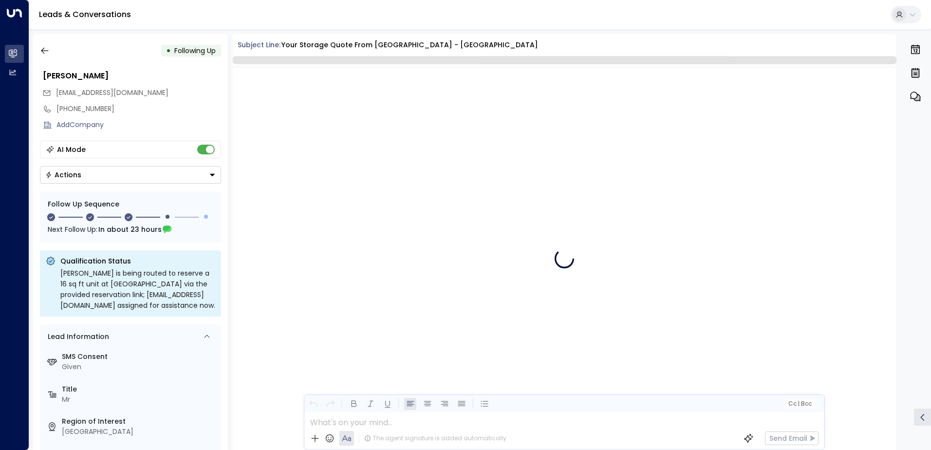
scroll to position [2484, 0]
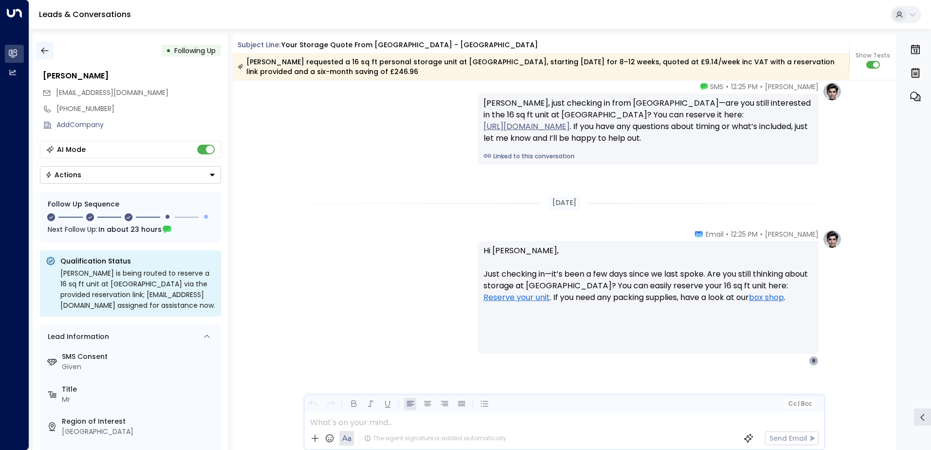
click at [49, 50] on icon "button" at bounding box center [45, 51] width 10 height 10
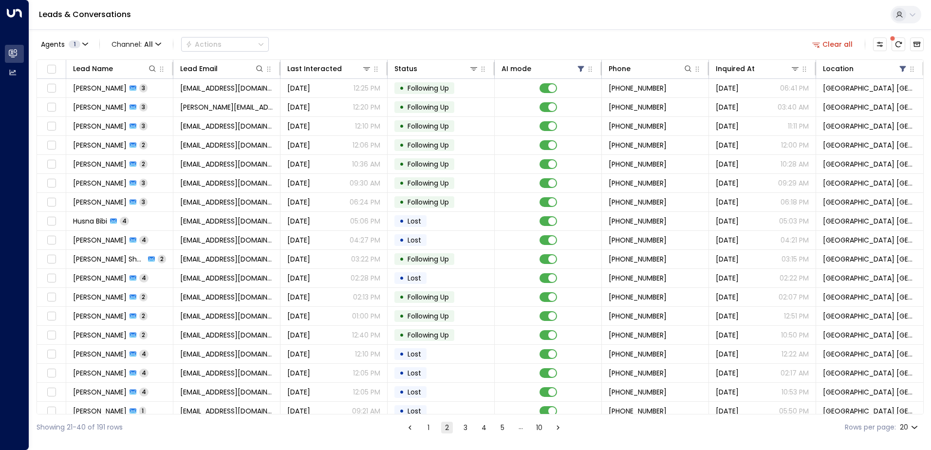
click at [434, 426] on li "1" at bounding box center [428, 427] width 13 height 12
click at [426, 424] on button "1" at bounding box center [428, 428] width 12 height 12
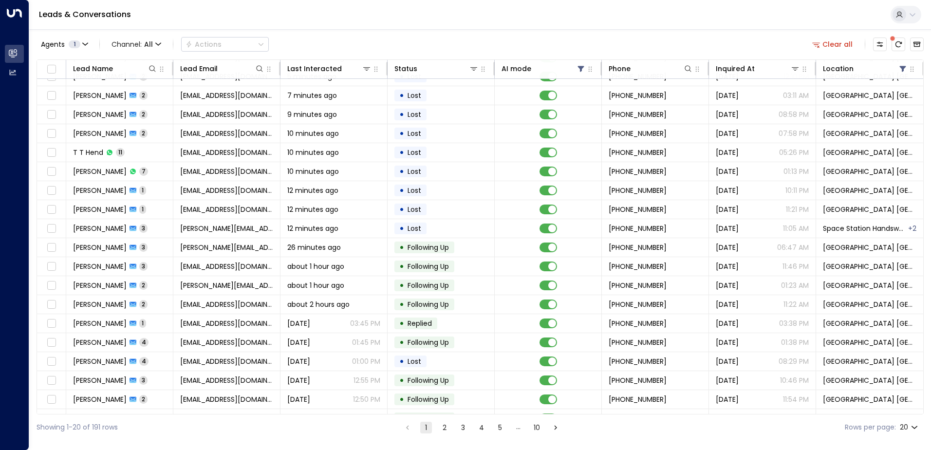
scroll to position [48, 0]
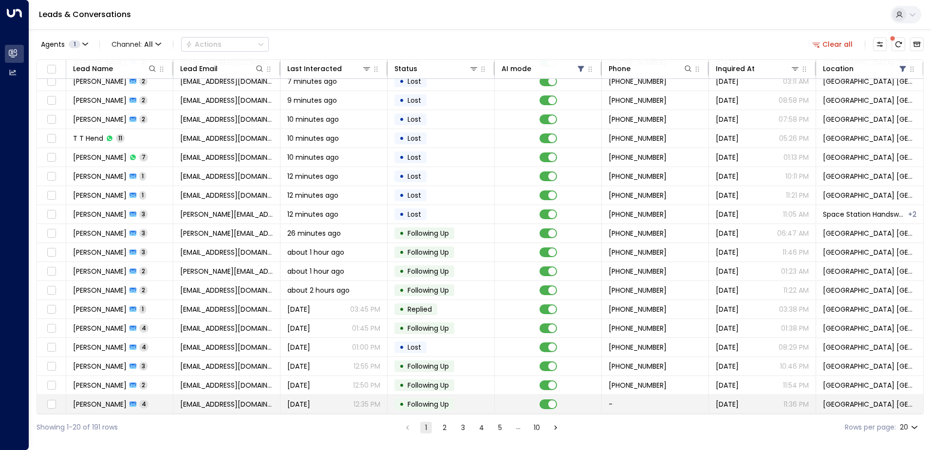
click at [209, 403] on span "[EMAIL_ADDRESS][DOMAIN_NAME]" at bounding box center [226, 404] width 93 height 10
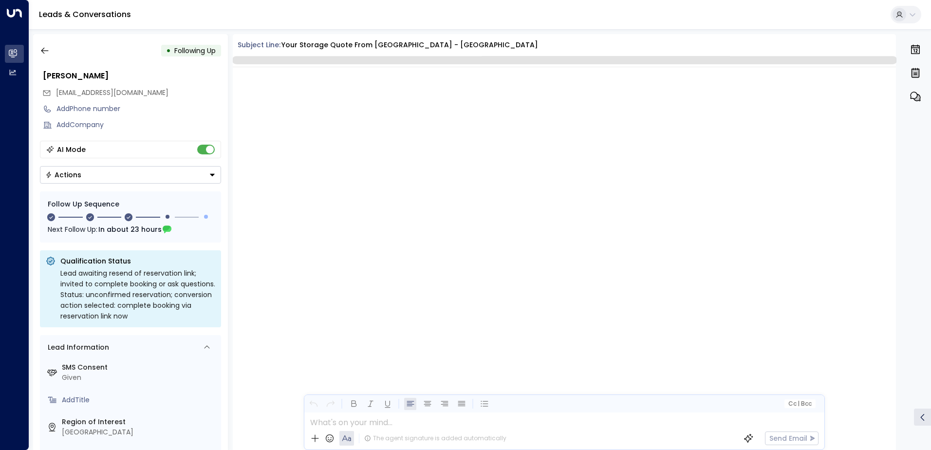
scroll to position [1149, 0]
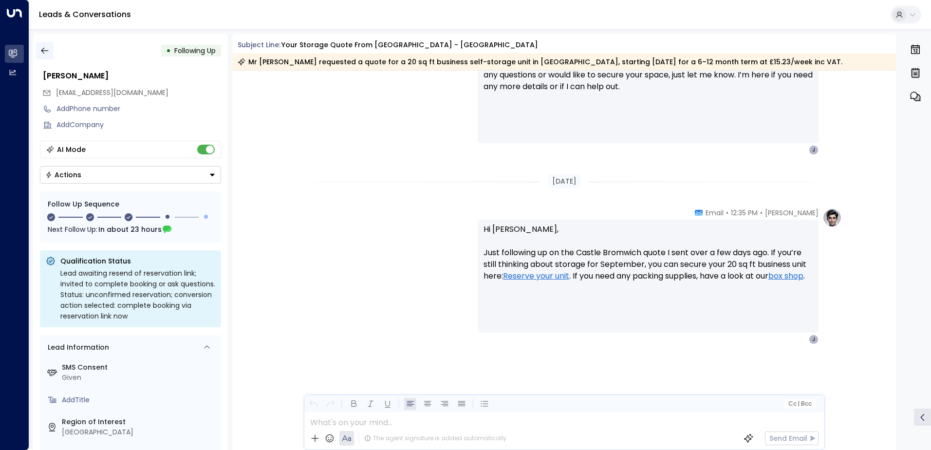
click at [44, 46] on icon "button" at bounding box center [45, 51] width 10 height 10
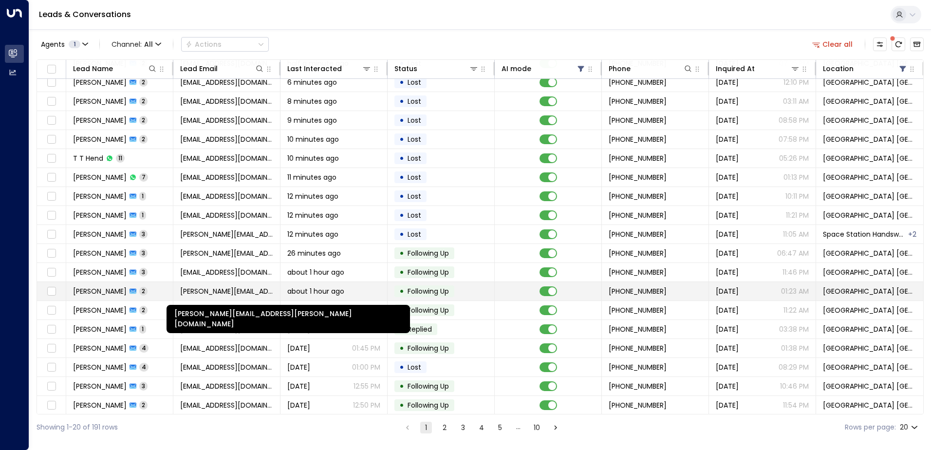
scroll to position [48, 0]
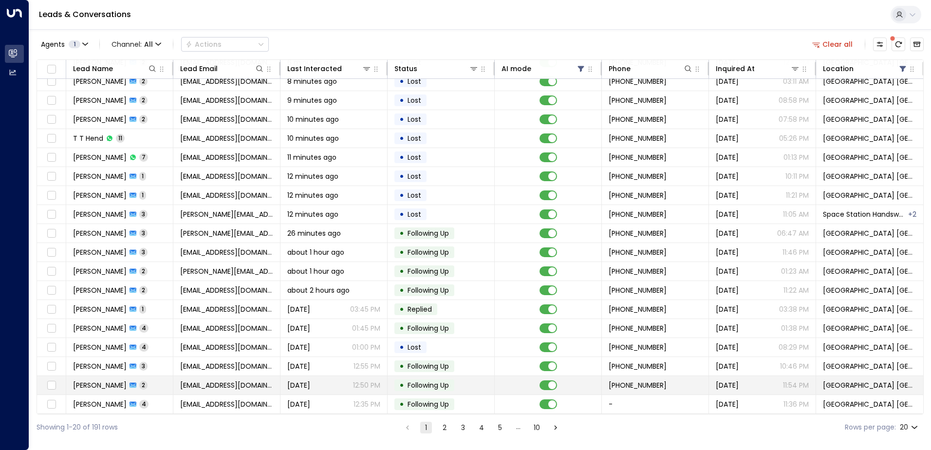
click at [310, 381] on span "[DATE]" at bounding box center [298, 385] width 23 height 10
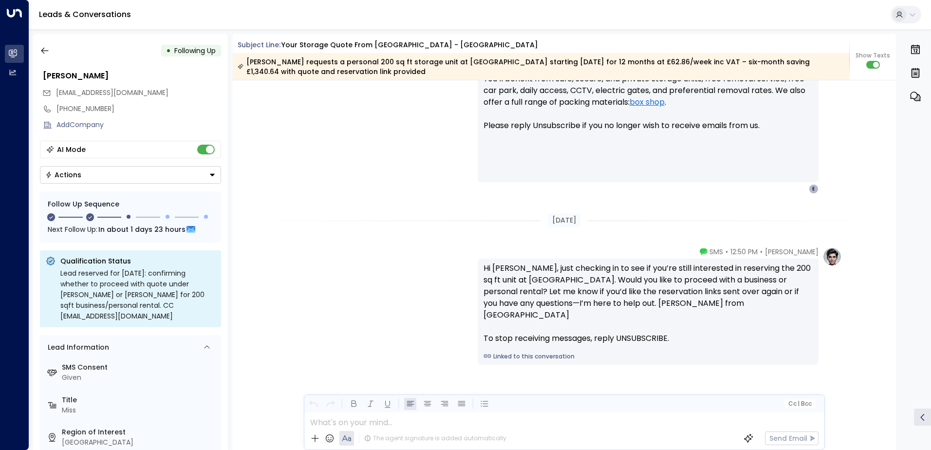
scroll to position [856, 0]
click at [82, 174] on button "Actions" at bounding box center [130, 175] width 181 height 18
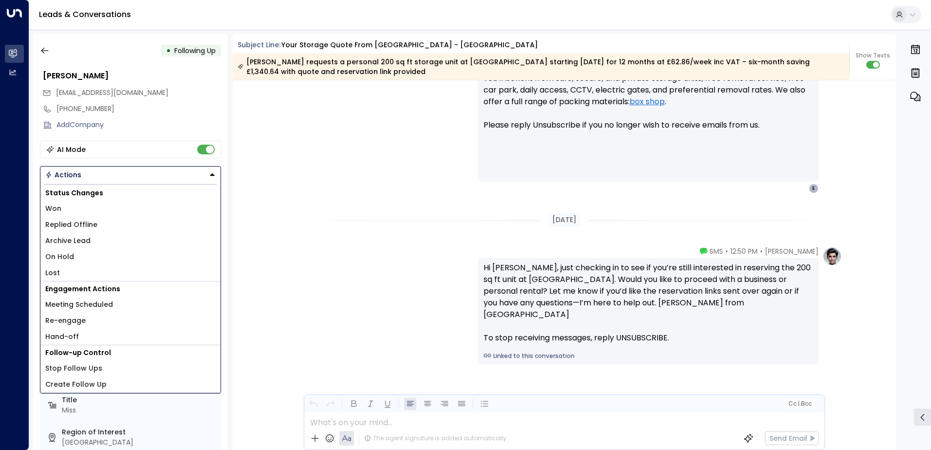
click at [334, 253] on div "[PERSON_NAME] • 12:50 PM • SMS Hi [PERSON_NAME], just checking in to see if you…" at bounding box center [564, 305] width 555 height 118
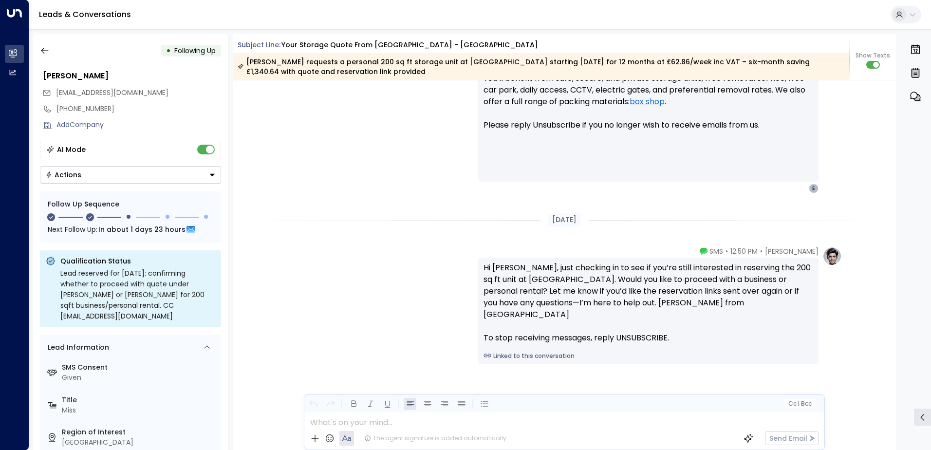
click at [138, 179] on button "Actions" at bounding box center [130, 175] width 181 height 18
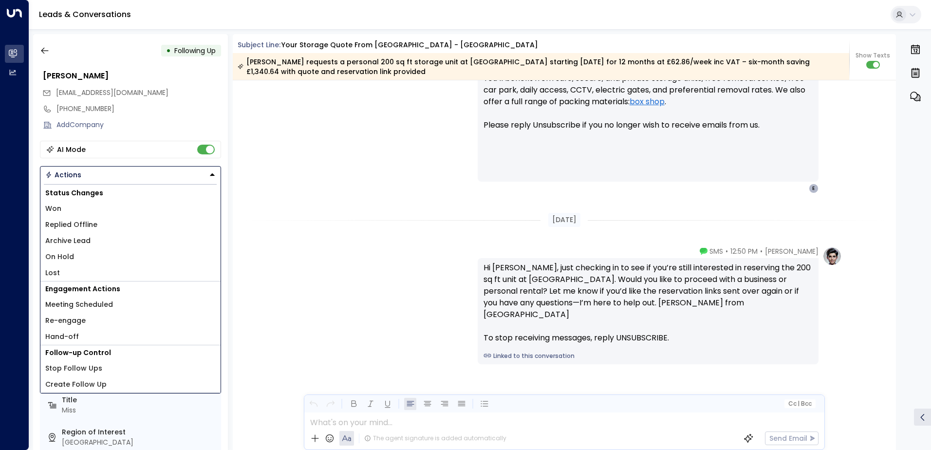
click at [51, 272] on span "Lost" at bounding box center [52, 273] width 15 height 10
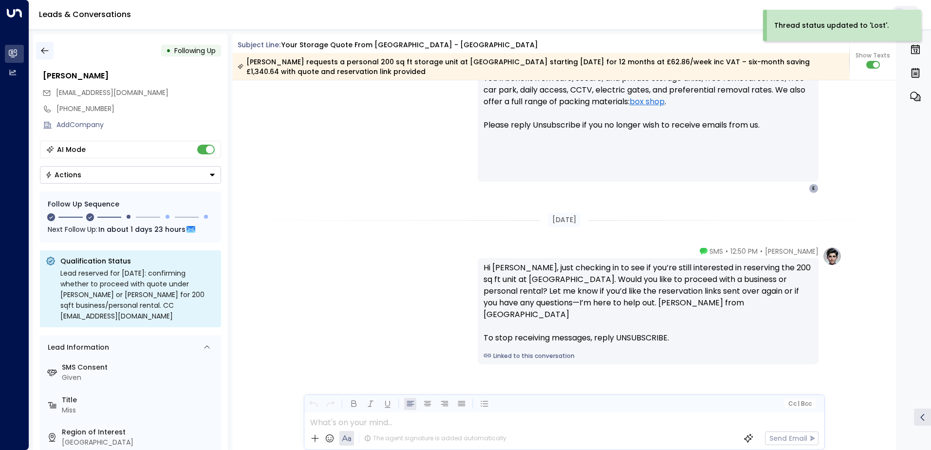
click at [48, 51] on icon "button" at bounding box center [45, 51] width 10 height 10
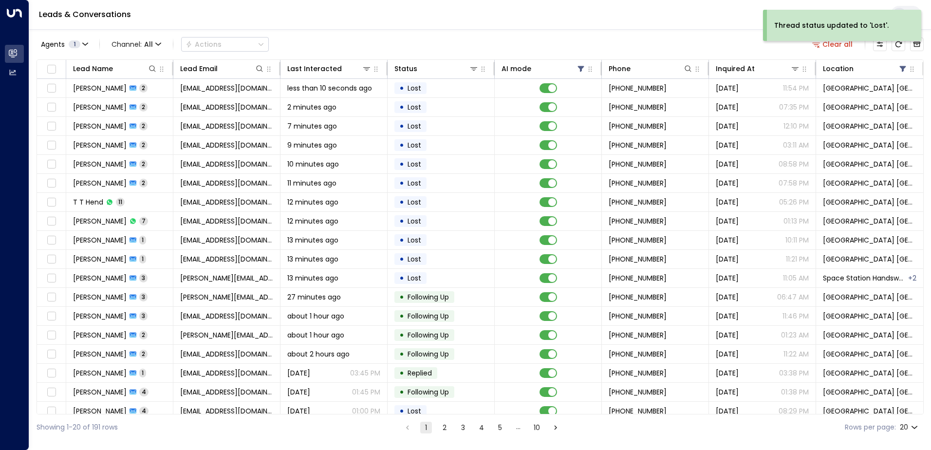
click at [895, 48] on div "Thread status updated to 'Lost'." at bounding box center [842, 29] width 158 height 38
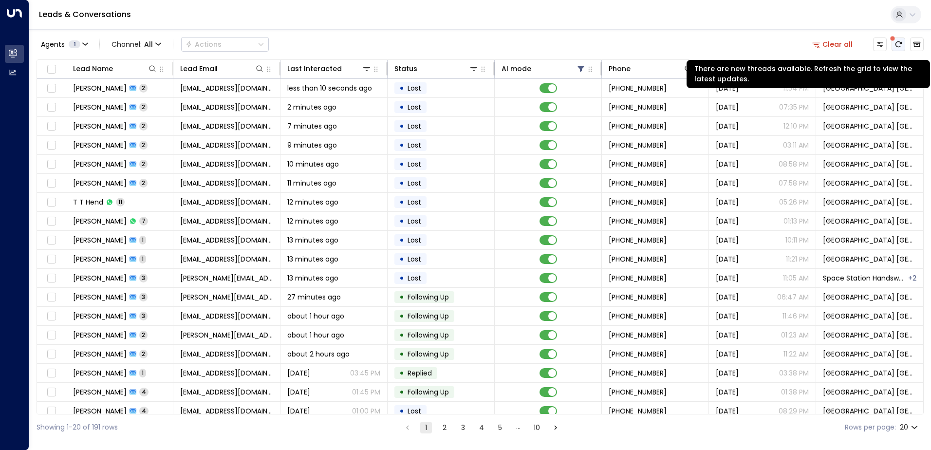
click at [900, 47] on icon "There are new threads available. Refresh the grid to view the latest updates." at bounding box center [898, 44] width 8 height 8
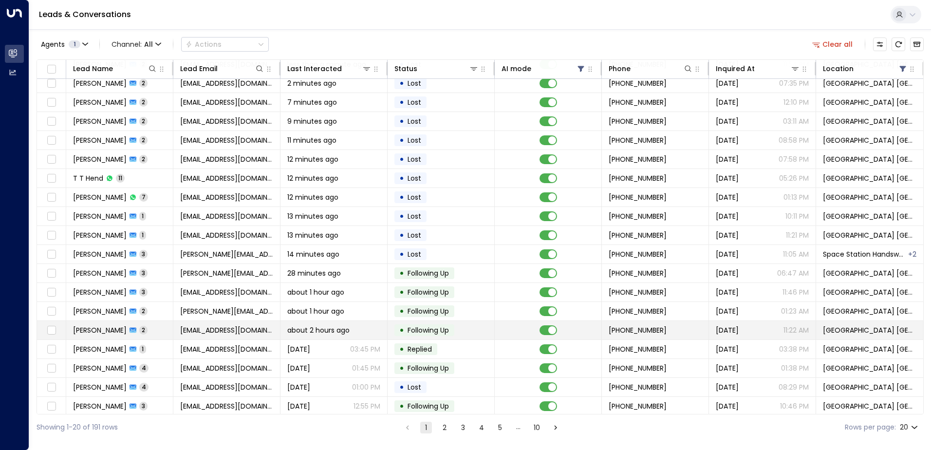
scroll to position [48, 0]
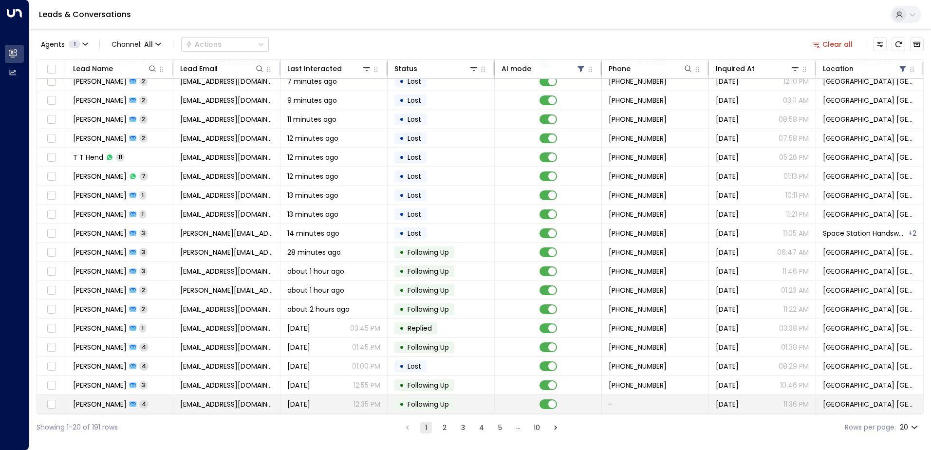
click at [289, 404] on span "[DATE]" at bounding box center [298, 404] width 23 height 10
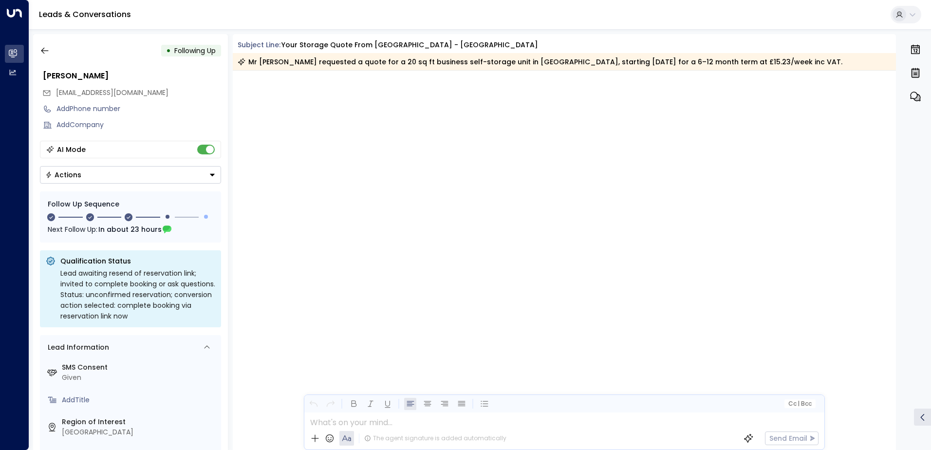
scroll to position [1151, 0]
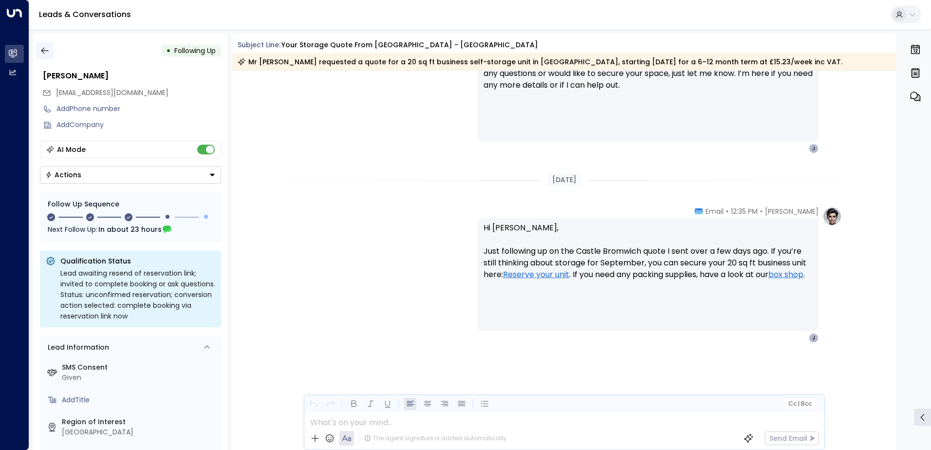
click at [48, 42] on button "button" at bounding box center [45, 51] width 18 height 18
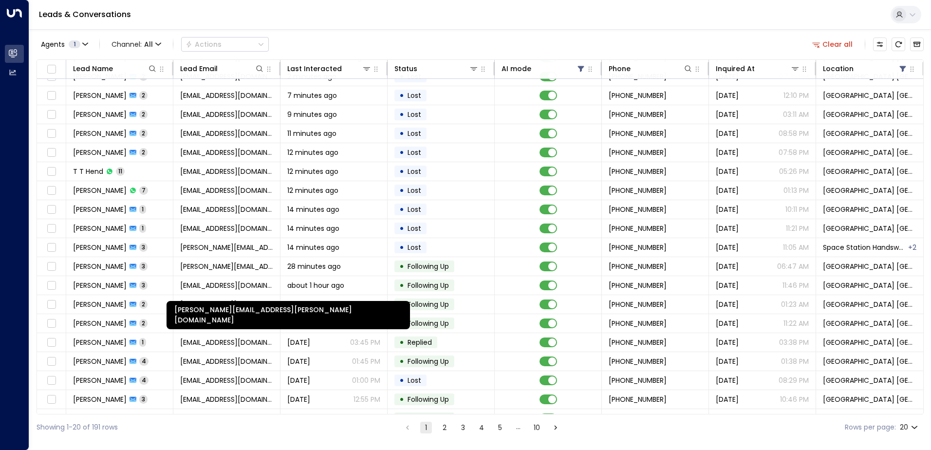
scroll to position [48, 0]
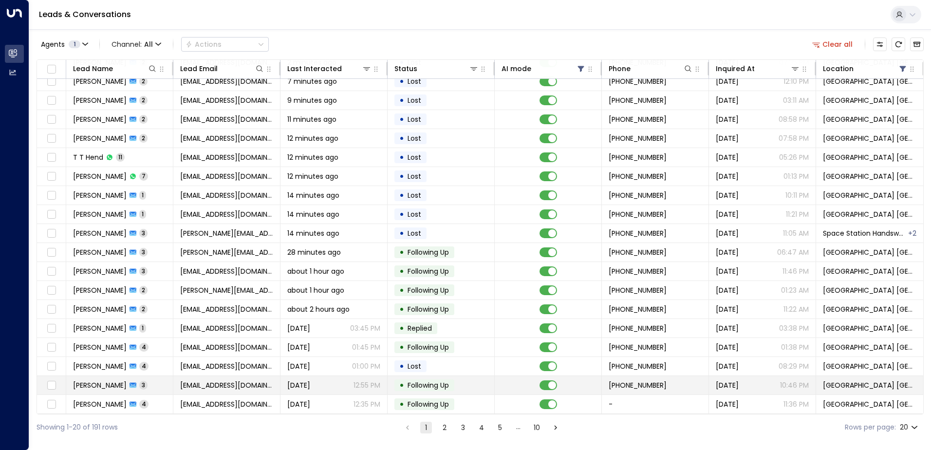
click at [310, 380] on span "[DATE]" at bounding box center [298, 385] width 23 height 10
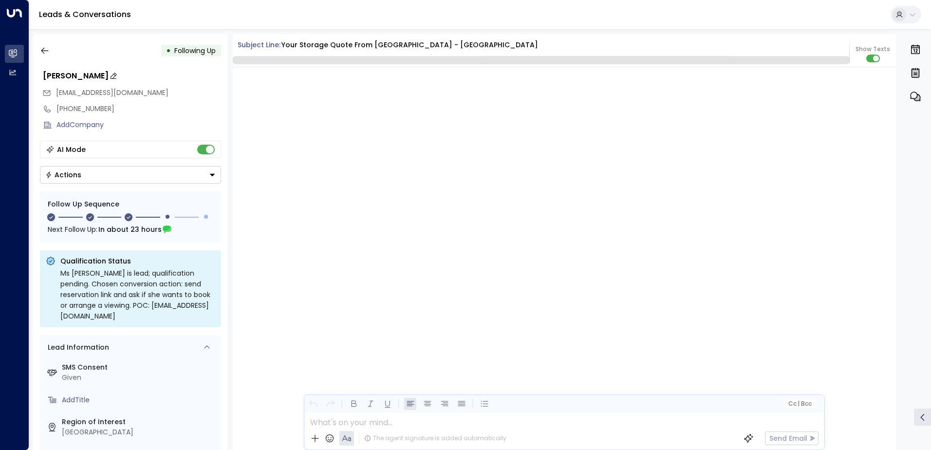
scroll to position [1199, 0]
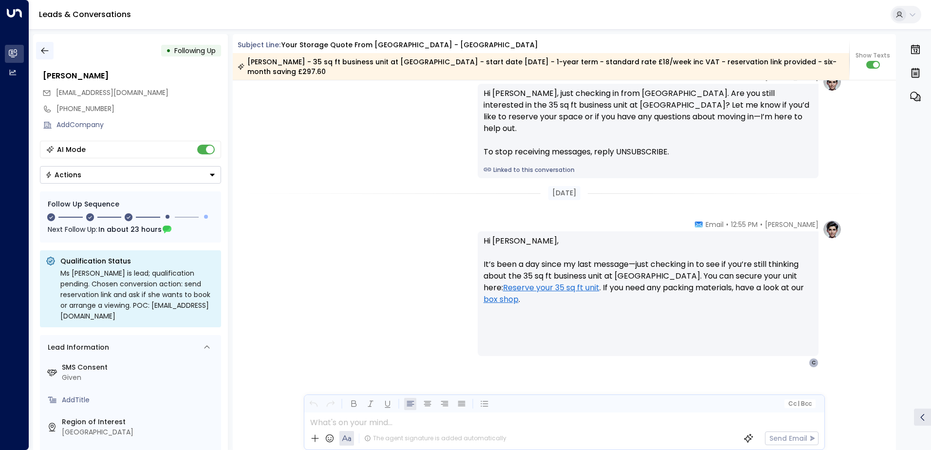
click at [46, 49] on icon "button" at bounding box center [45, 51] width 10 height 10
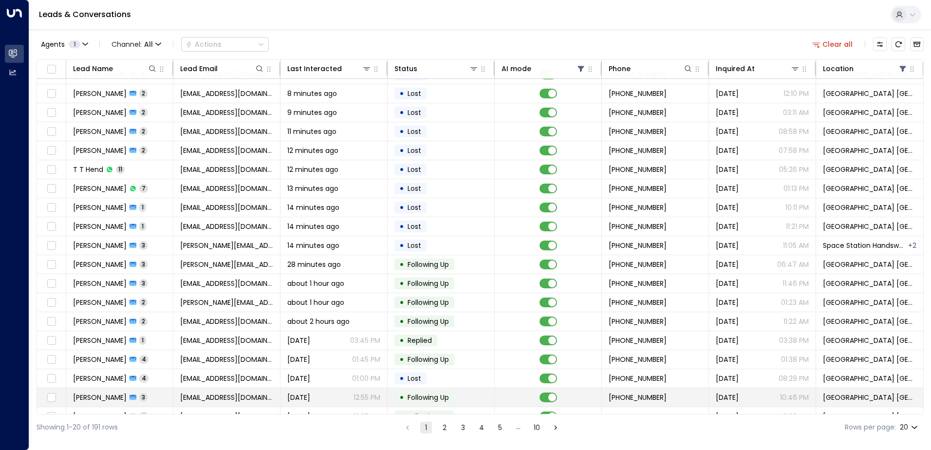
scroll to position [48, 0]
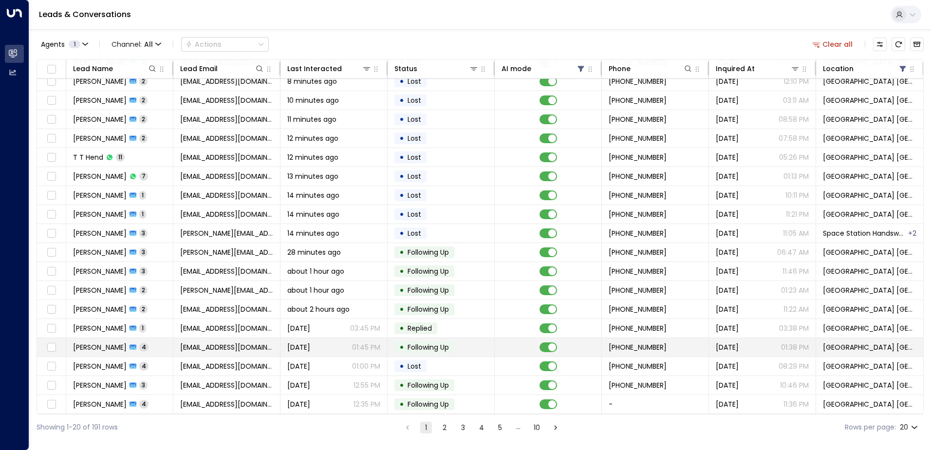
click at [337, 342] on div "[DATE] 01:45 PM" at bounding box center [333, 347] width 93 height 10
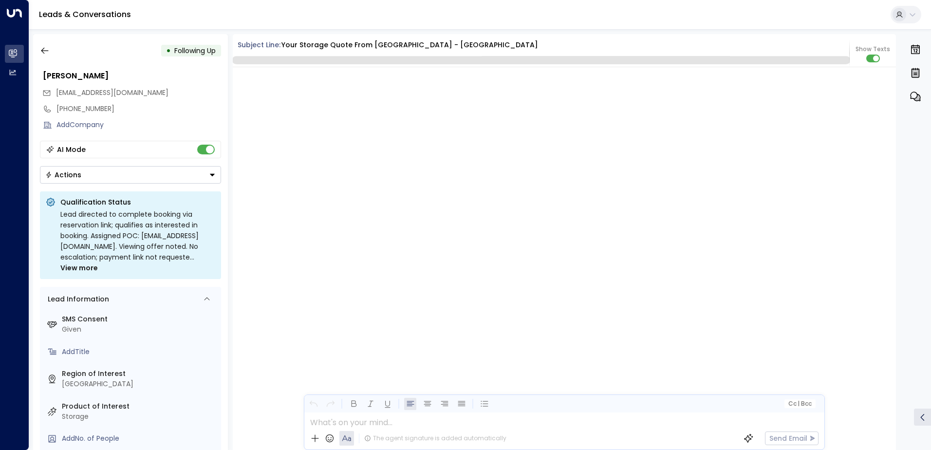
scroll to position [2013, 0]
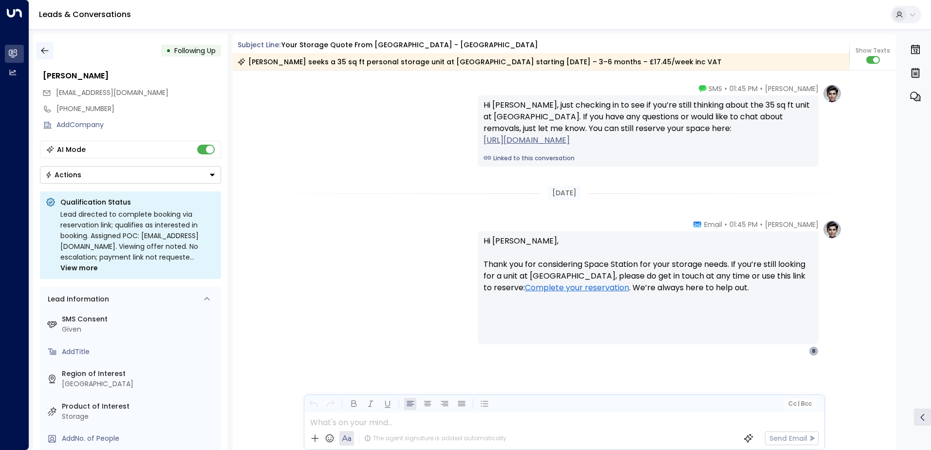
click at [46, 50] on icon "button" at bounding box center [45, 51] width 10 height 10
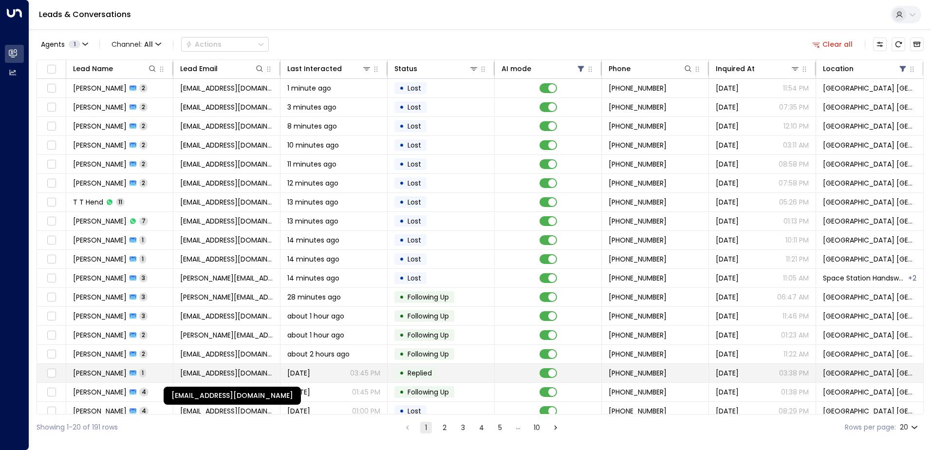
click at [266, 372] on span "[EMAIL_ADDRESS][DOMAIN_NAME]" at bounding box center [226, 373] width 93 height 10
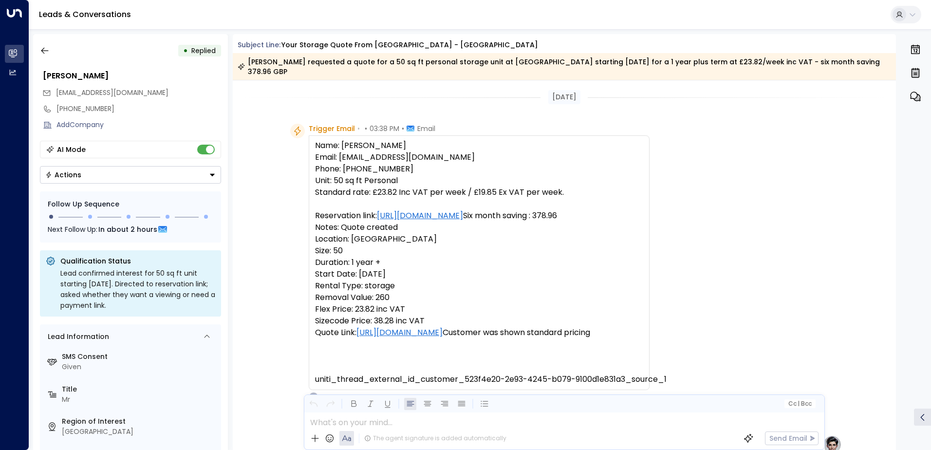
click at [123, 181] on button "Actions" at bounding box center [130, 175] width 181 height 18
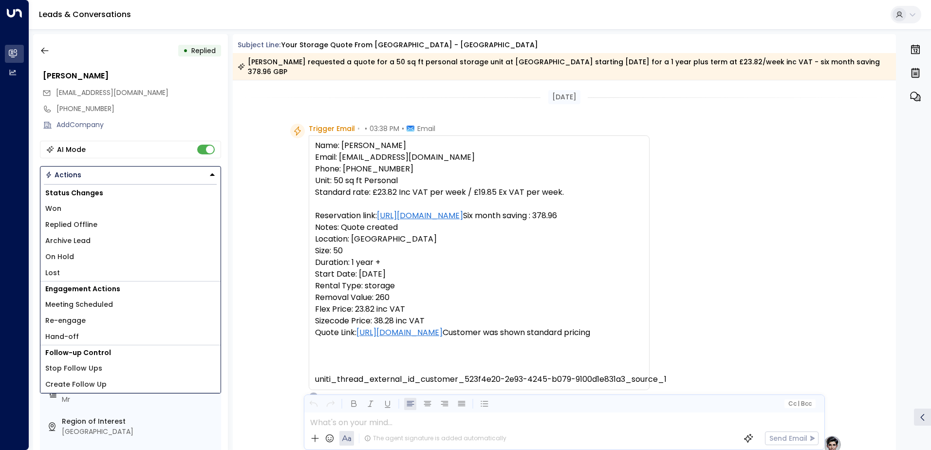
click at [61, 277] on li "Lost" at bounding box center [130, 273] width 180 height 16
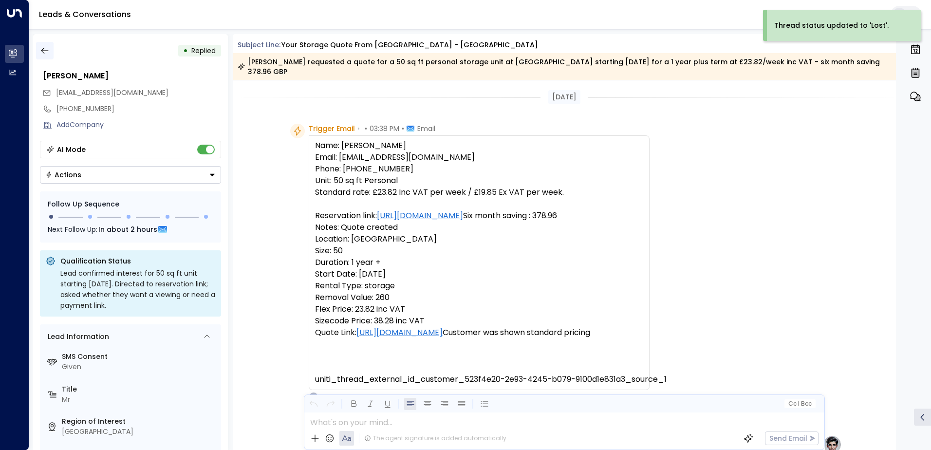
click at [48, 55] on icon "button" at bounding box center [45, 51] width 10 height 10
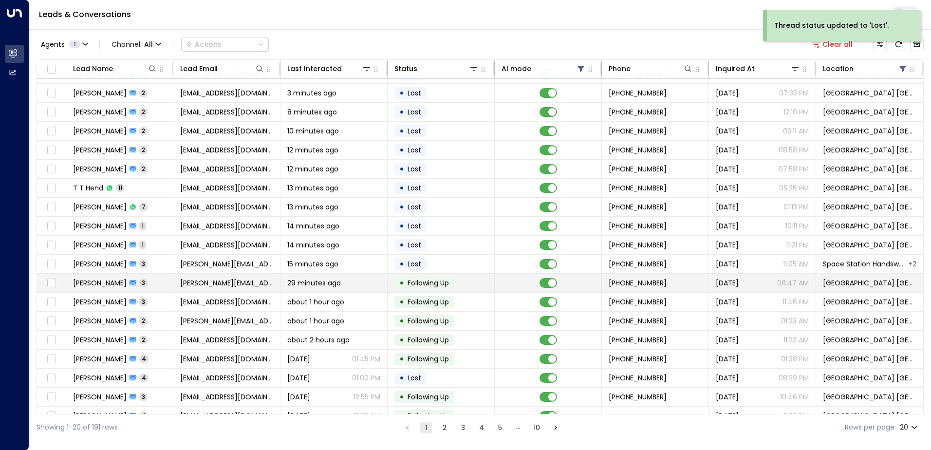
scroll to position [48, 0]
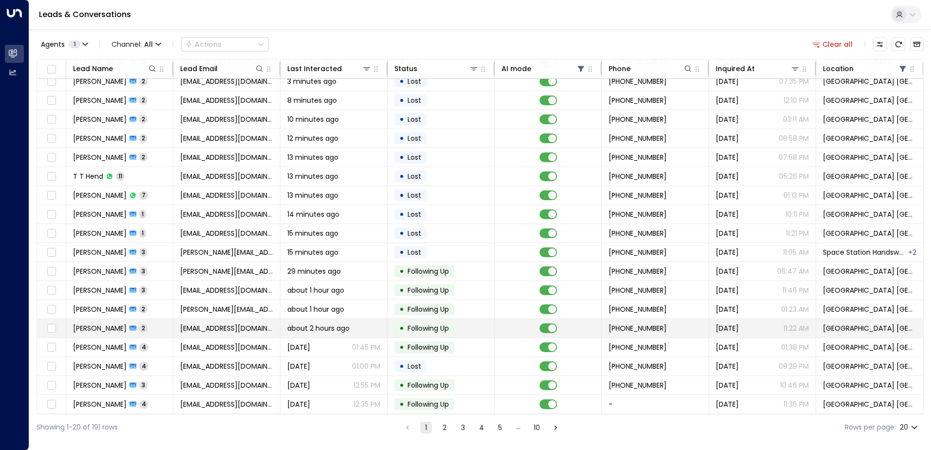
click at [208, 327] on span "[EMAIL_ADDRESS][DOMAIN_NAME]" at bounding box center [226, 328] width 93 height 10
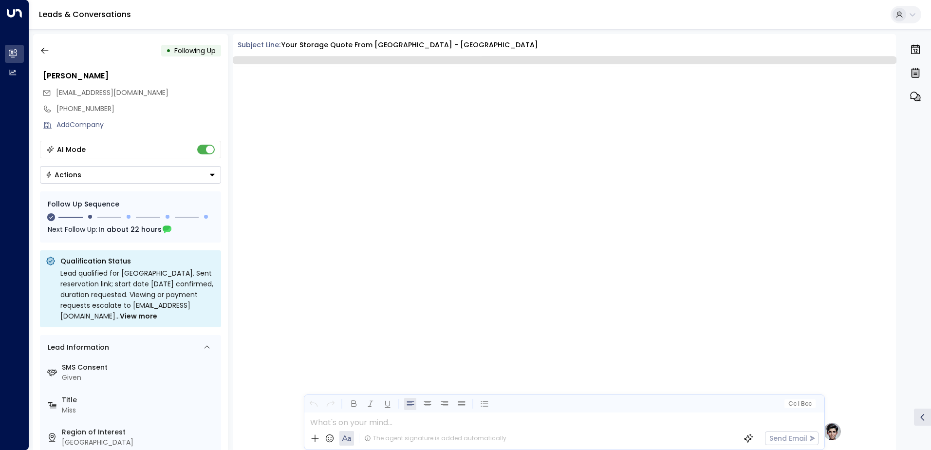
scroll to position [874, 0]
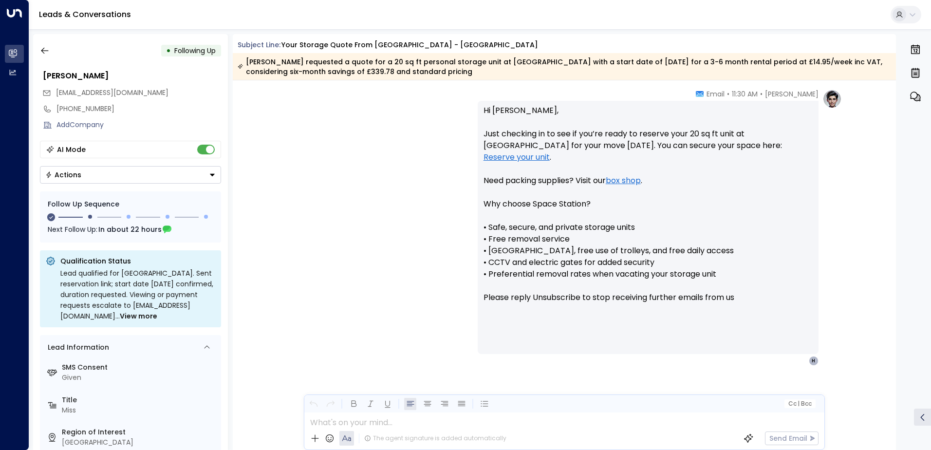
click at [54, 47] on div "• Following Up" at bounding box center [130, 51] width 181 height 18
click at [46, 47] on icon "button" at bounding box center [45, 51] width 10 height 10
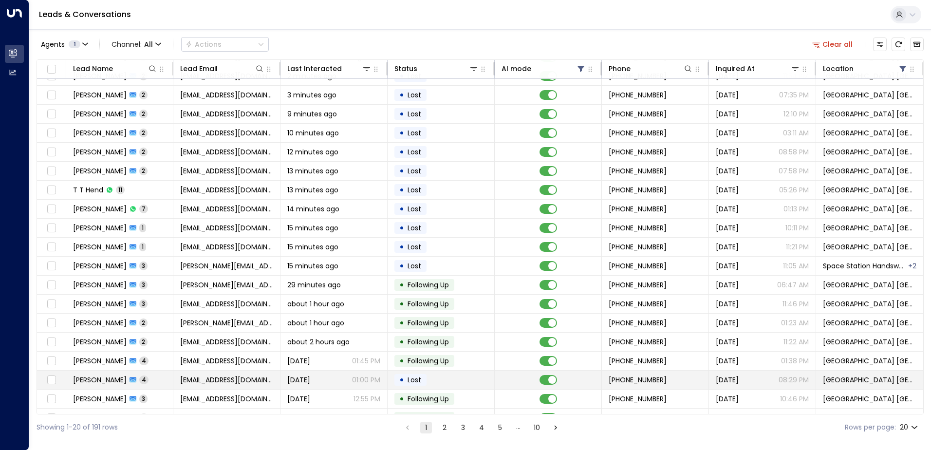
scroll to position [48, 0]
